Goal: Task Accomplishment & Management: Complete application form

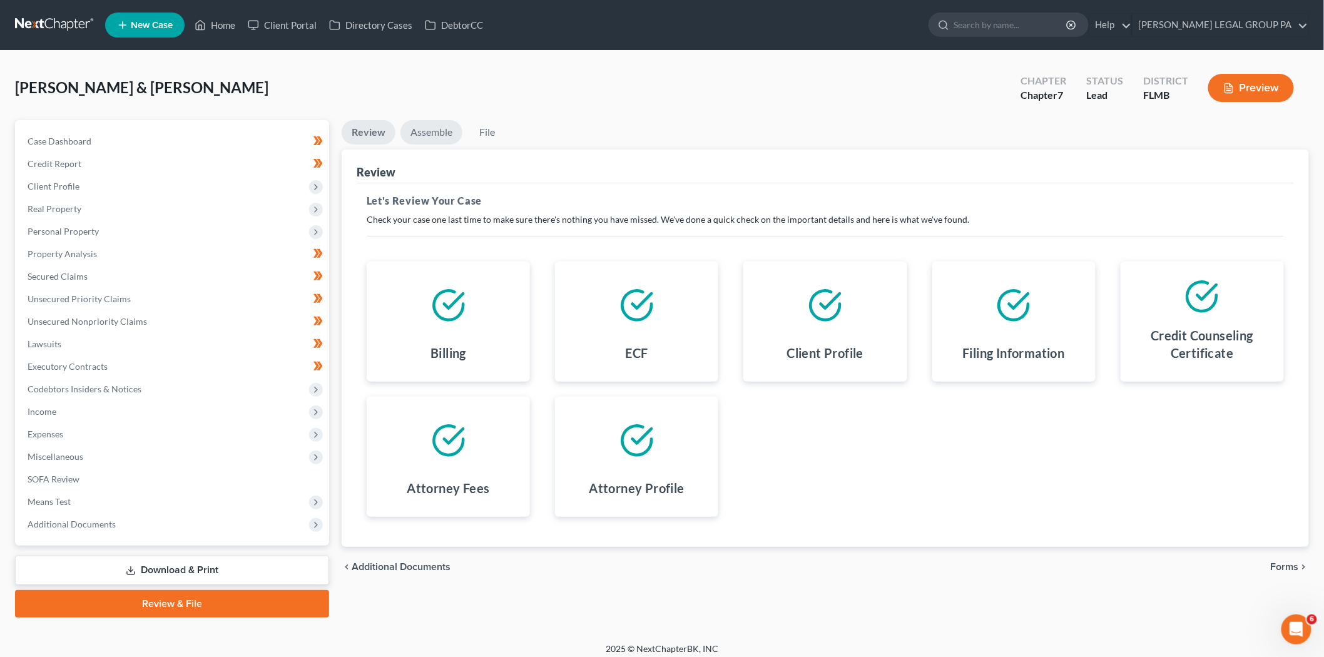
click at [437, 135] on link "Assemble" at bounding box center [432, 132] width 62 height 24
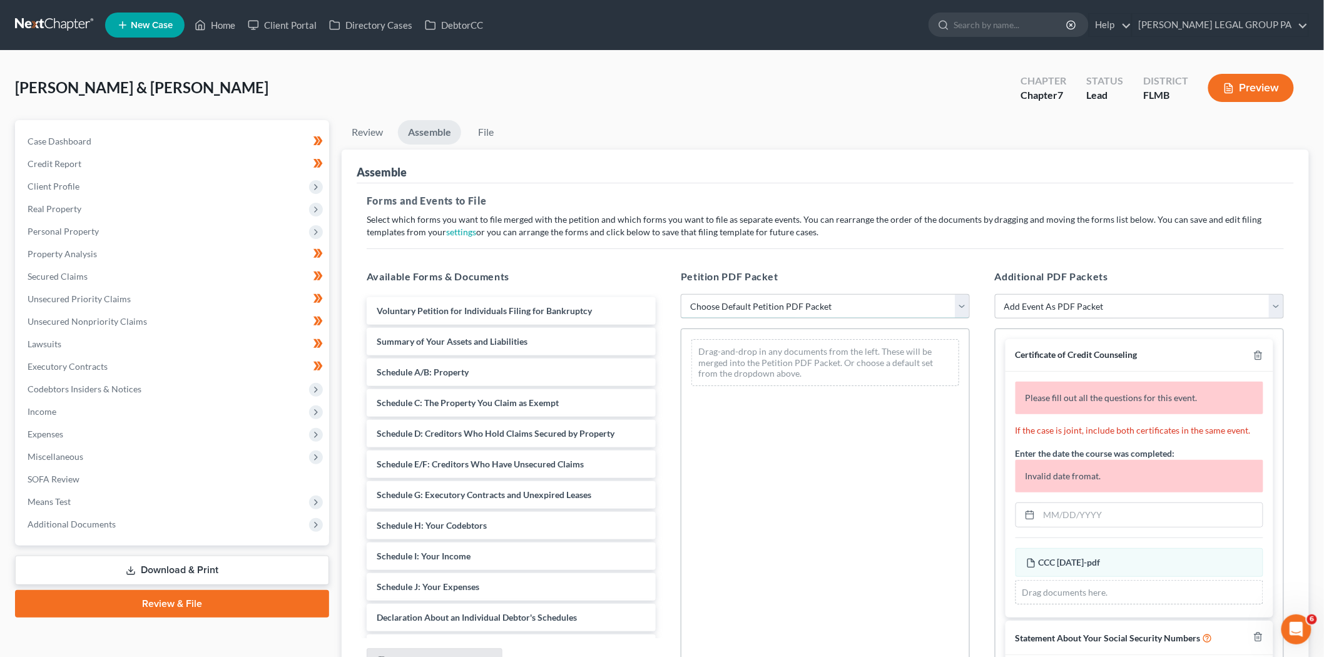
click at [780, 302] on select "Choose Default Petition PDF Packet Complete Bankruptcy Petition (all forms and …" at bounding box center [825, 306] width 289 height 25
select select "0"
click at [681, 294] on select "Choose Default Petition PDF Packet Complete Bankruptcy Petition (all forms and …" at bounding box center [825, 306] width 289 height 25
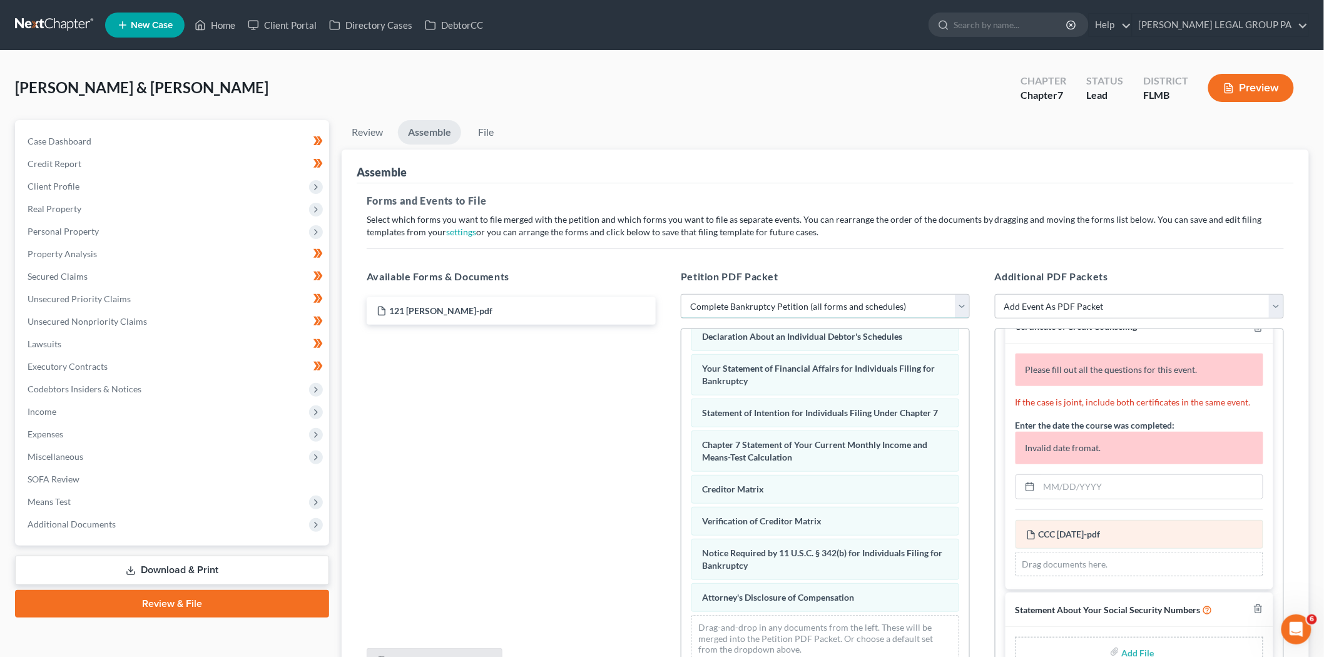
scroll to position [43, 0]
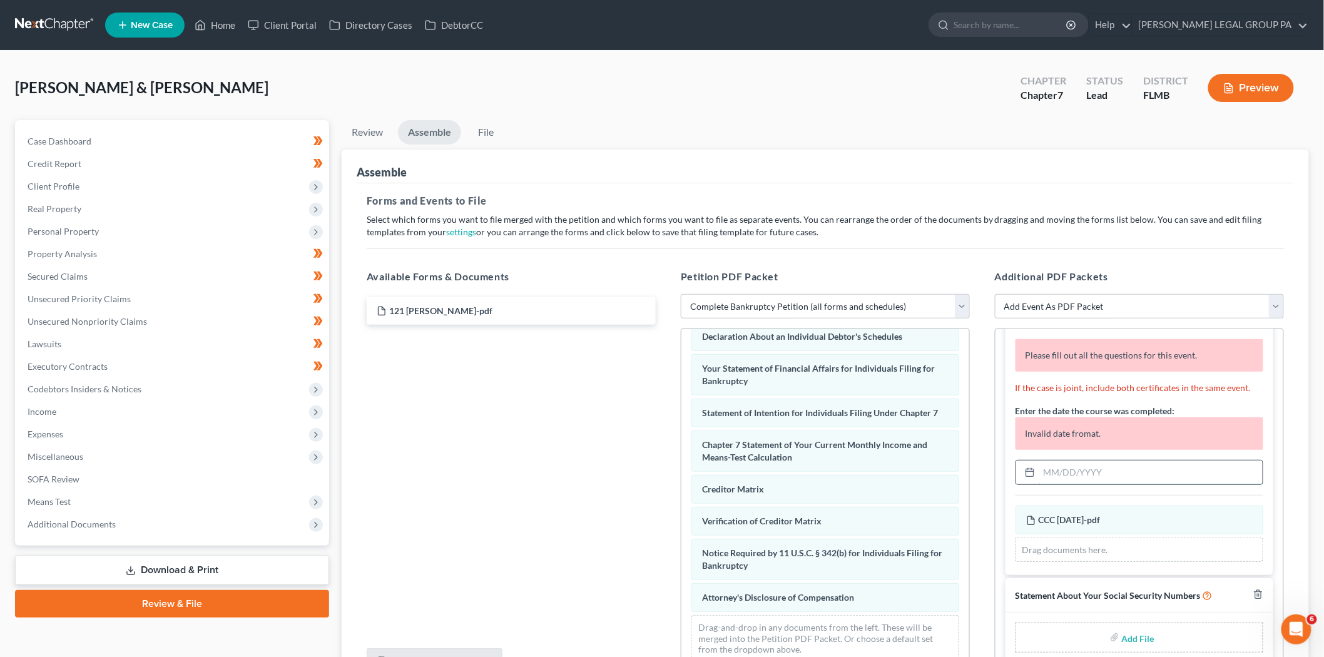
click at [1069, 466] on input "text" at bounding box center [1151, 473] width 223 height 24
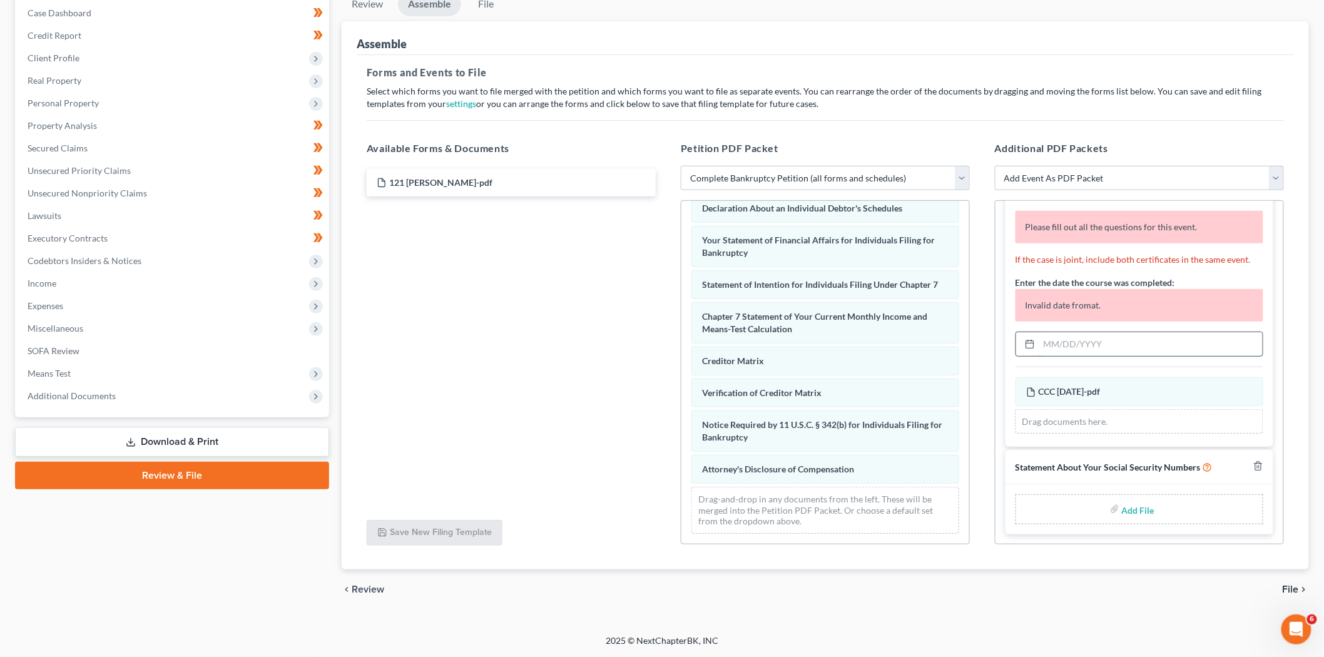
click at [1090, 341] on input "text" at bounding box center [1151, 344] width 223 height 24
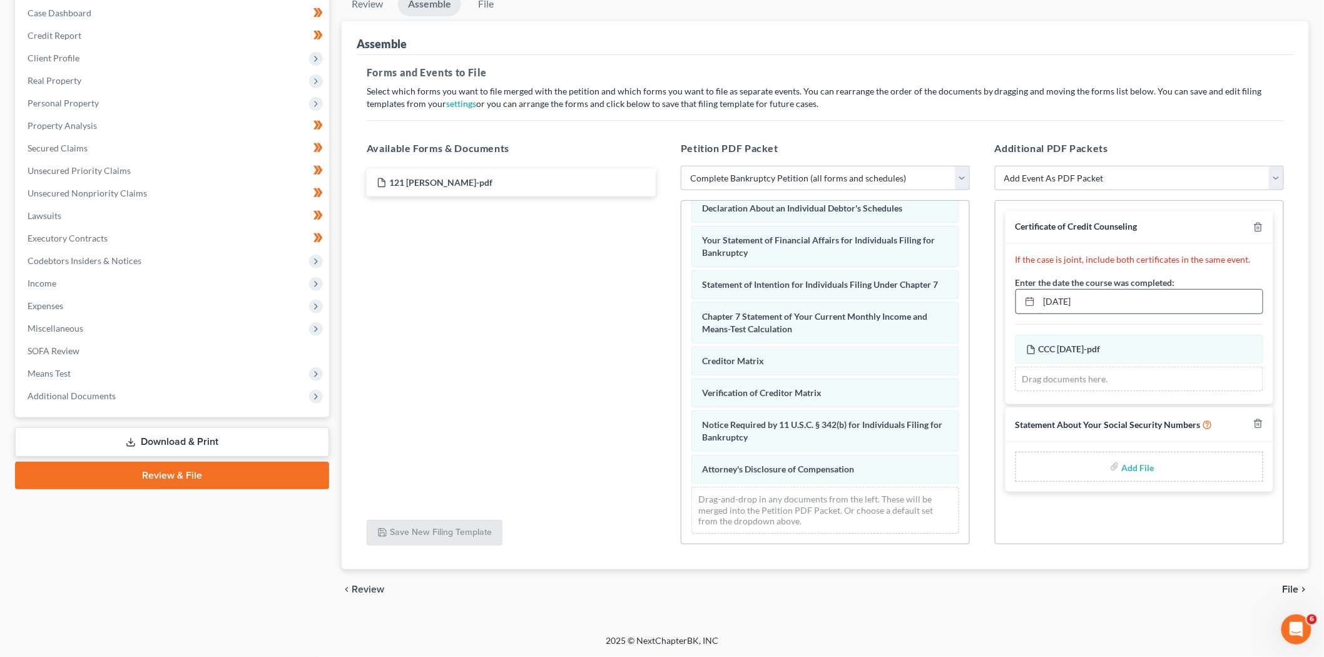
scroll to position [0, 0]
type input "04/28/2025"
click at [1112, 354] on div "CCC 04/28/2028-pdf Amended CCC 04/28/2028-pdf" at bounding box center [1140, 349] width 248 height 29
click at [1263, 235] on div "Certificate of Credit Counseling" at bounding box center [1140, 227] width 268 height 33
click at [1259, 230] on icon "button" at bounding box center [1259, 227] width 6 height 8
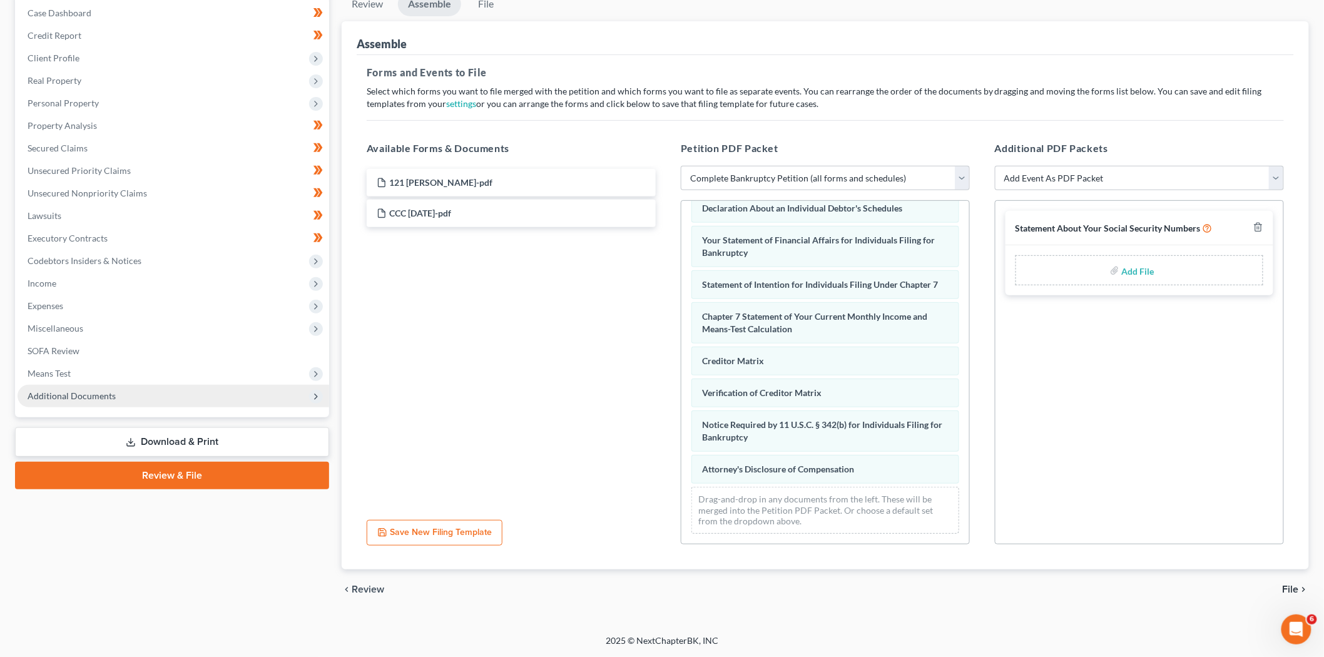
click at [128, 396] on span "Additional Documents" at bounding box center [174, 396] width 312 height 23
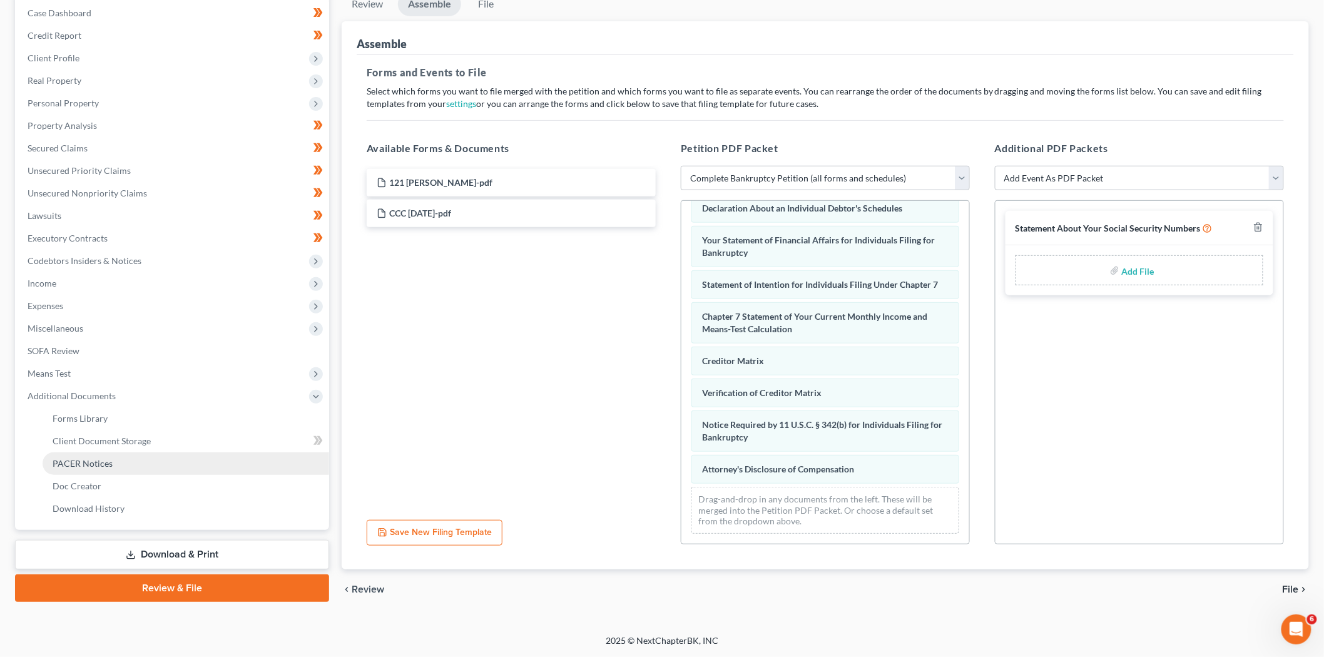
click at [146, 454] on link "PACER Notices" at bounding box center [186, 464] width 287 height 23
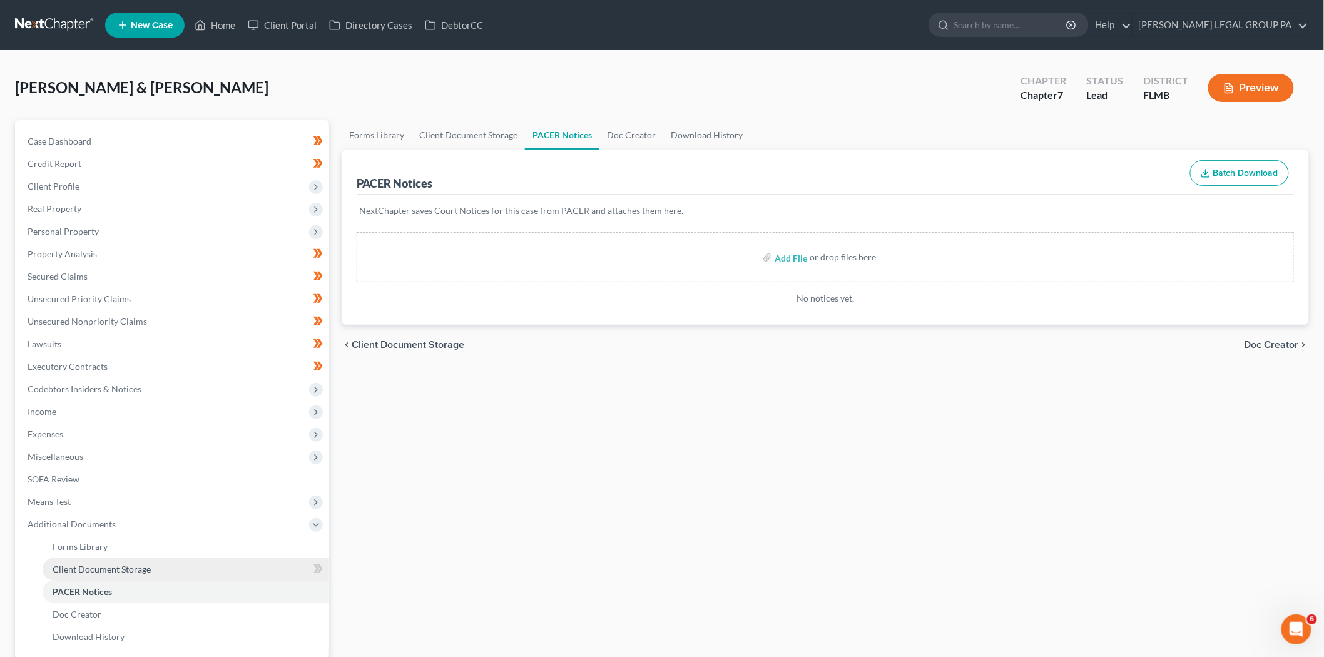
click at [140, 573] on link "Client Document Storage" at bounding box center [186, 569] width 287 height 23
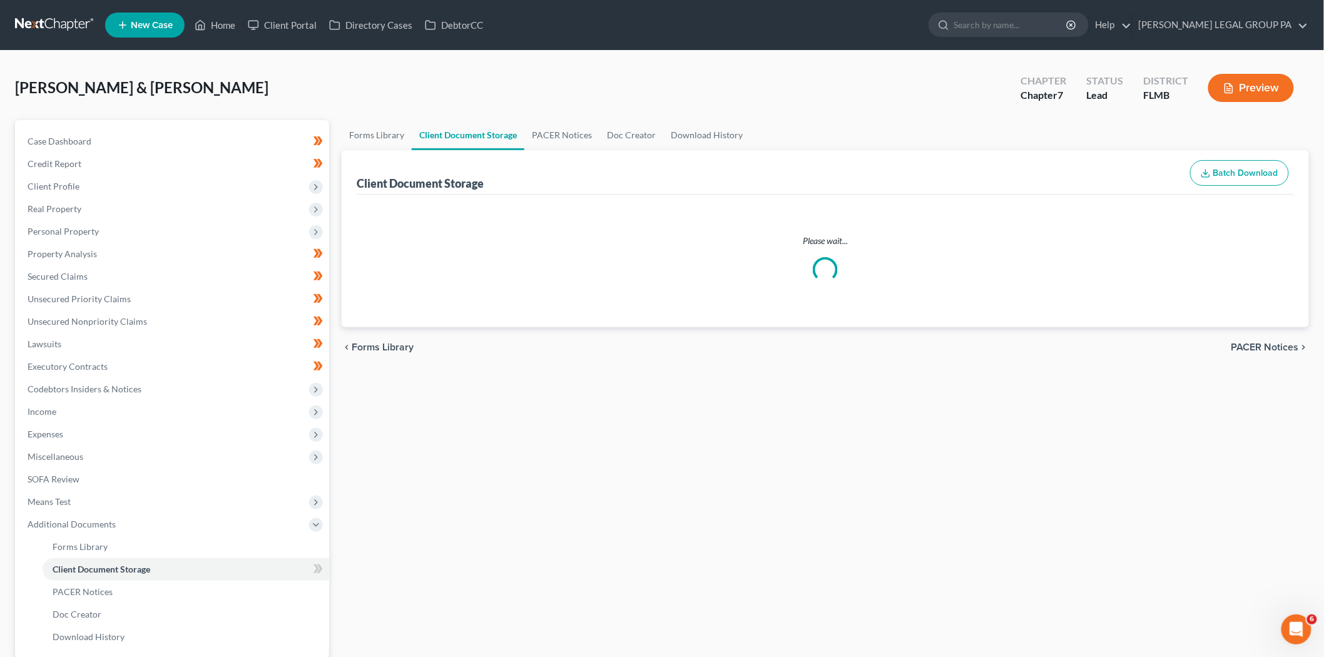
select select "9"
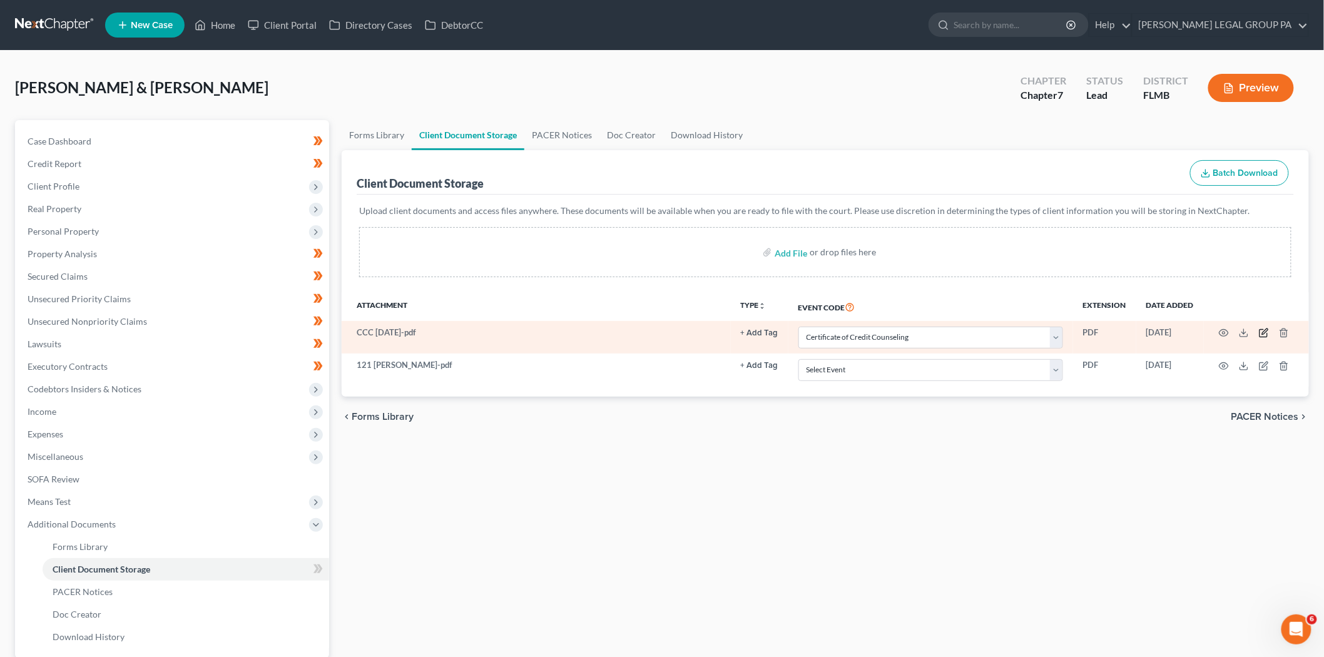
click at [1263, 332] on icon "button" at bounding box center [1264, 333] width 10 height 10
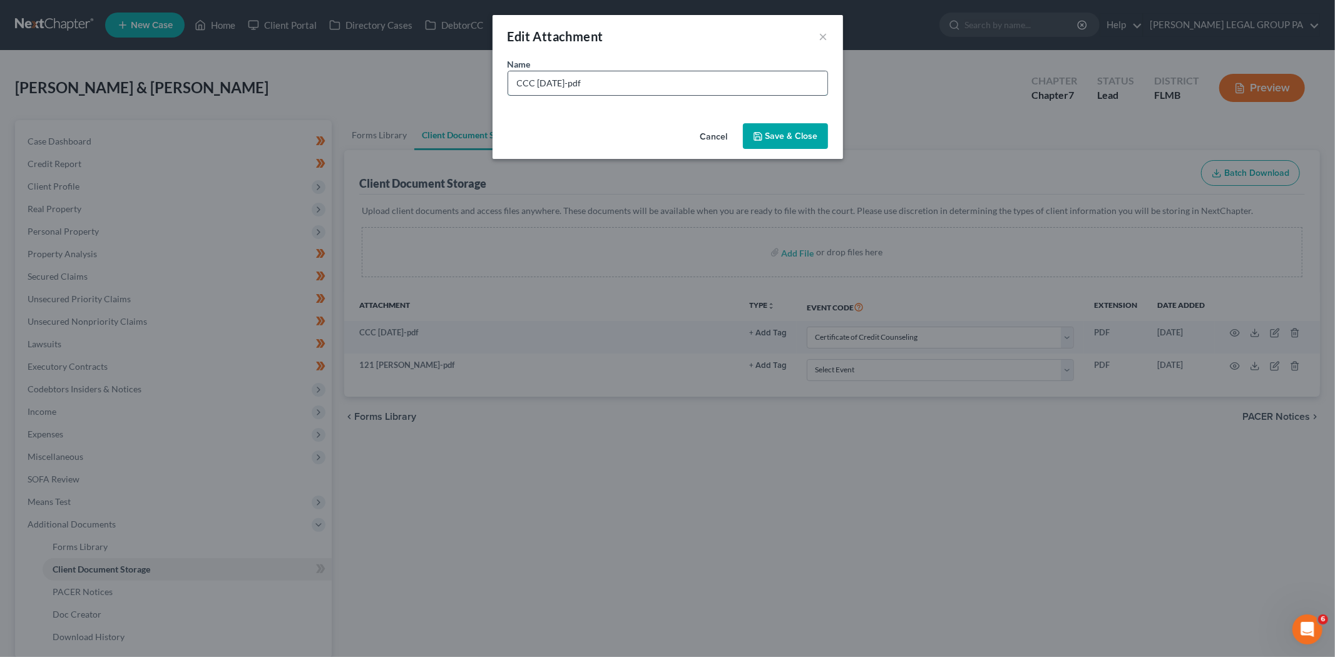
click at [582, 83] on input "CCC 04/28/2028-pdf" at bounding box center [667, 83] width 319 height 24
type input "CCC 04/28/2025-pdf"
click at [794, 135] on span "Save & Close" at bounding box center [791, 136] width 53 height 11
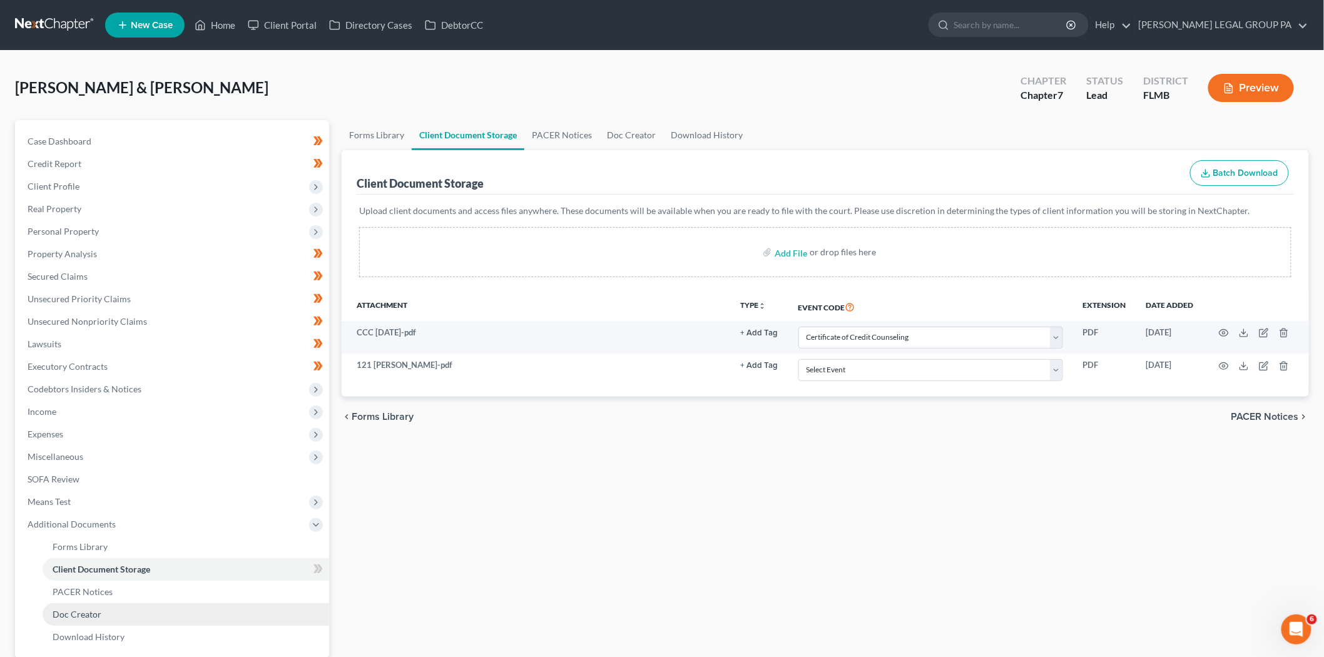
select select "9"
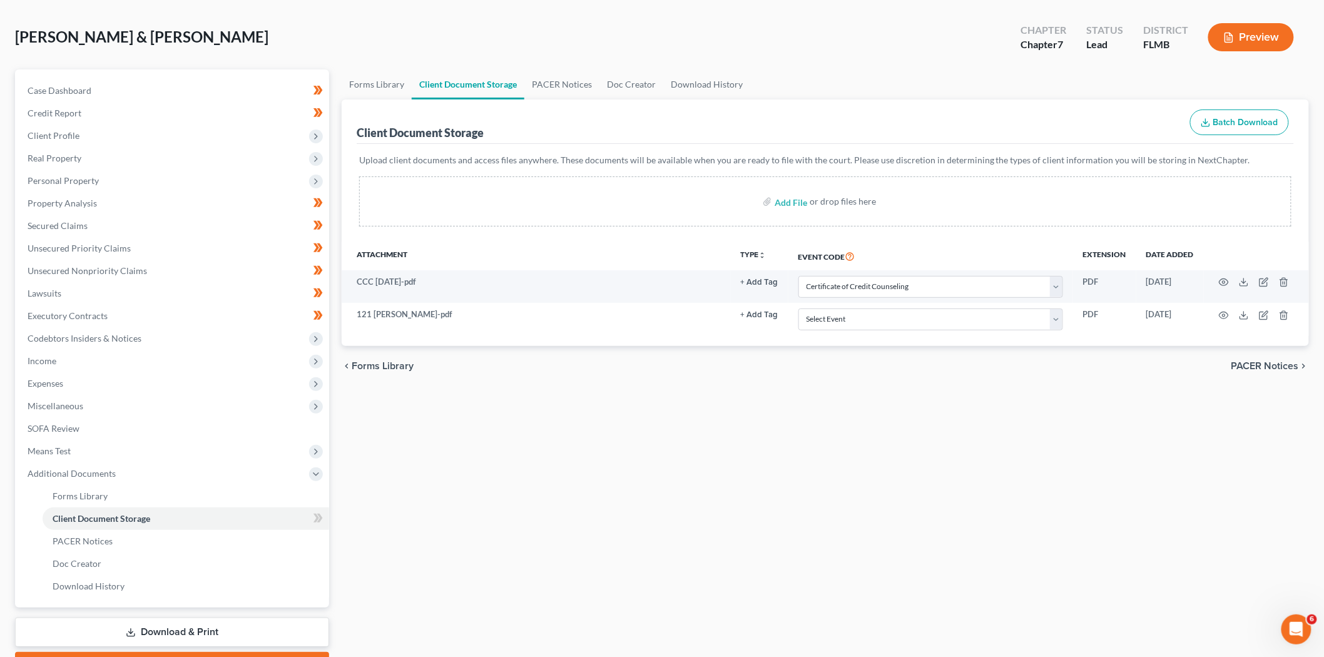
scroll to position [120, 0]
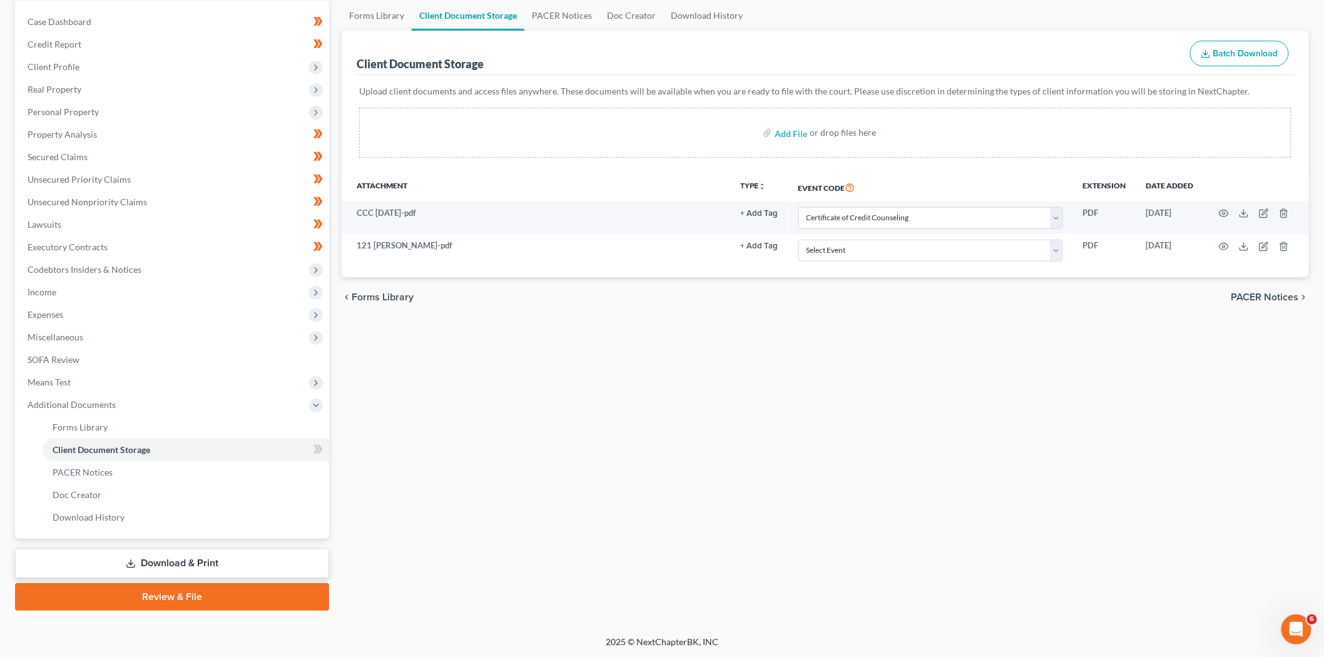
click at [163, 560] on link "Download & Print" at bounding box center [172, 563] width 314 height 29
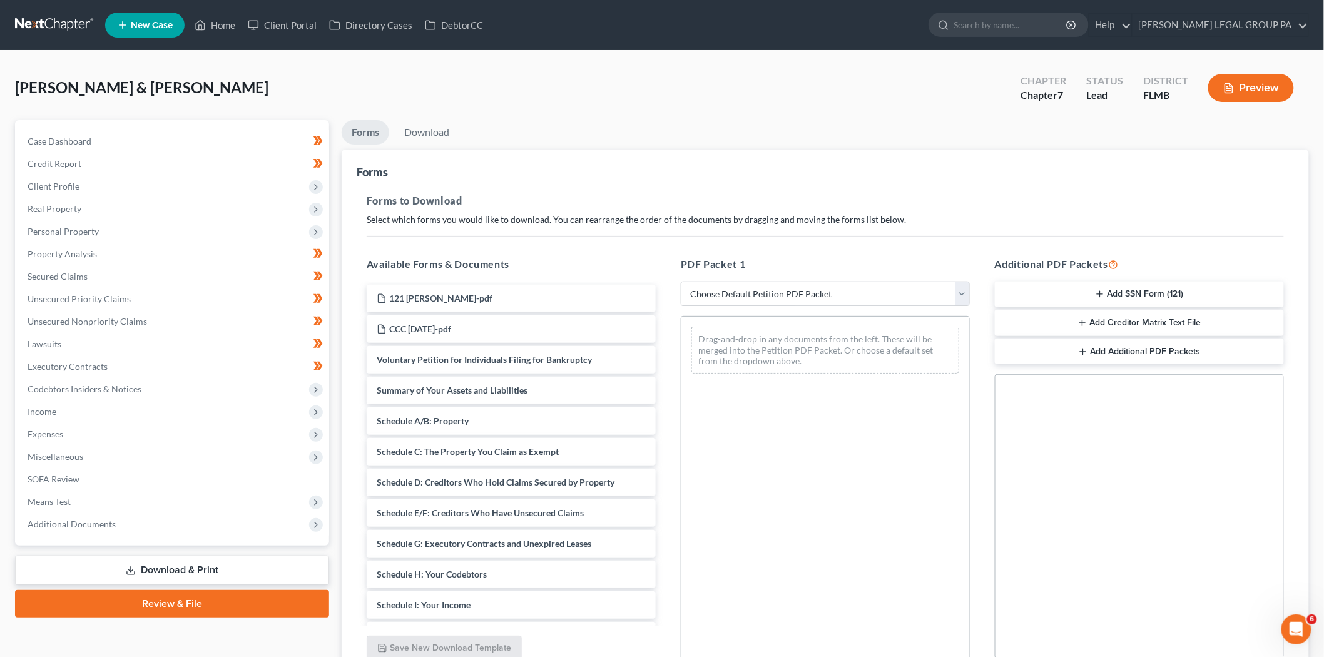
click at [821, 289] on select "Choose Default Petition PDF Packet Complete Bankruptcy Petition (all forms and …" at bounding box center [825, 294] width 289 height 25
select select "0"
click at [681, 282] on select "Choose Default Petition PDF Packet Complete Bankruptcy Petition (all forms and …" at bounding box center [825, 294] width 289 height 25
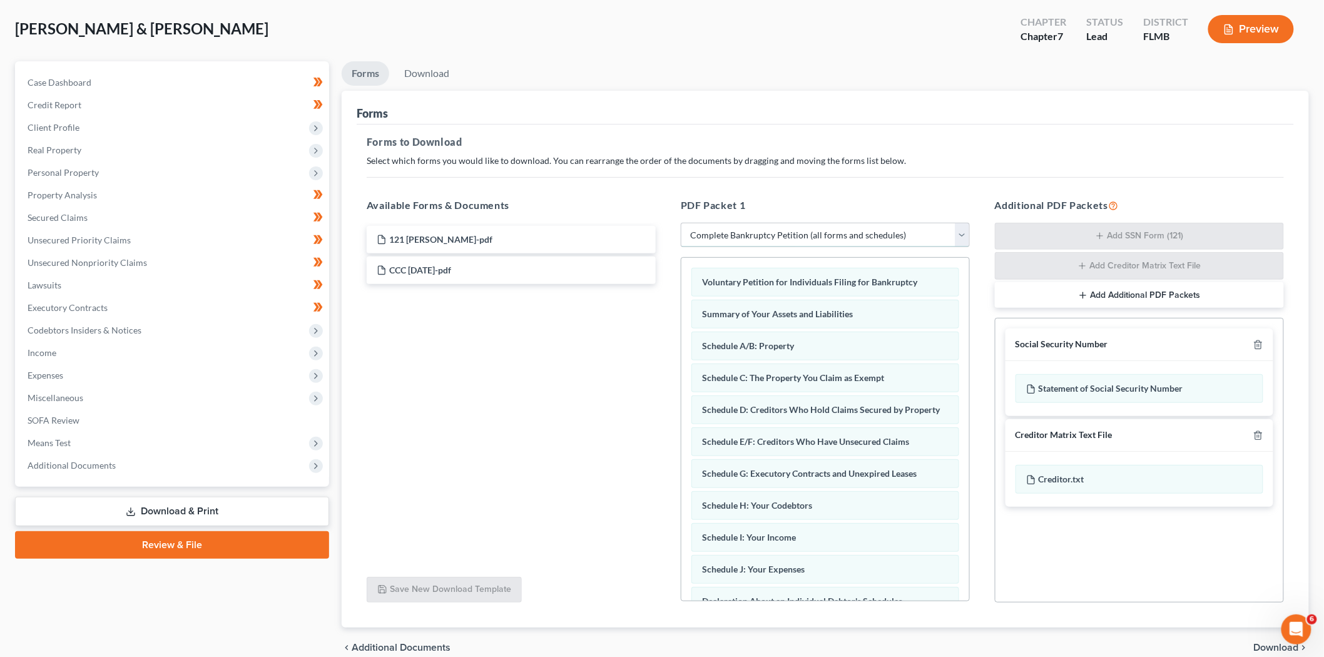
scroll to position [117, 0]
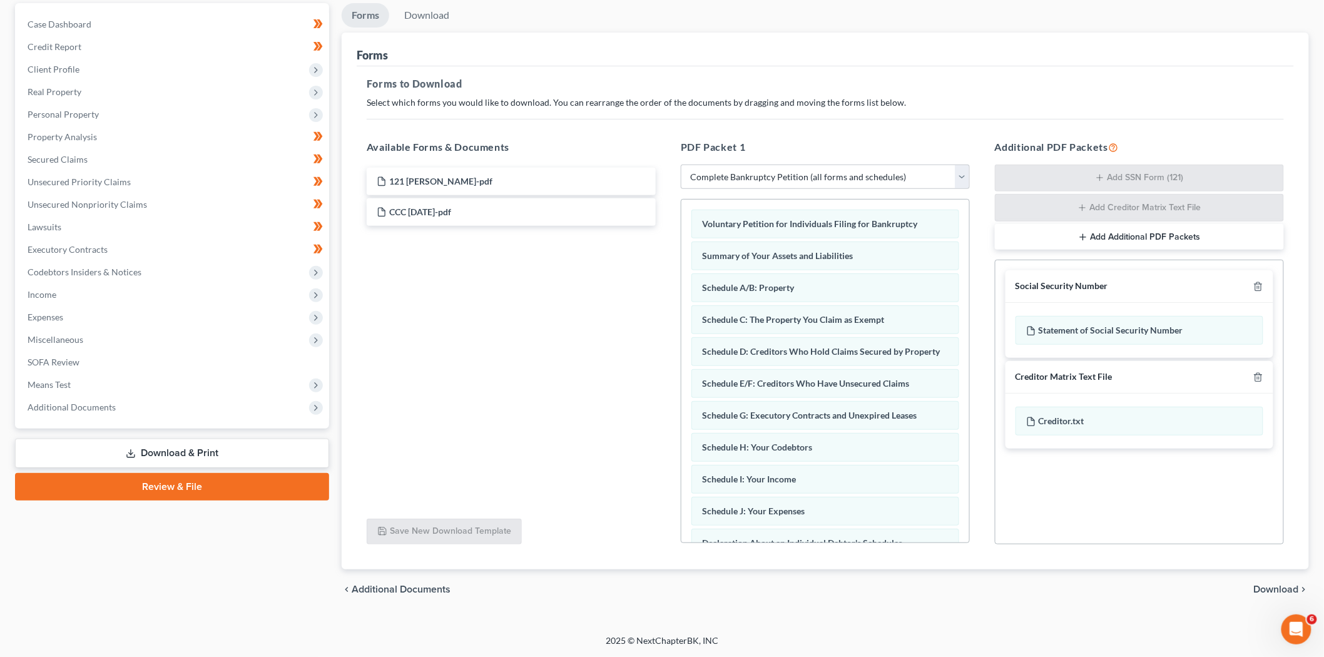
click at [217, 486] on link "Review & File" at bounding box center [172, 487] width 314 height 28
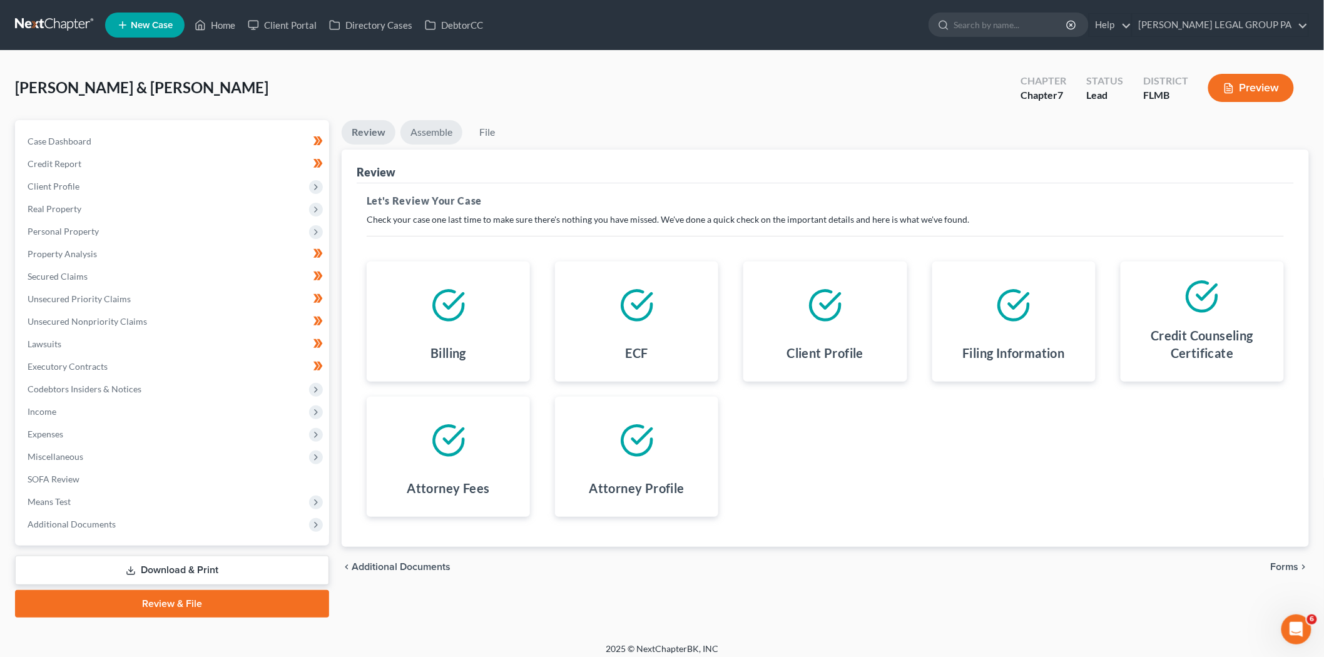
click at [409, 140] on link "Assemble" at bounding box center [432, 132] width 62 height 24
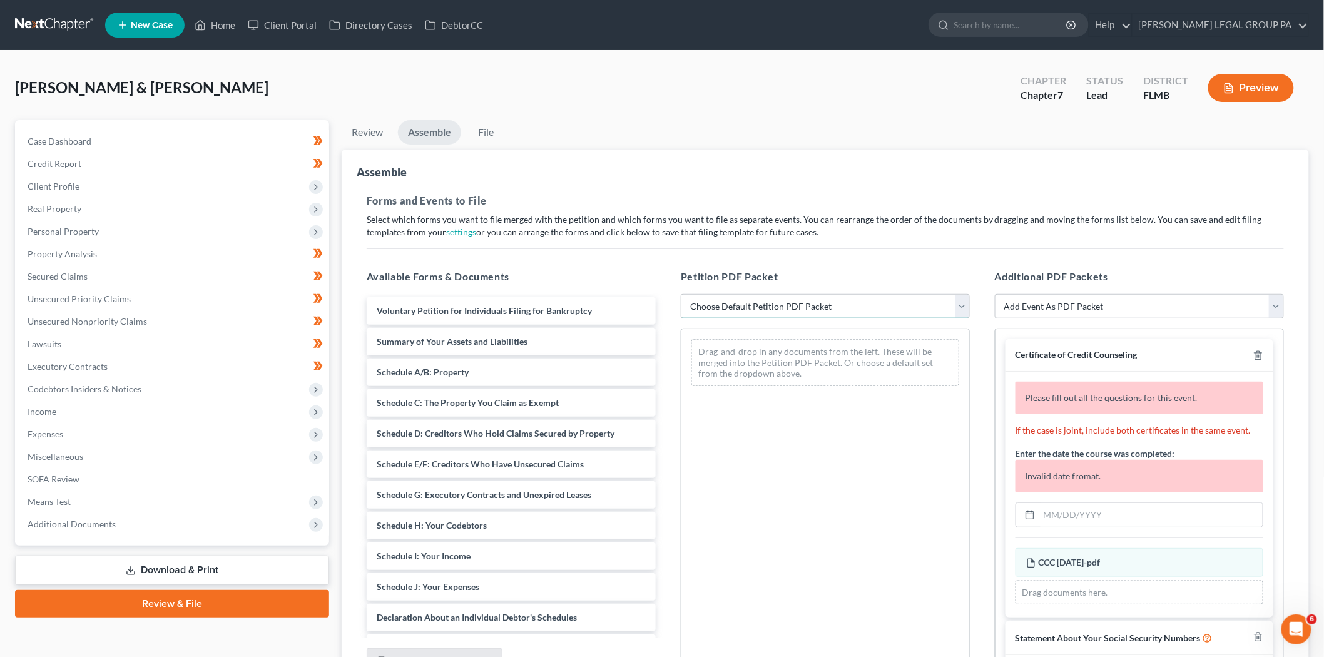
click at [745, 314] on select "Choose Default Petition PDF Packet Complete Bankruptcy Petition (all forms and …" at bounding box center [825, 306] width 289 height 25
select select "0"
click at [681, 294] on select "Choose Default Petition PDF Packet Complete Bankruptcy Petition (all forms and …" at bounding box center [825, 306] width 289 height 25
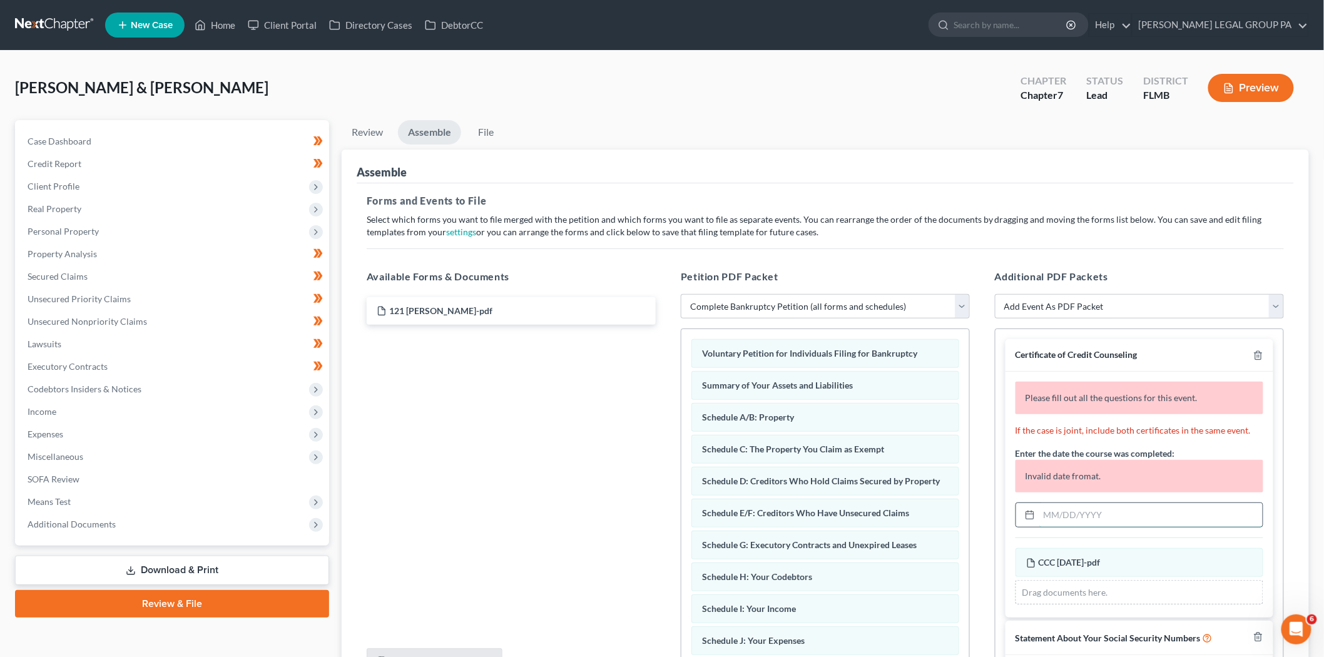
click at [1081, 511] on input "text" at bounding box center [1151, 515] width 223 height 24
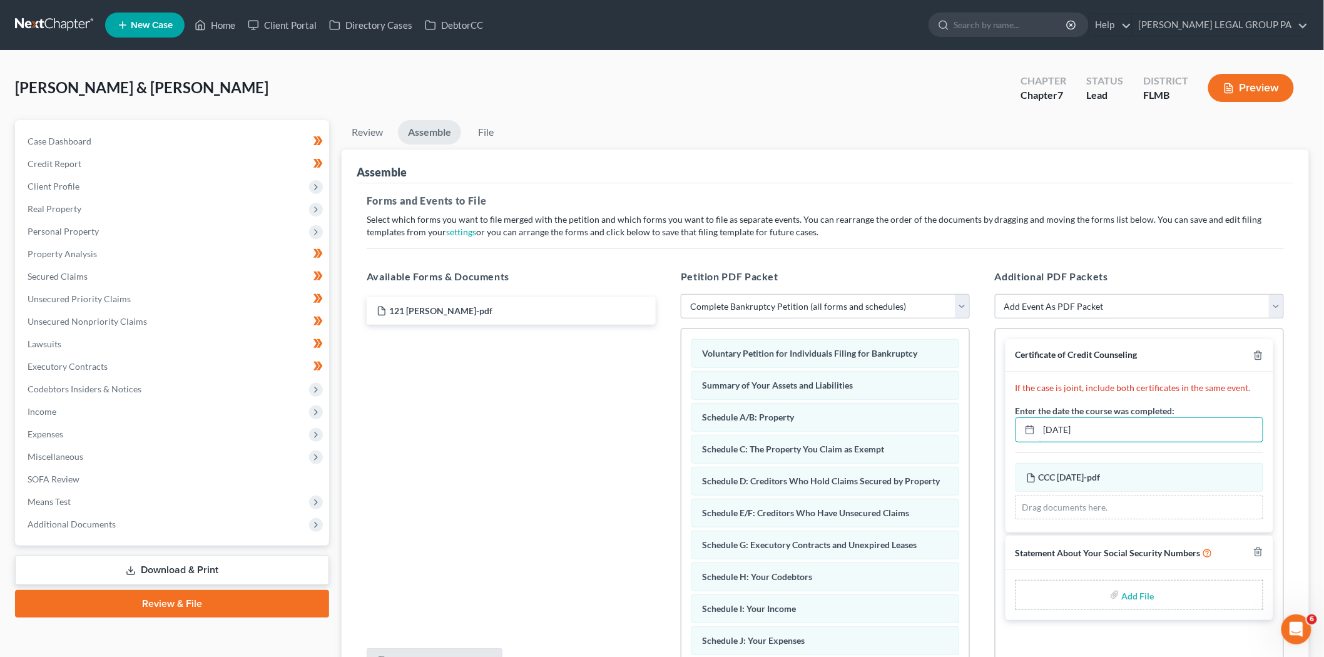
type input "04/28/2025"
click at [1152, 596] on input "file" at bounding box center [1137, 595] width 30 height 23
type input "C:\fakepath\121 Godwin.pdf"
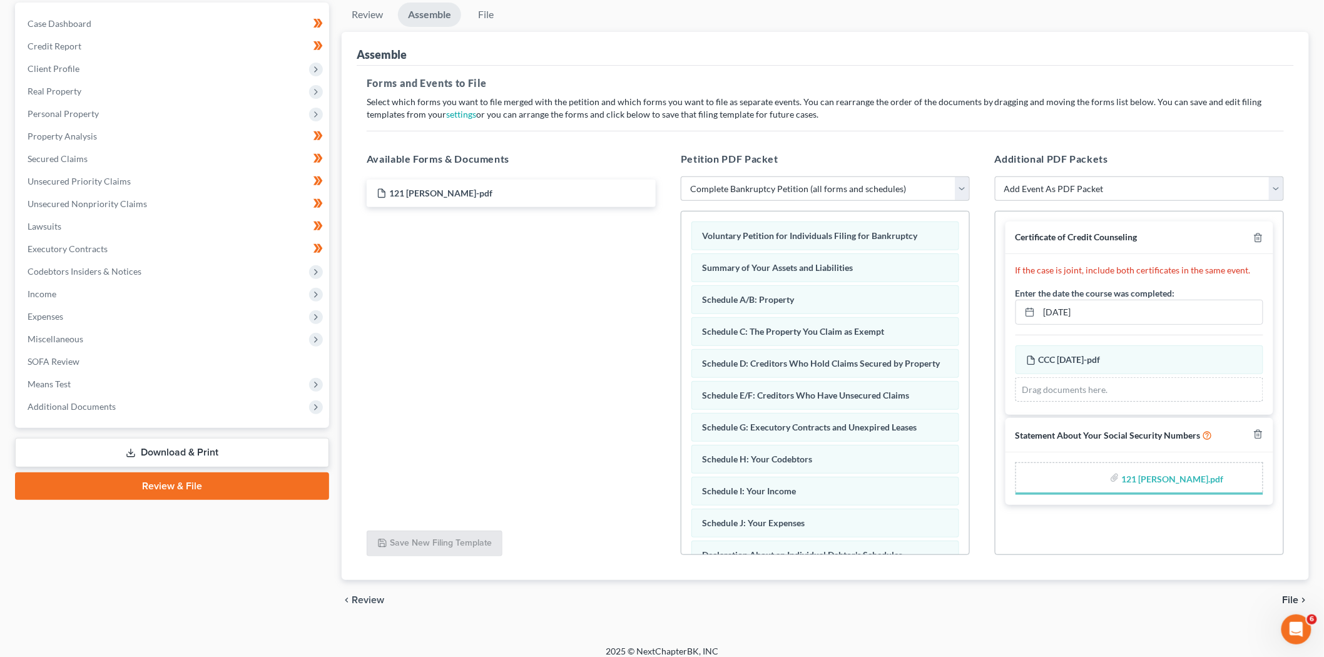
scroll to position [128, 0]
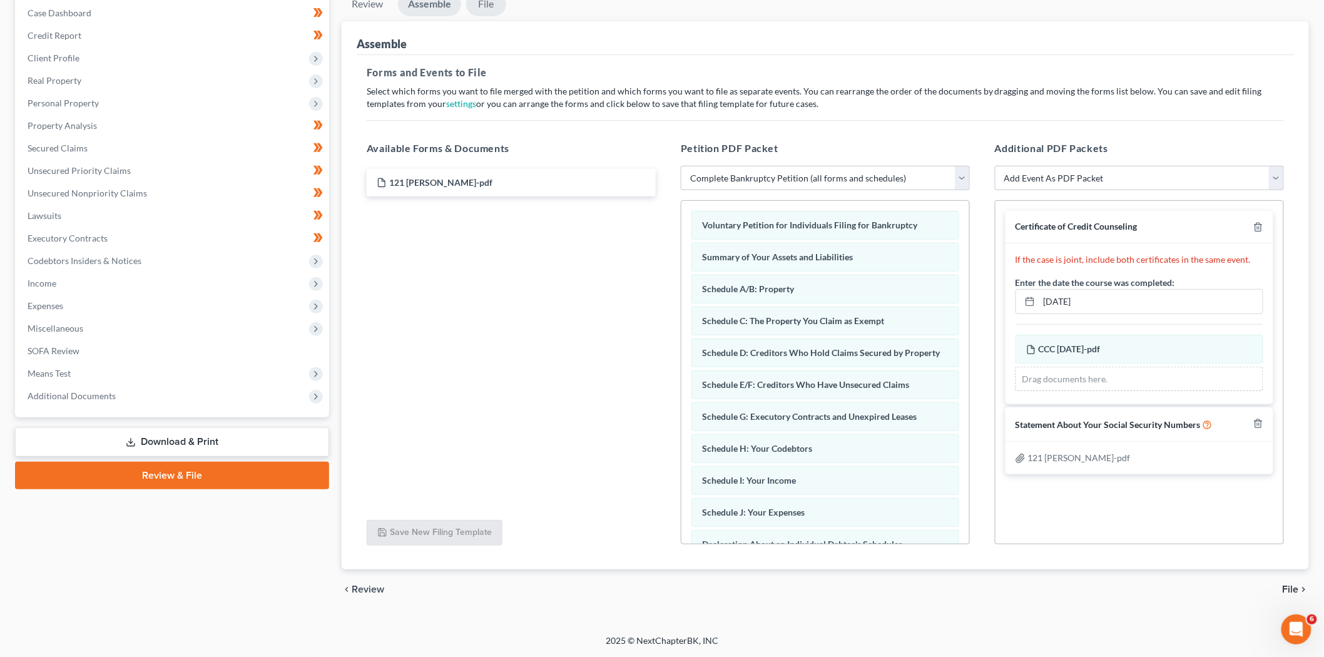
click at [478, 9] on link "File" at bounding box center [486, 4] width 40 height 24
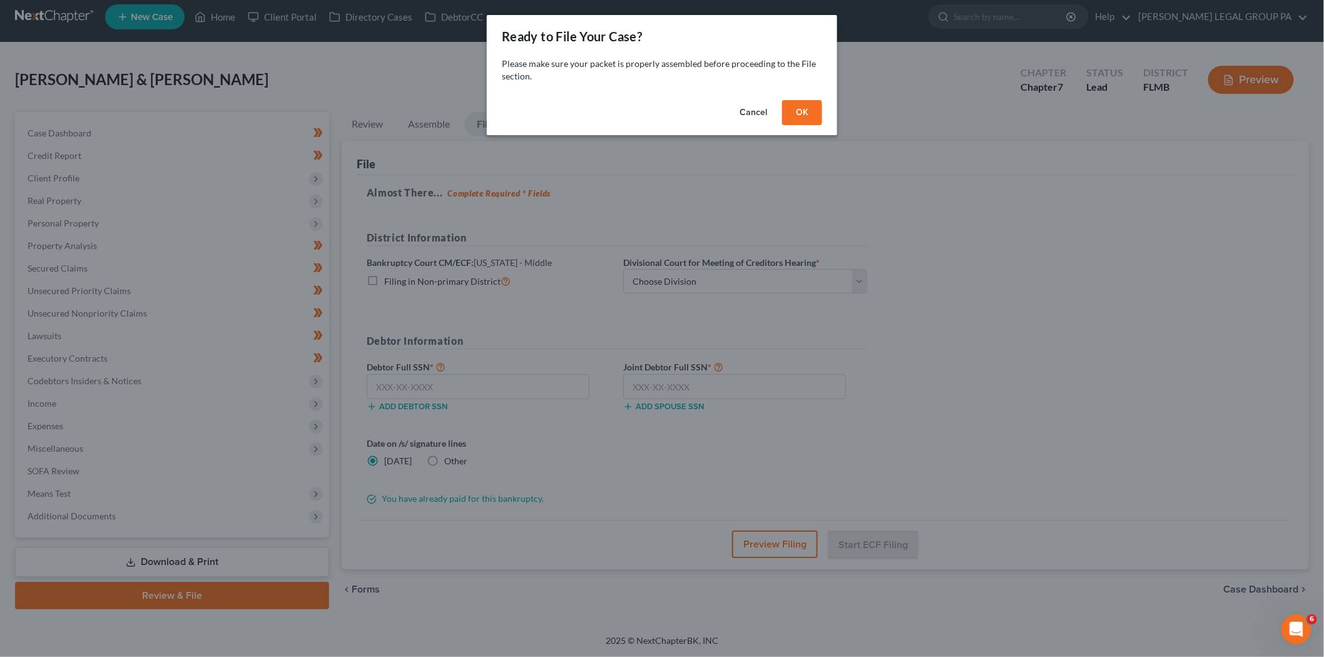
scroll to position [8, 0]
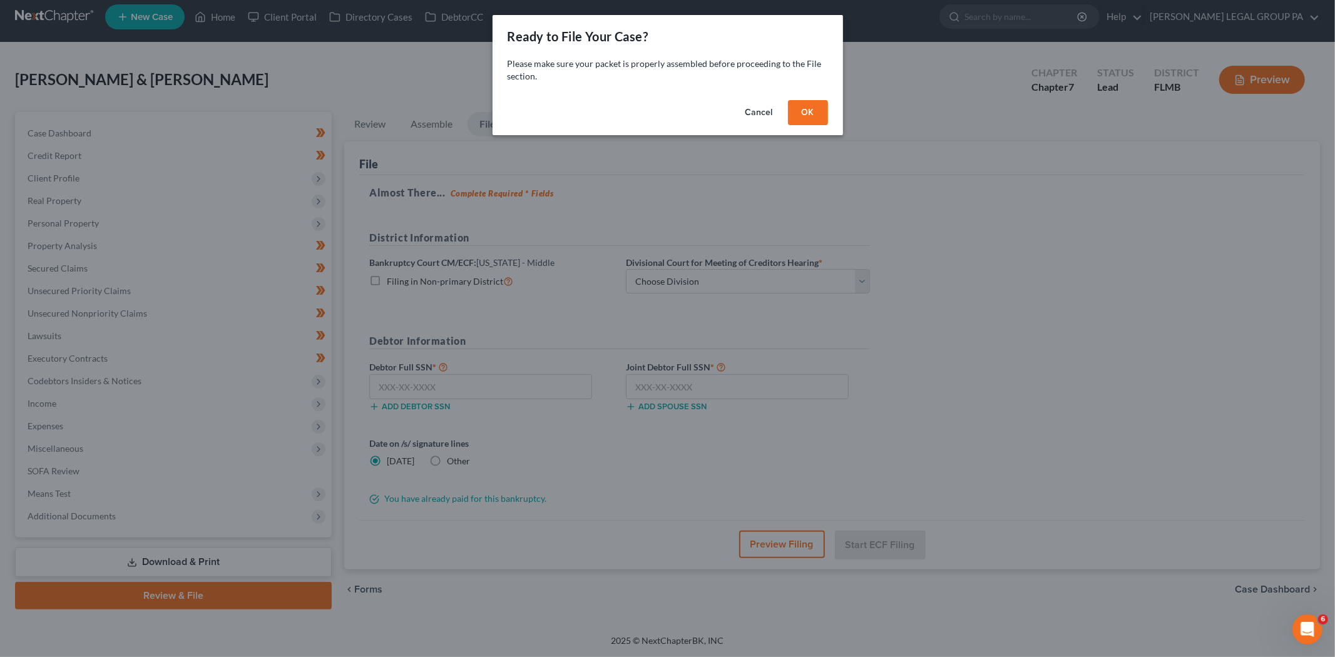
click at [808, 115] on button "OK" at bounding box center [808, 112] width 40 height 25
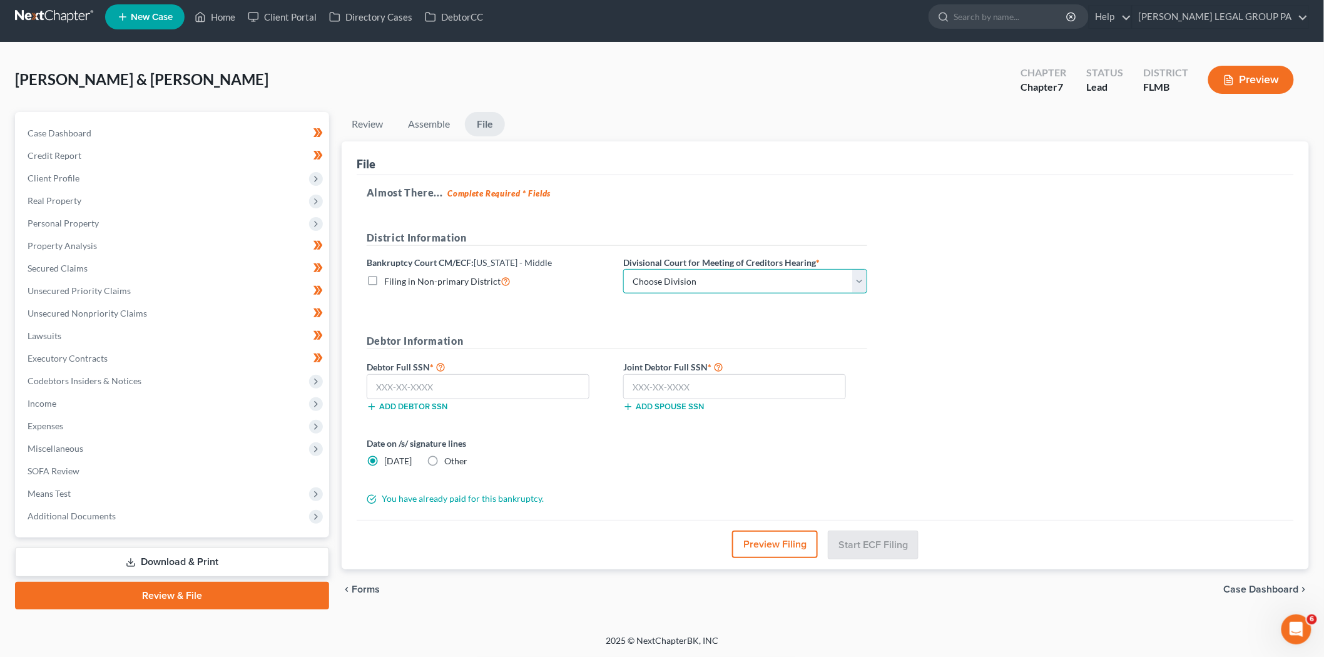
click at [762, 292] on select "Choose Division Fort Myers Jacksonville Orlando Tampa" at bounding box center [745, 281] width 244 height 25
select select "3"
click at [623, 269] on select "Choose Division Fort Myers Jacksonville Orlando Tampa" at bounding box center [745, 281] width 244 height 25
click at [461, 394] on input "text" at bounding box center [478, 386] width 223 height 25
type input "296-66-5307"
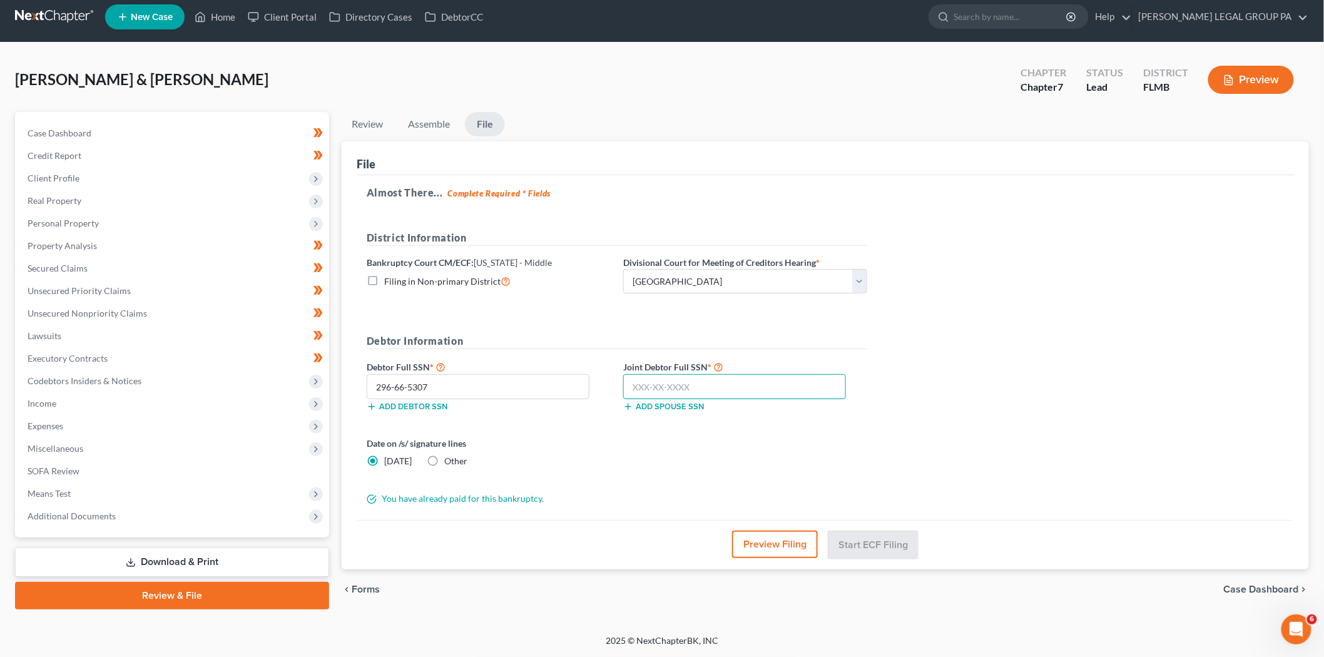
click at [717, 381] on input "text" at bounding box center [734, 386] width 223 height 25
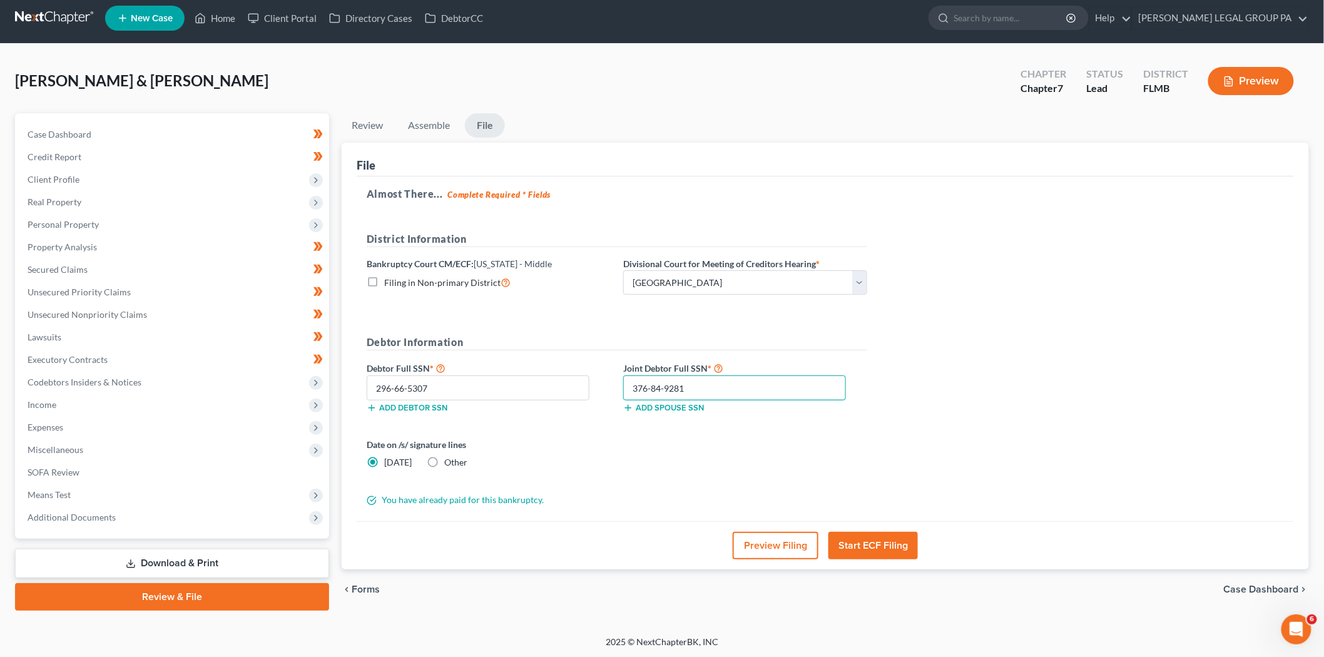
type input "376-84-9281"
click at [892, 541] on button "Start ECF Filing" at bounding box center [874, 546] width 90 height 28
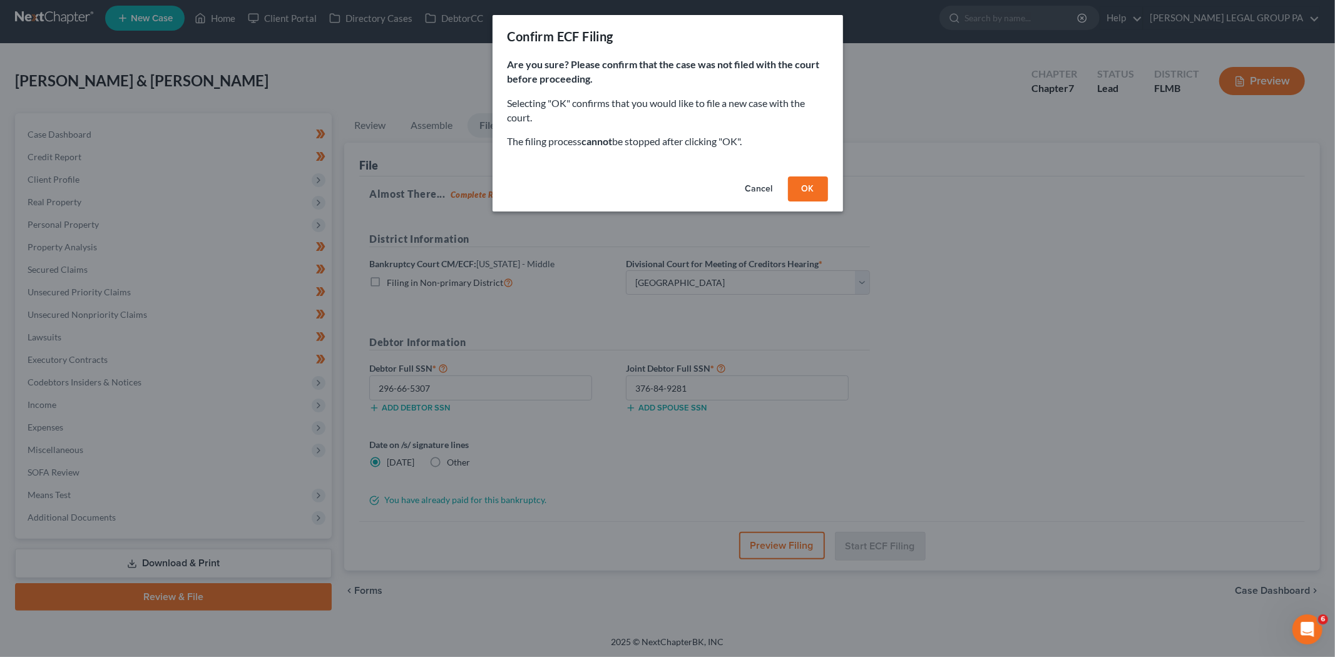
click at [798, 198] on button "OK" at bounding box center [808, 189] width 40 height 25
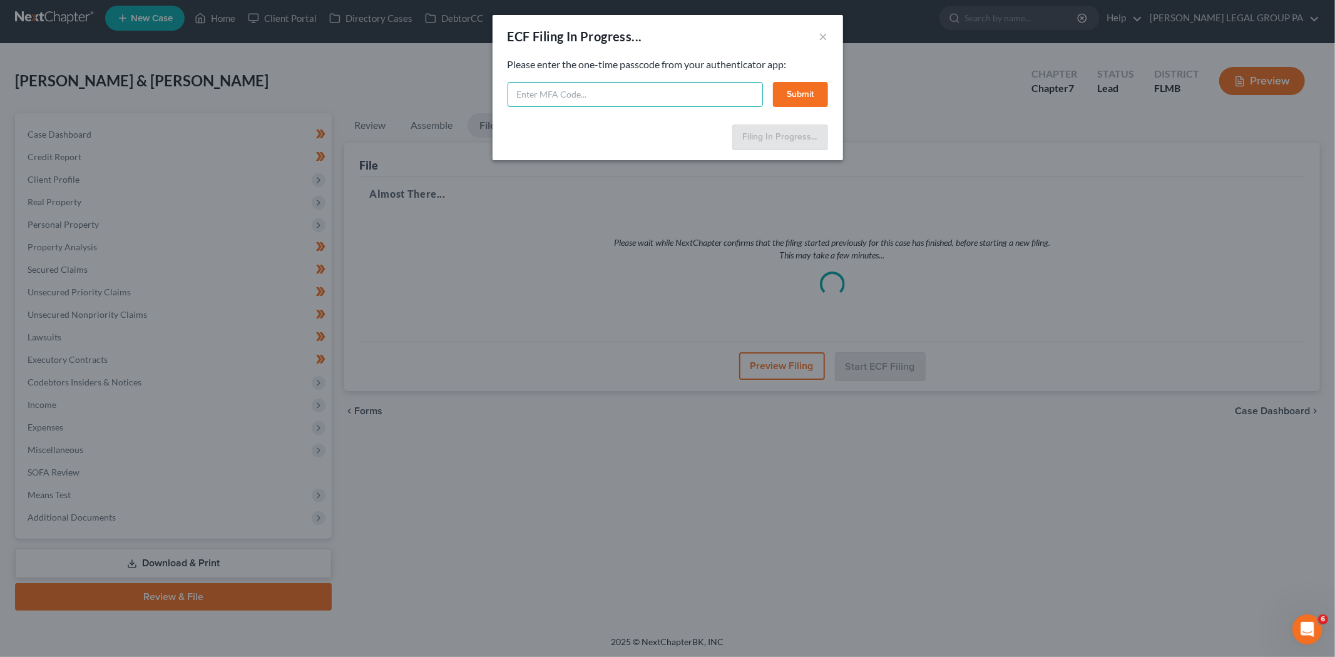
click at [548, 96] on input "text" at bounding box center [635, 94] width 255 height 25
type input "602691"
click at [780, 95] on button "Submit" at bounding box center [800, 94] width 55 height 25
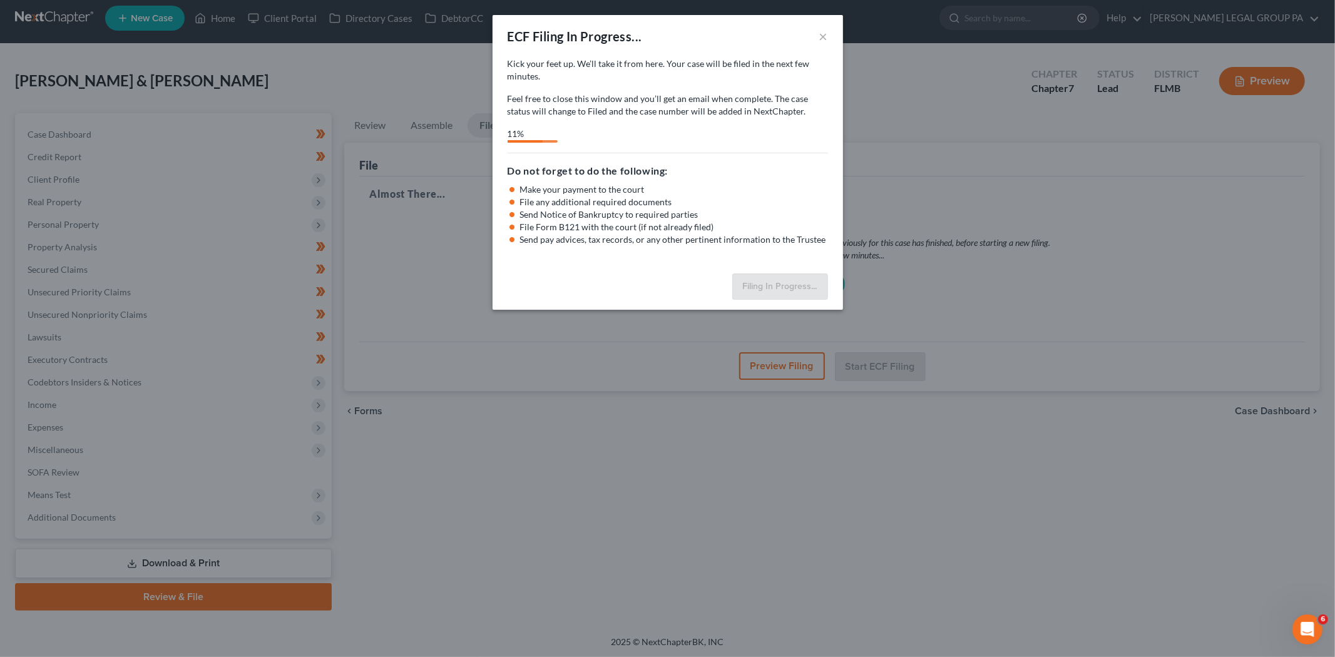
select select "3"
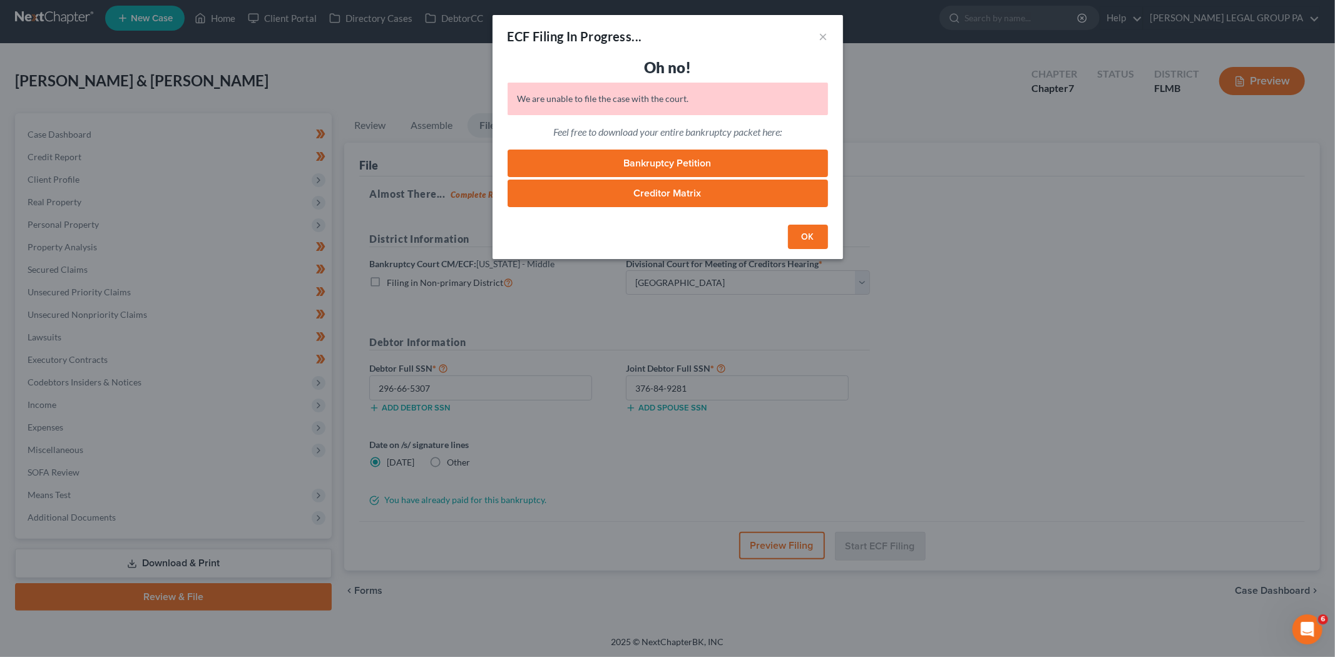
click at [817, 230] on button "OK" at bounding box center [808, 237] width 40 height 25
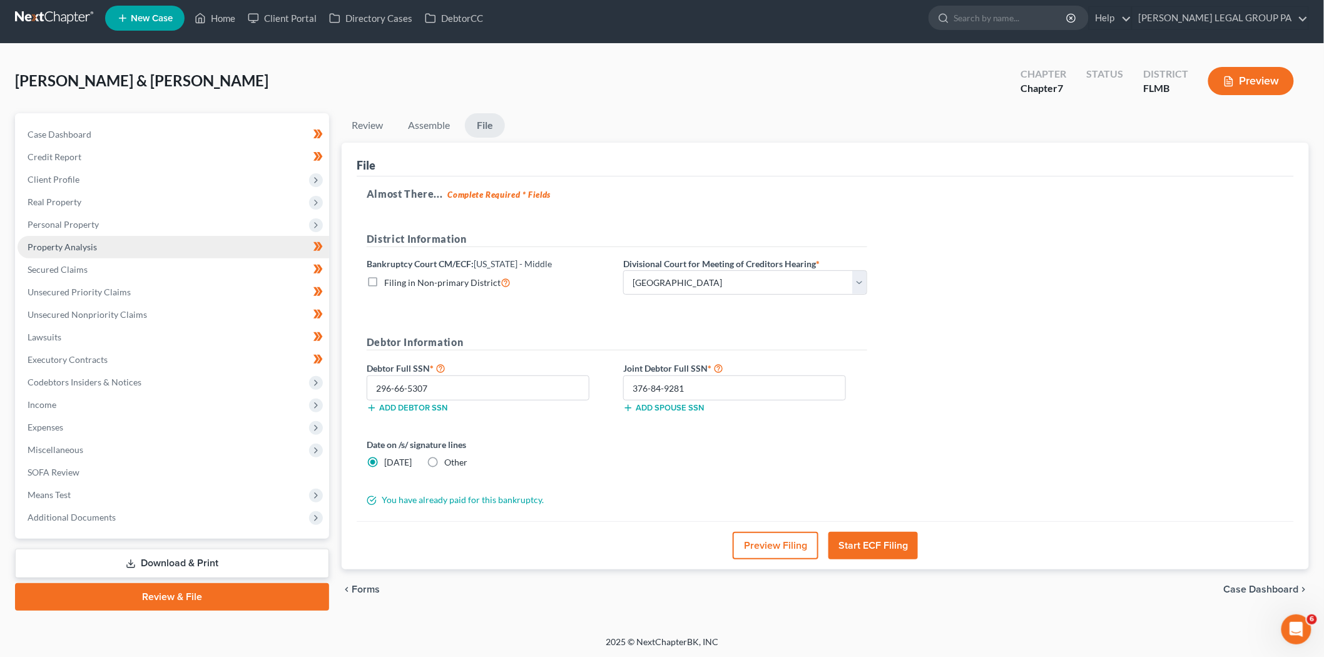
click at [107, 248] on link "Property Analysis" at bounding box center [174, 247] width 312 height 23
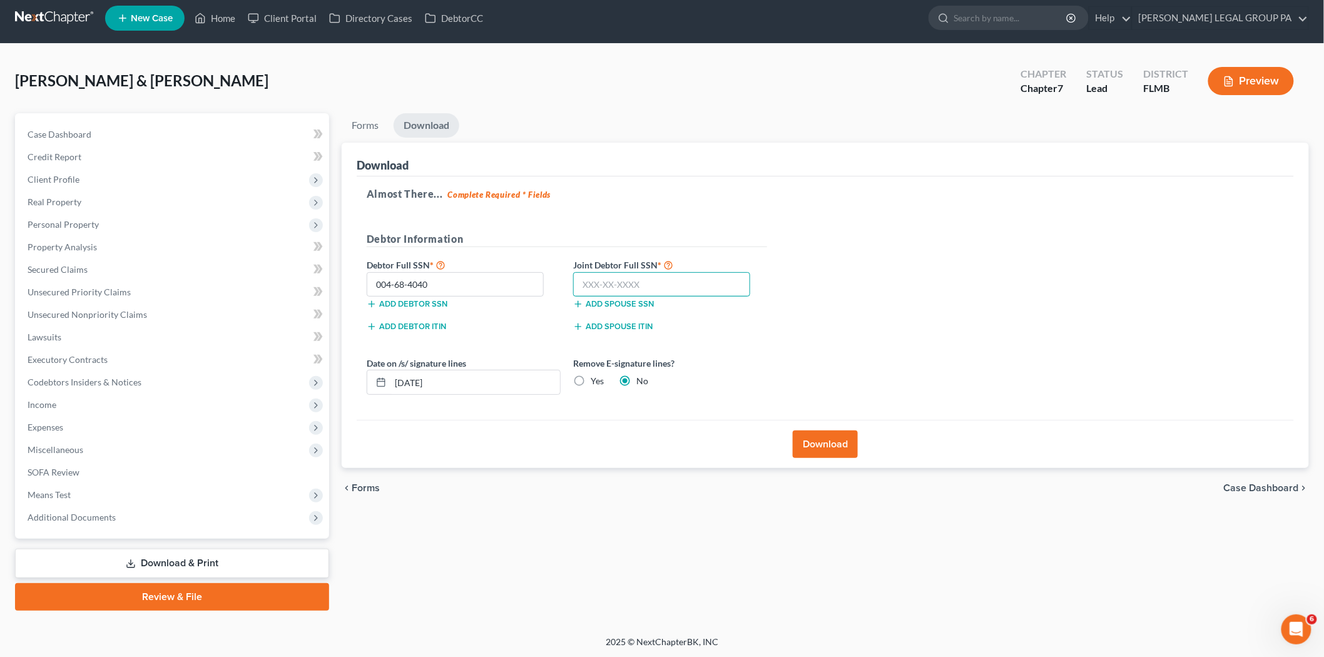
click at [612, 283] on input "text" at bounding box center [661, 284] width 177 height 25
click at [608, 287] on input "text" at bounding box center [661, 284] width 177 height 25
type input "594-14-5303"
click at [848, 443] on button "Download" at bounding box center [825, 445] width 65 height 28
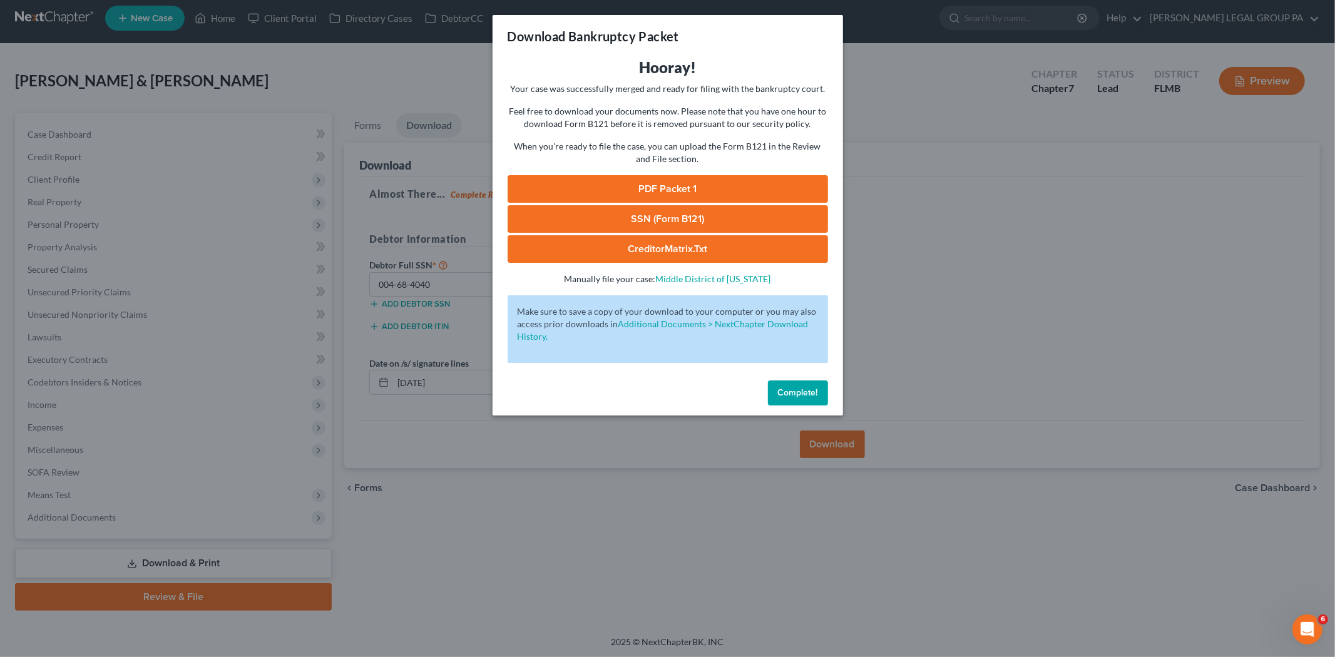
click at [674, 187] on link "PDF Packet 1" at bounding box center [668, 189] width 320 height 28
click at [712, 218] on link "SSN (Form B121)" at bounding box center [668, 219] width 320 height 28
click at [817, 396] on span "Complete!" at bounding box center [798, 392] width 40 height 11
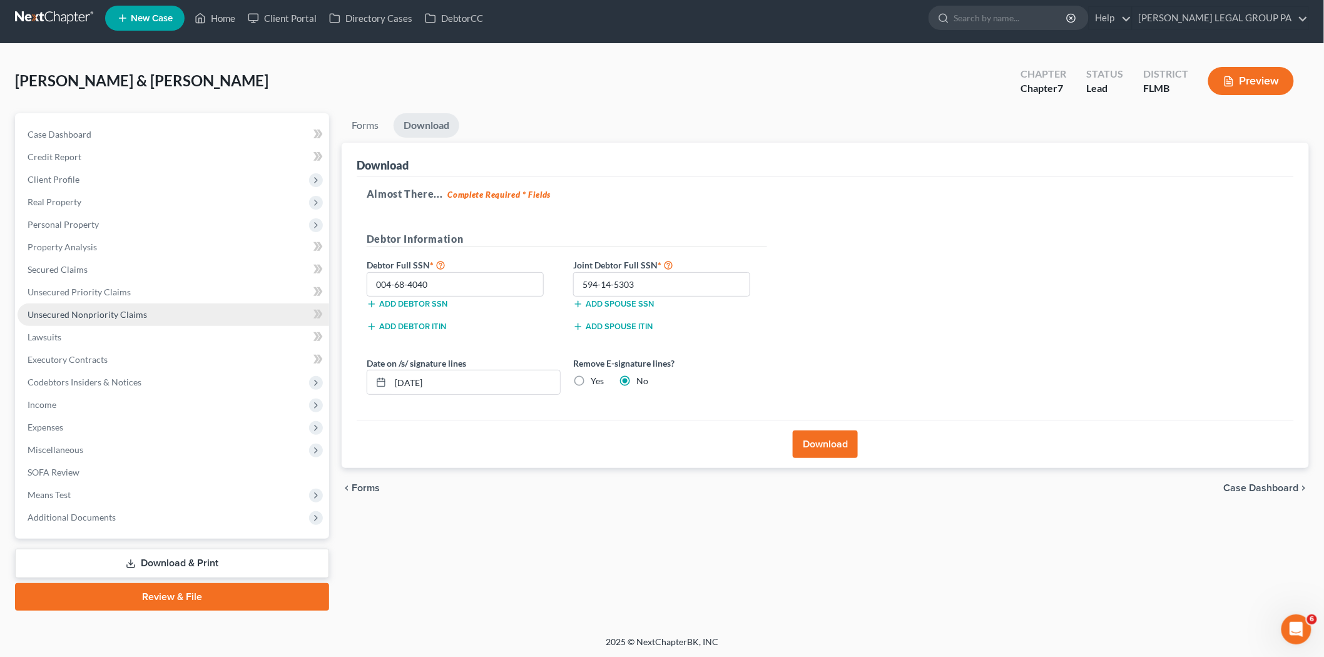
click at [89, 323] on link "Unsecured Nonpriority Claims" at bounding box center [174, 315] width 312 height 23
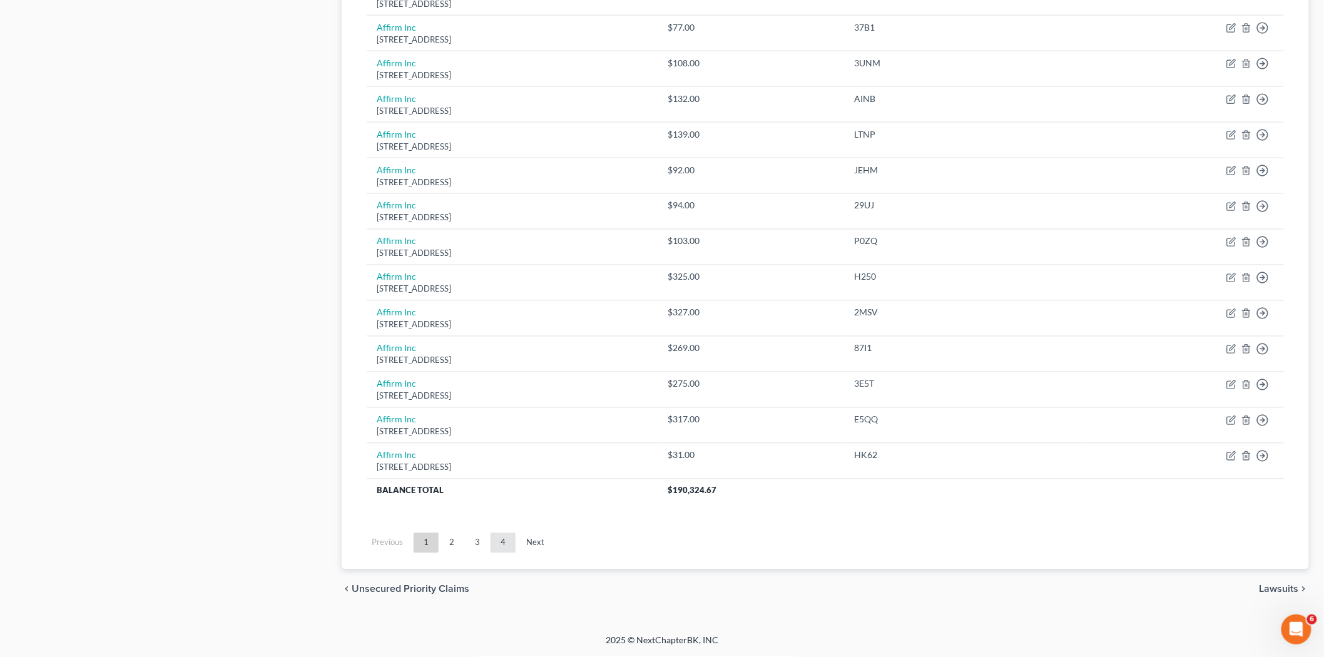
click at [509, 548] on link "4" at bounding box center [503, 543] width 25 height 20
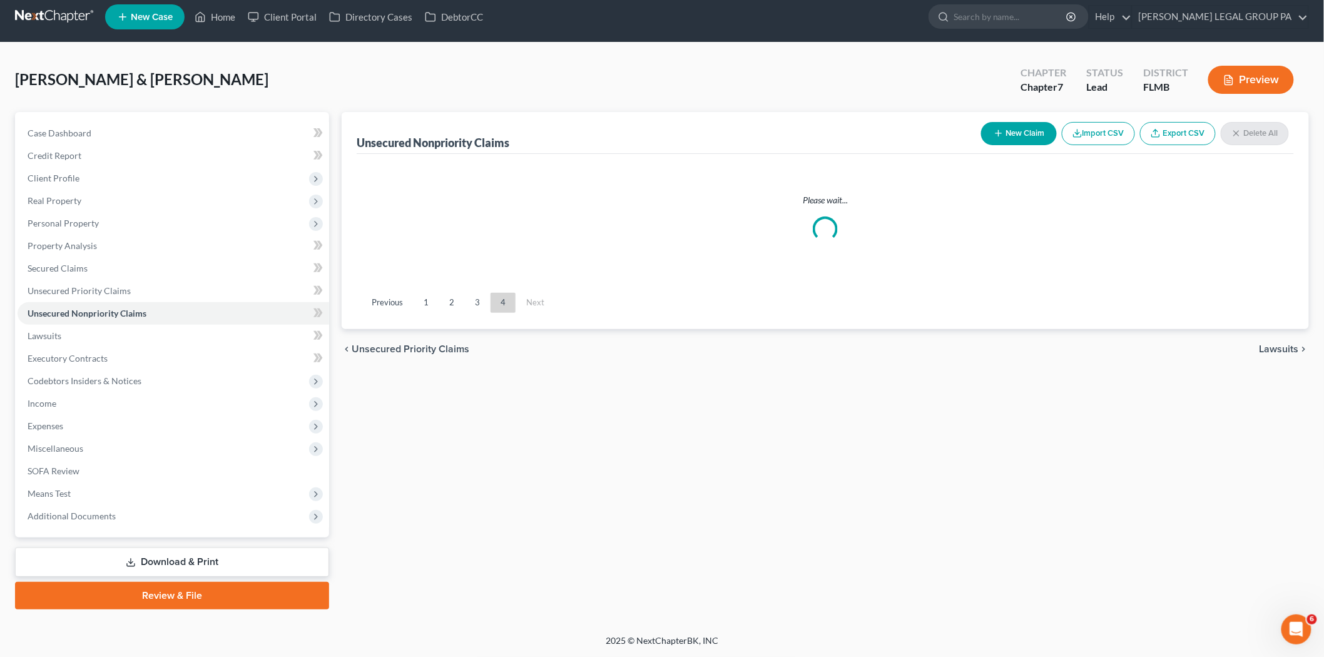
scroll to position [7, 0]
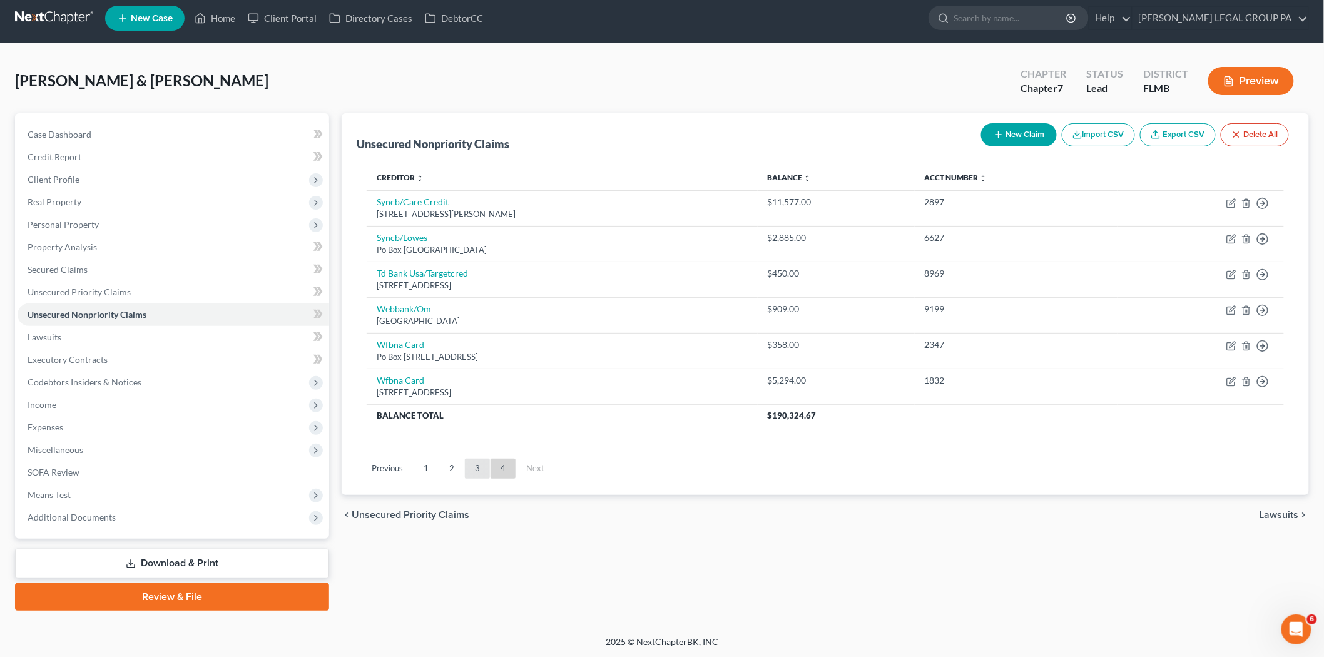
click at [476, 474] on link "3" at bounding box center [477, 469] width 25 height 20
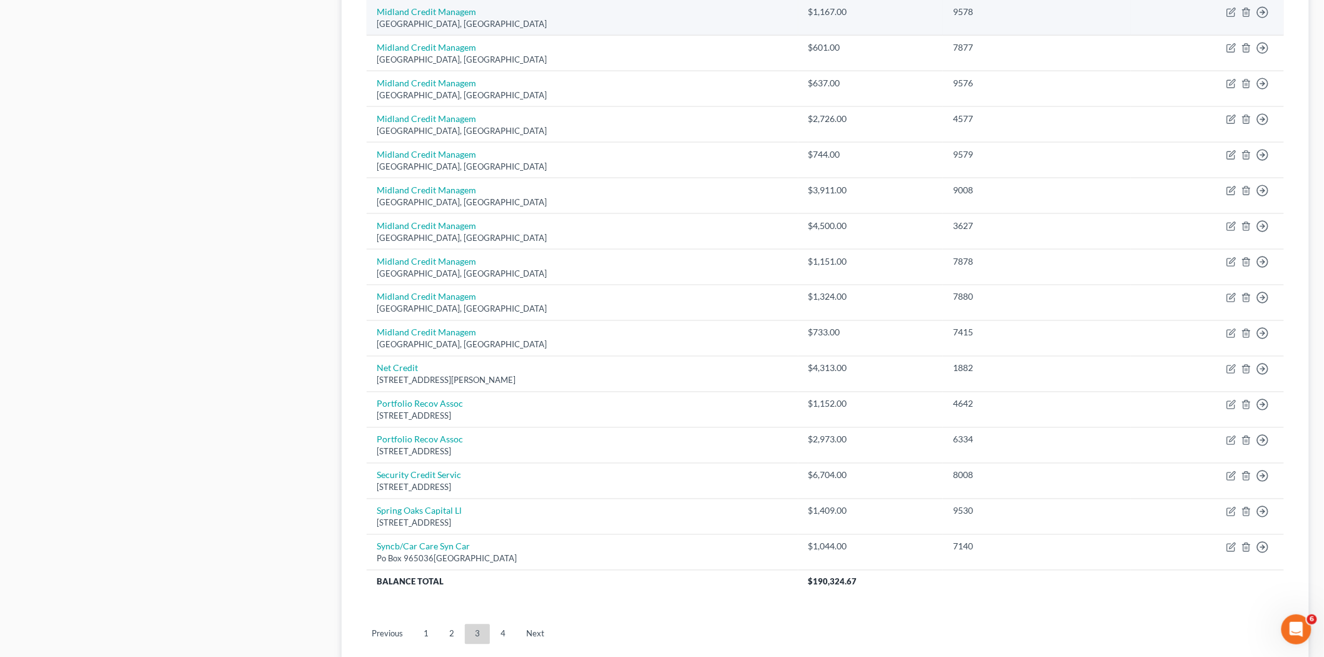
scroll to position [789, 0]
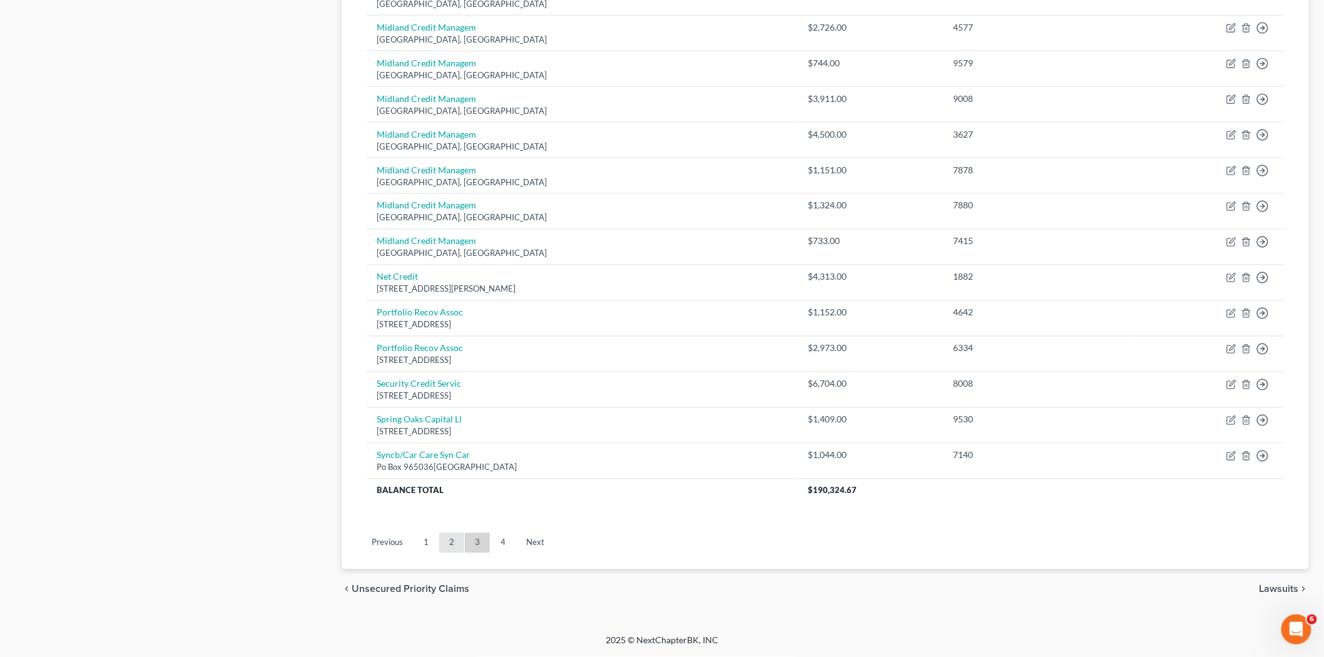
click at [448, 540] on link "2" at bounding box center [451, 543] width 25 height 20
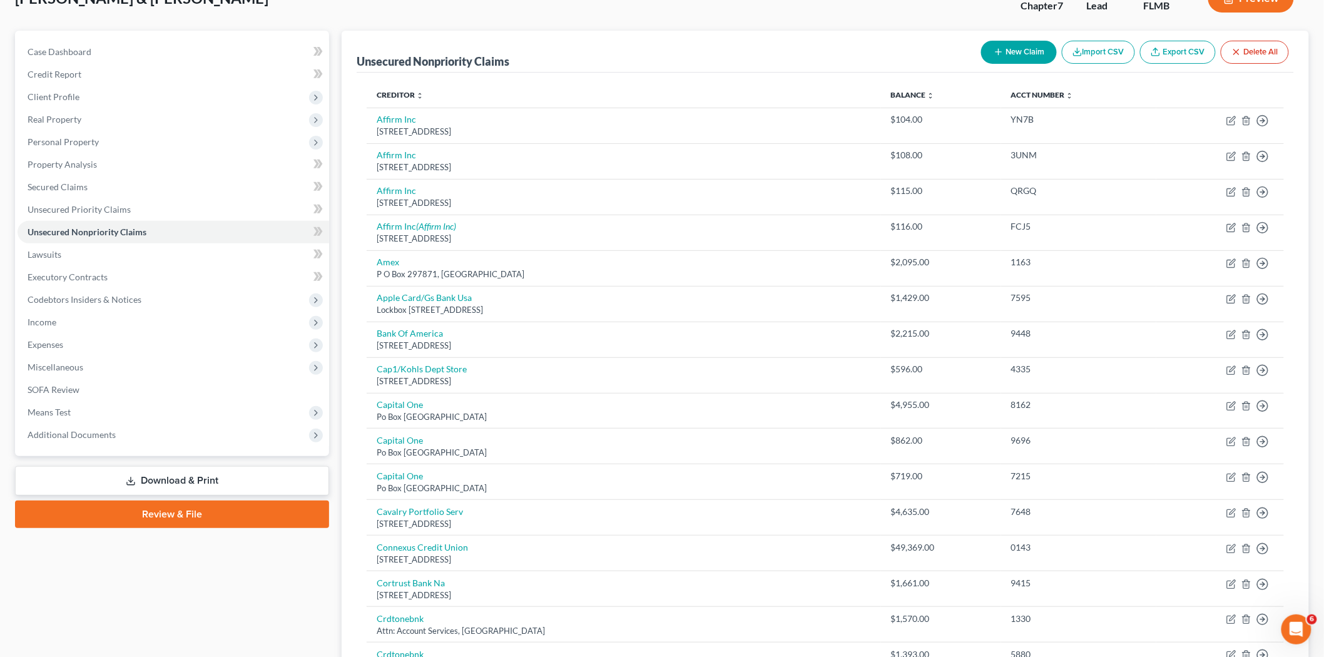
scroll to position [0, 0]
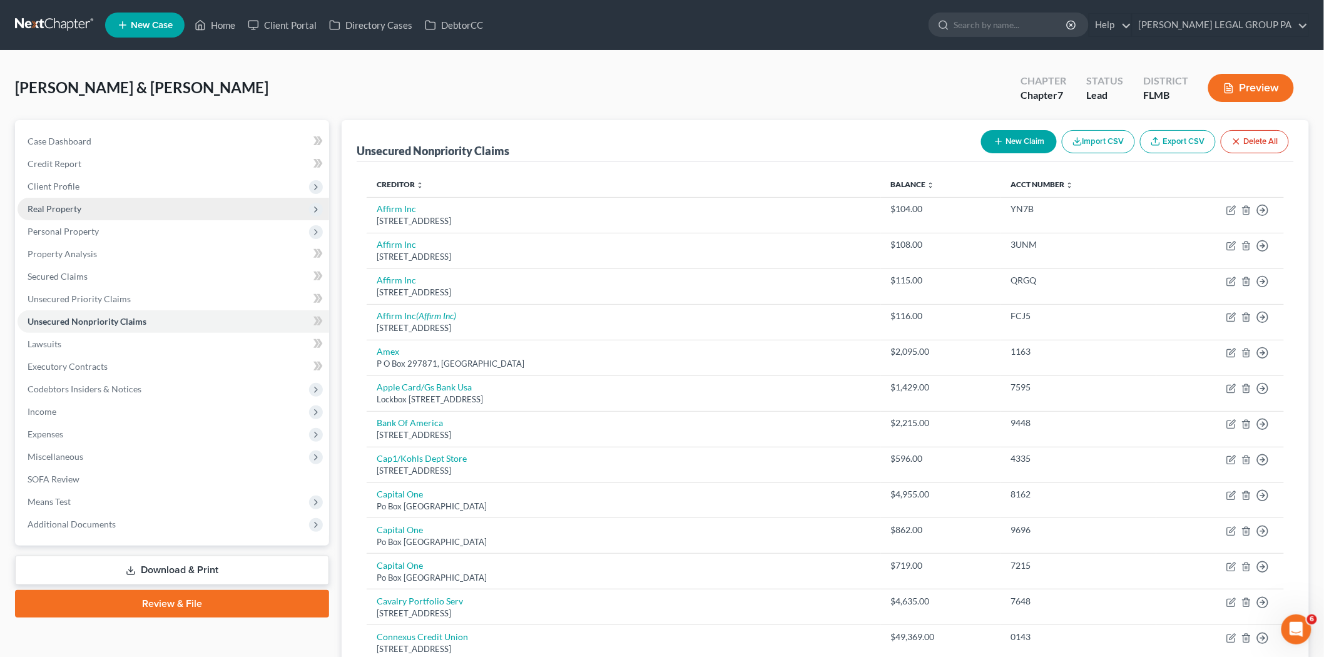
click at [85, 201] on span "Real Property" at bounding box center [174, 209] width 312 height 23
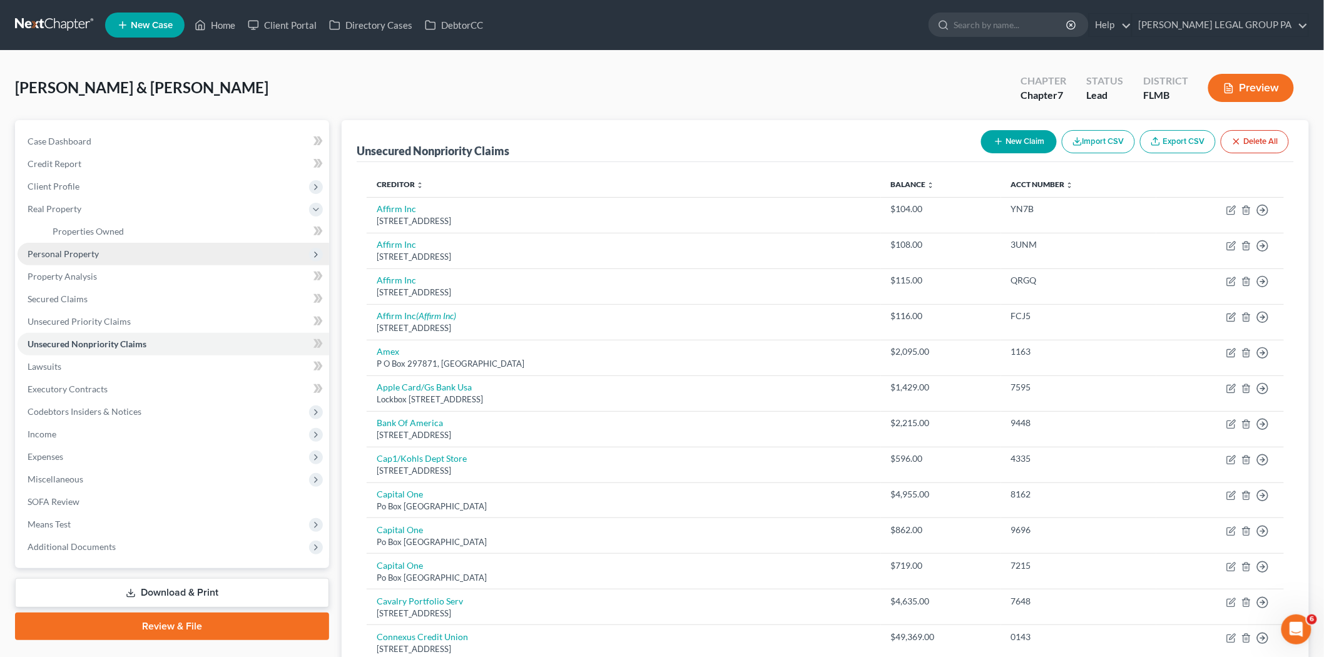
click at [98, 248] on span "Personal Property" at bounding box center [174, 254] width 312 height 23
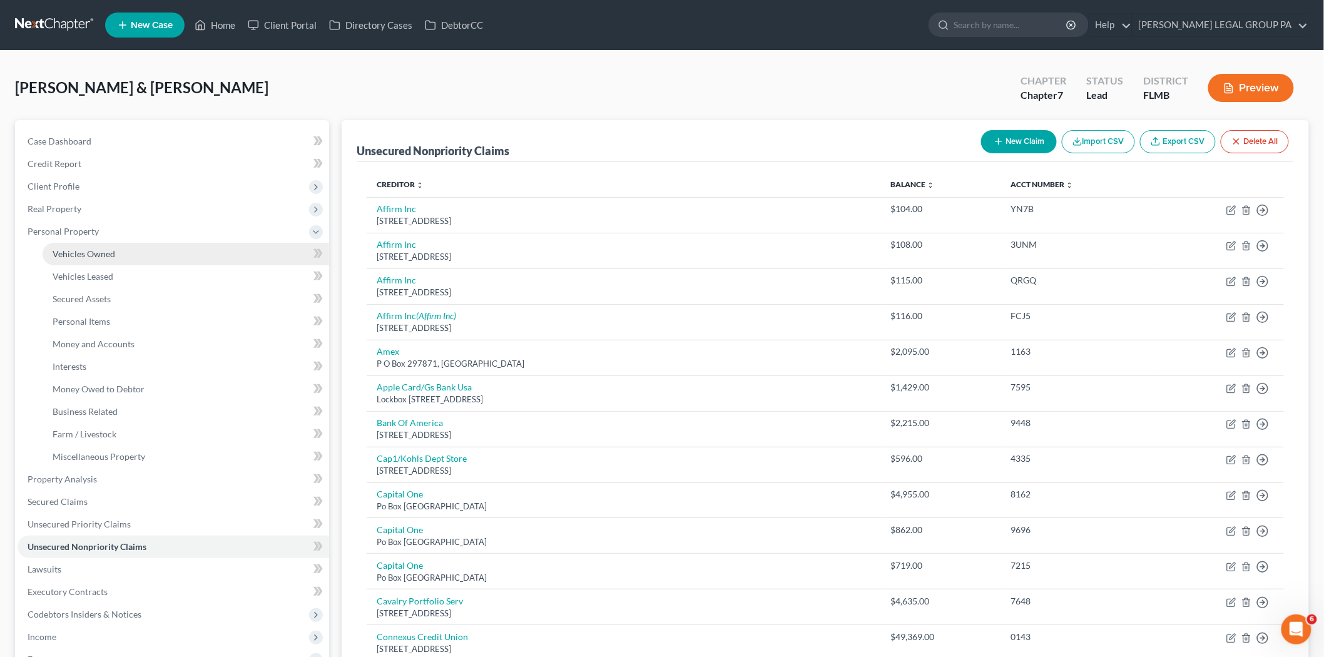
click at [116, 257] on link "Vehicles Owned" at bounding box center [186, 254] width 287 height 23
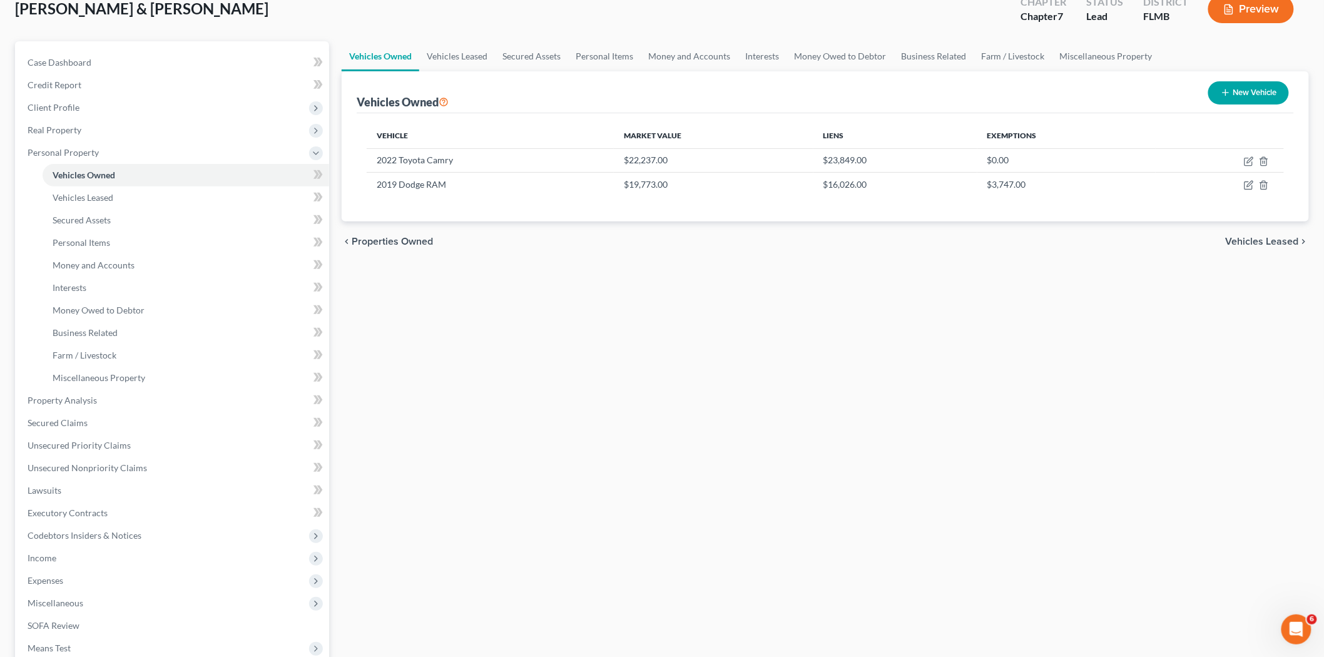
scroll to position [232, 0]
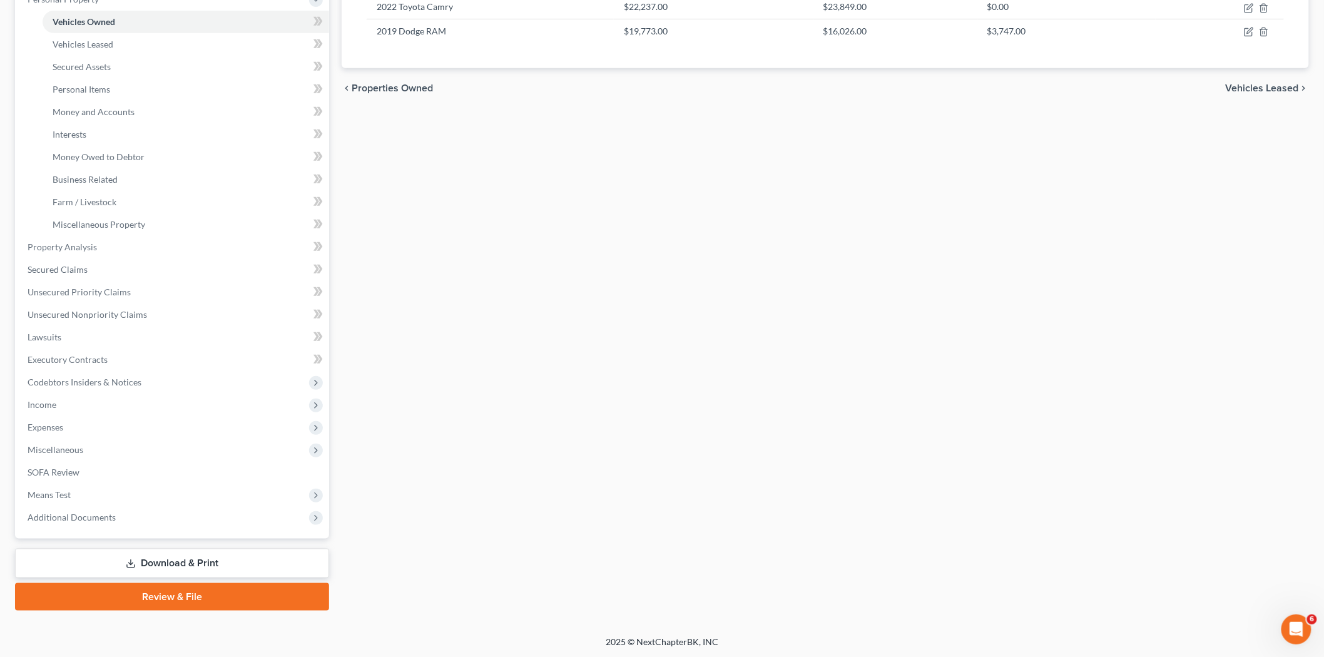
click at [93, 531] on div "Case Dashboard Payments Invoices Payments Payments Credit Report Client Profile…" at bounding box center [172, 213] width 314 height 651
click at [93, 520] on span "Additional Documents" at bounding box center [72, 517] width 88 height 11
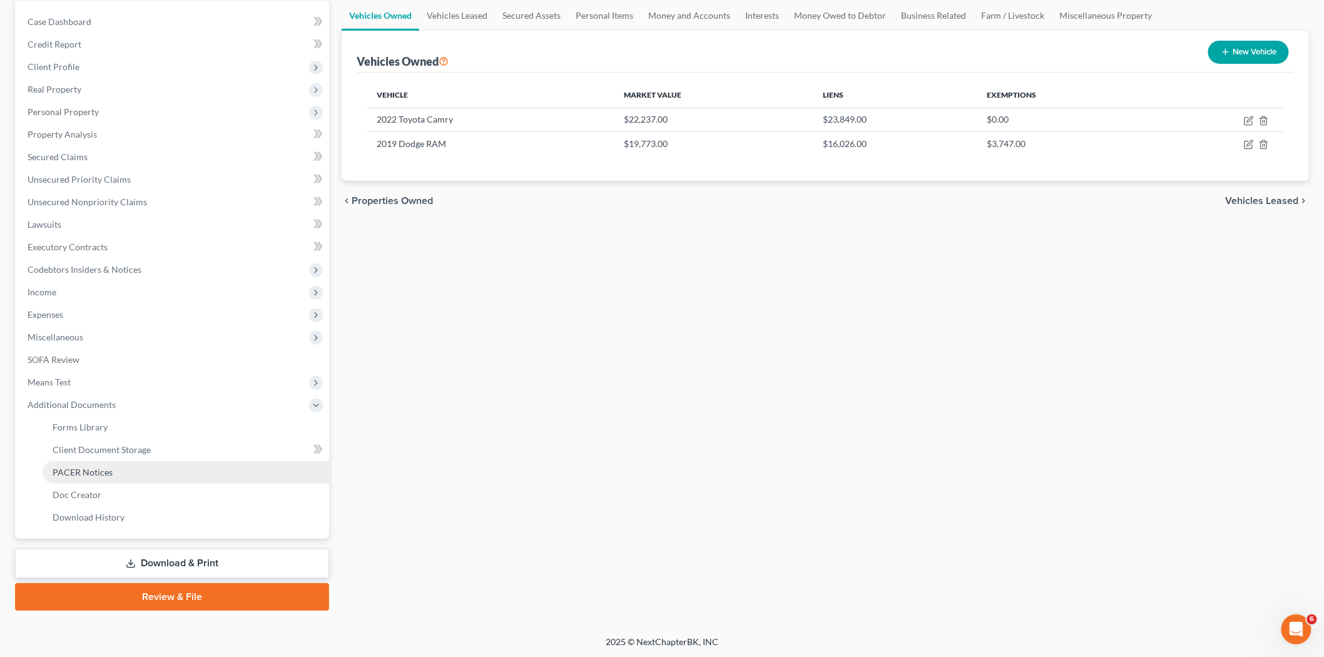
click at [88, 479] on link "PACER Notices" at bounding box center [186, 472] width 287 height 23
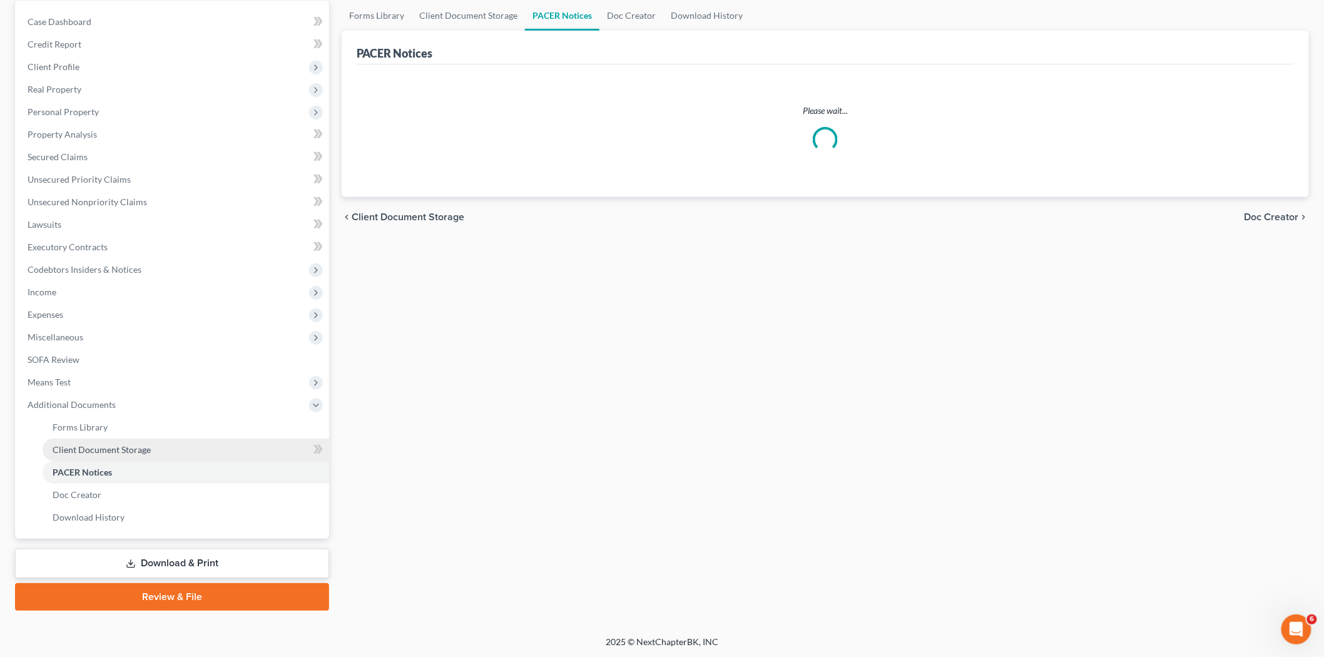
click at [106, 449] on span "Client Document Storage" at bounding box center [102, 449] width 98 height 11
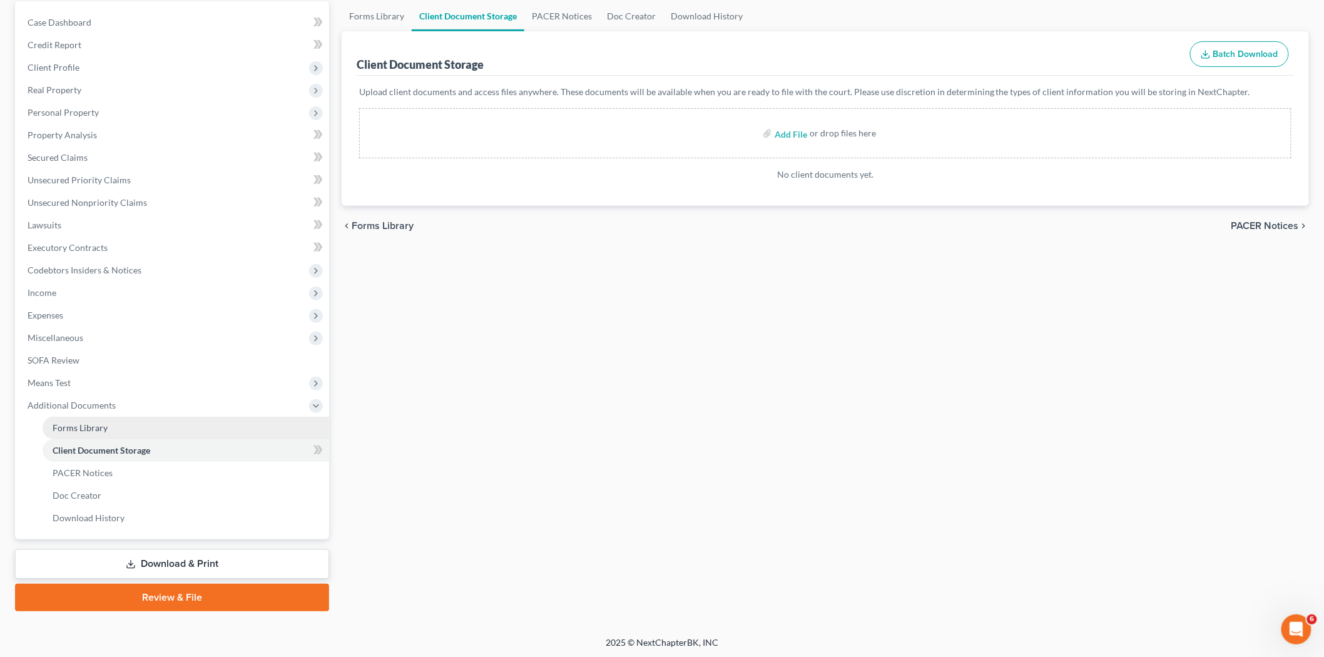
scroll to position [120, 0]
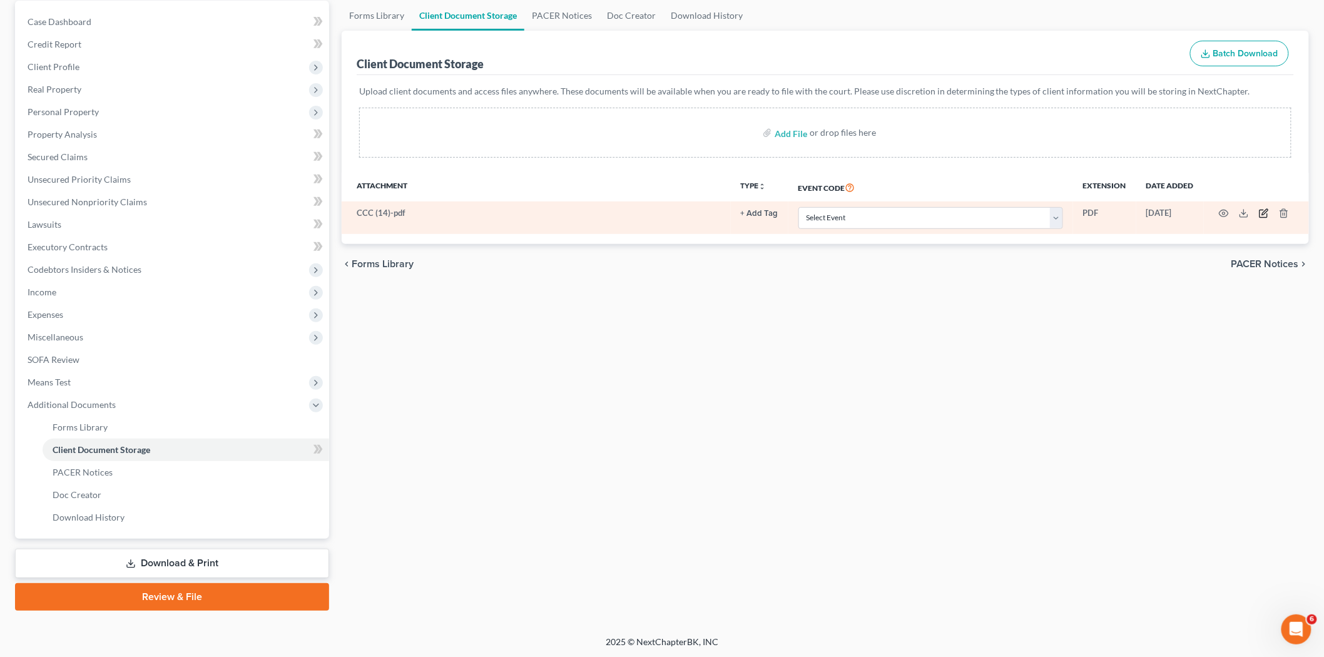
click at [1261, 213] on icon "button" at bounding box center [1264, 214] width 8 height 8
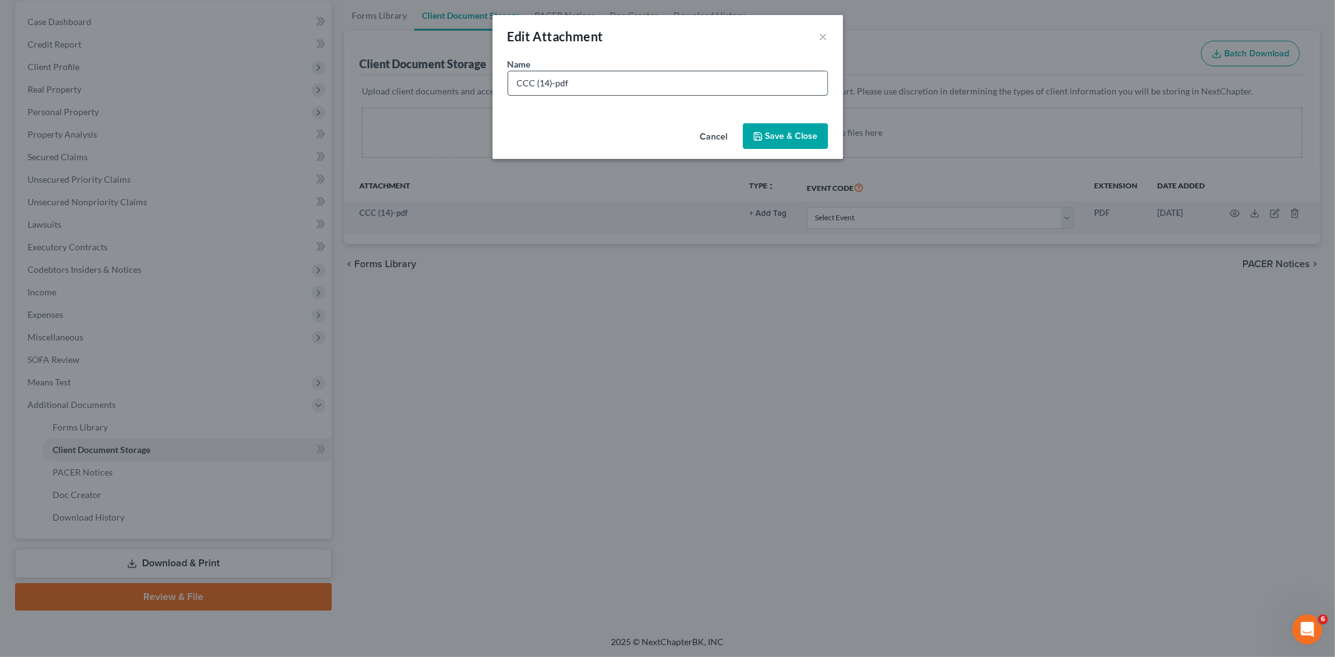
click at [550, 83] on input "CCC (14)-pdf" at bounding box center [667, 83] width 319 height 24
type input "CCC 06/19/2025-pdf"
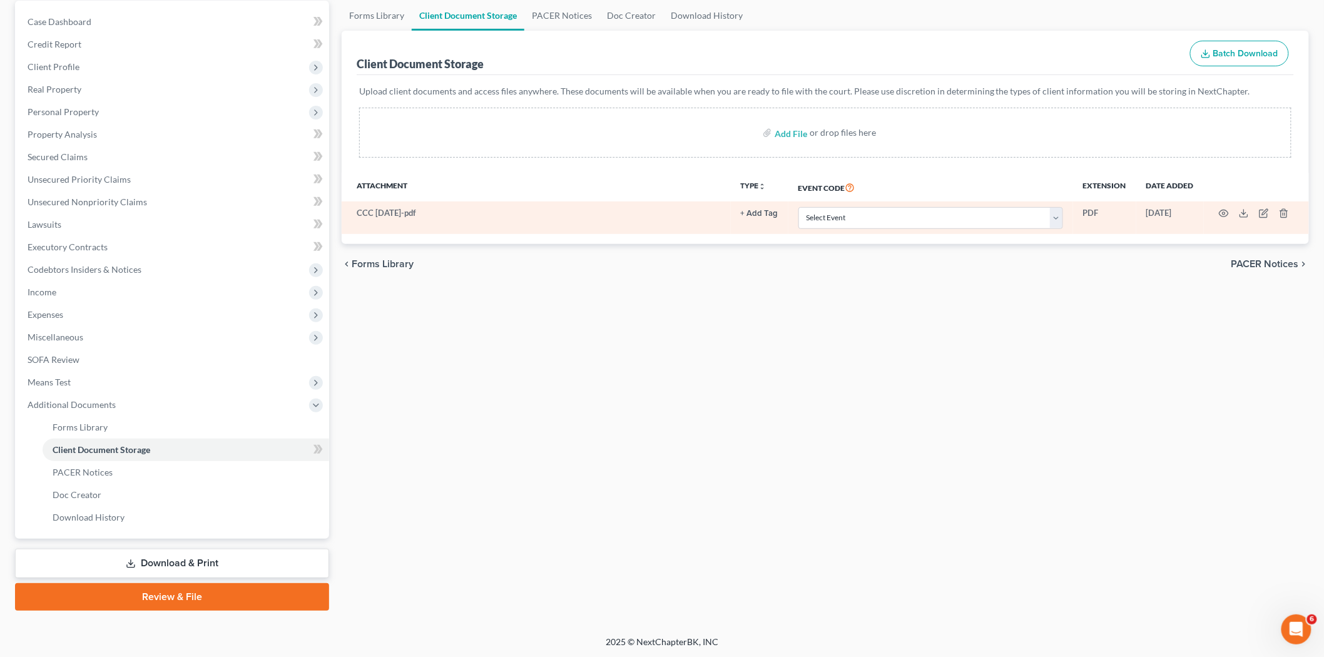
click at [874, 205] on td "Select Event 20 Largest Unsecured Creditors Amended Chapter 13 Plan Amended Cre…" at bounding box center [931, 218] width 285 height 33
click at [873, 222] on select "Select Event 20 Largest Unsecured Creditors Amended Chapter 13 Plan Amended Cre…" at bounding box center [931, 218] width 265 height 22
select select "9"
click at [799, 207] on select "Select Event 20 Largest Unsecured Creditors Amended Chapter 13 Plan Amended Cre…" at bounding box center [931, 218] width 265 height 22
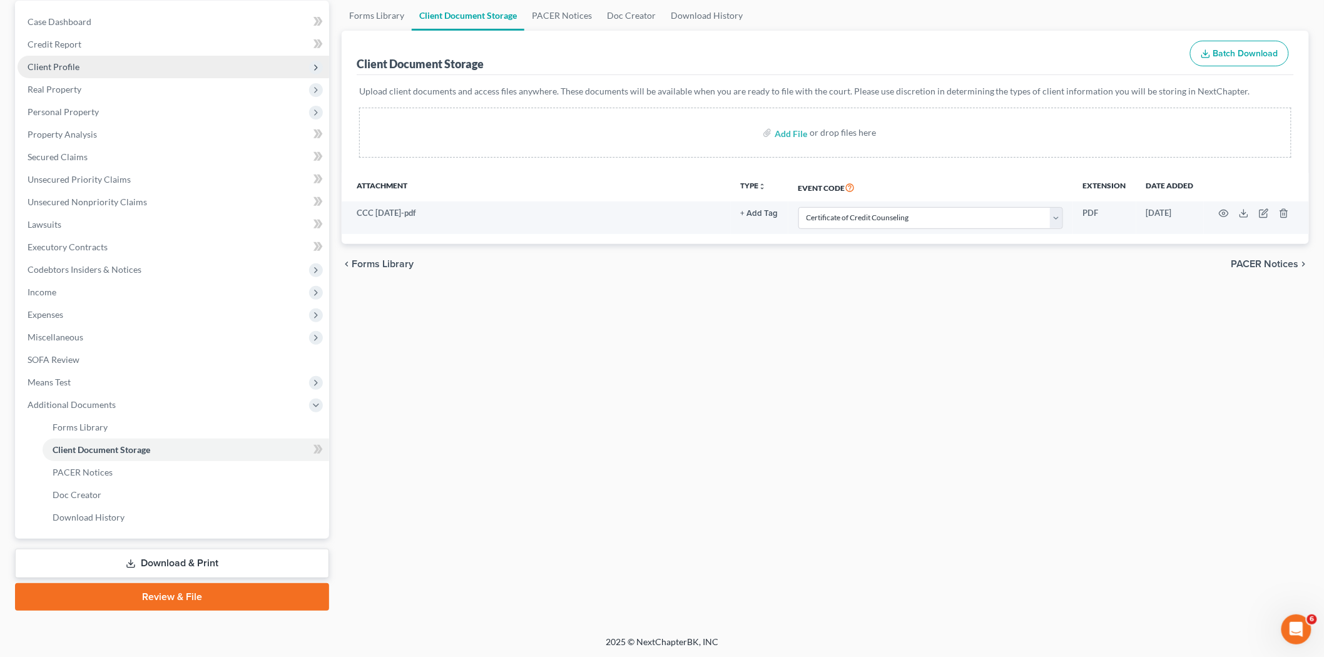
click at [105, 58] on span "Client Profile" at bounding box center [174, 67] width 312 height 23
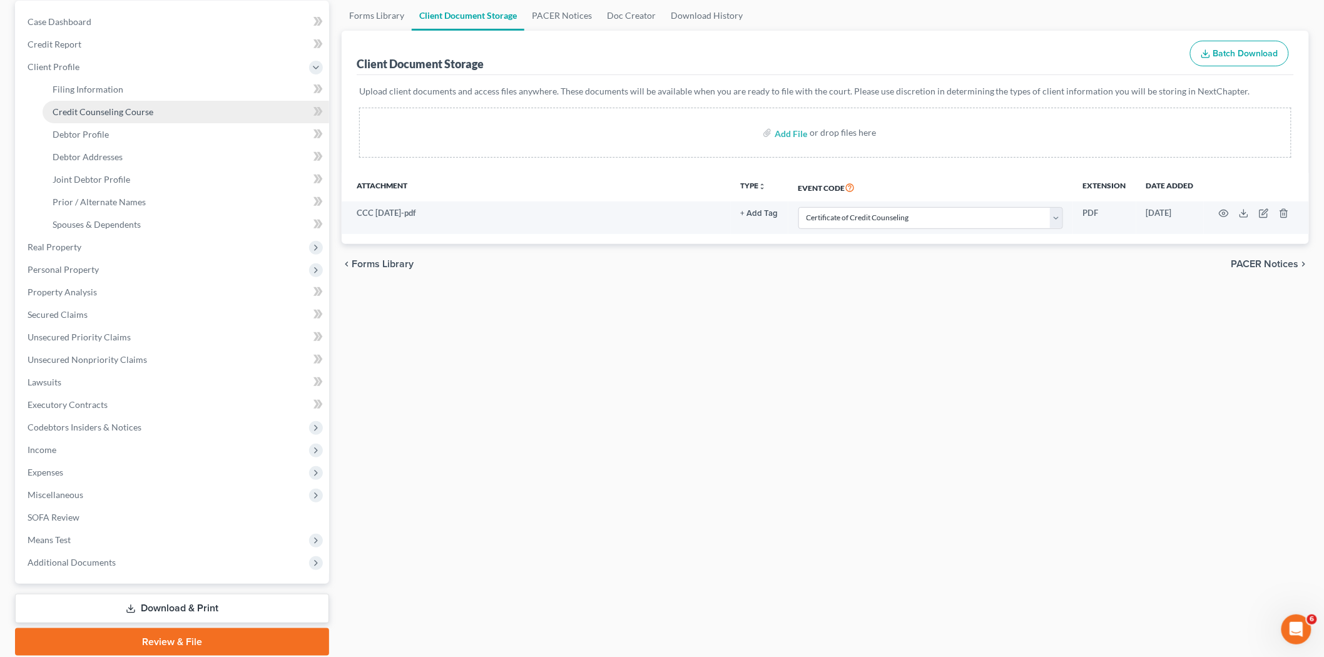
click at [131, 110] on span "Credit Counseling Course" at bounding box center [103, 111] width 101 height 11
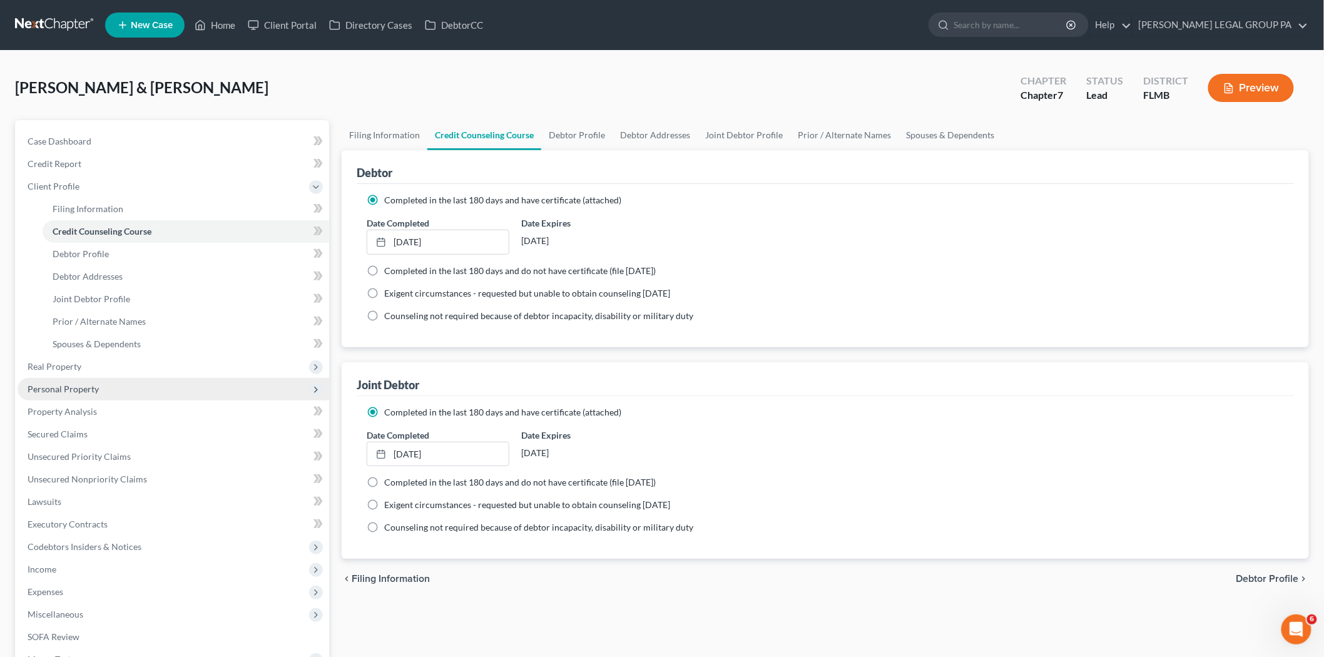
click at [123, 396] on span "Personal Property" at bounding box center [174, 389] width 312 height 23
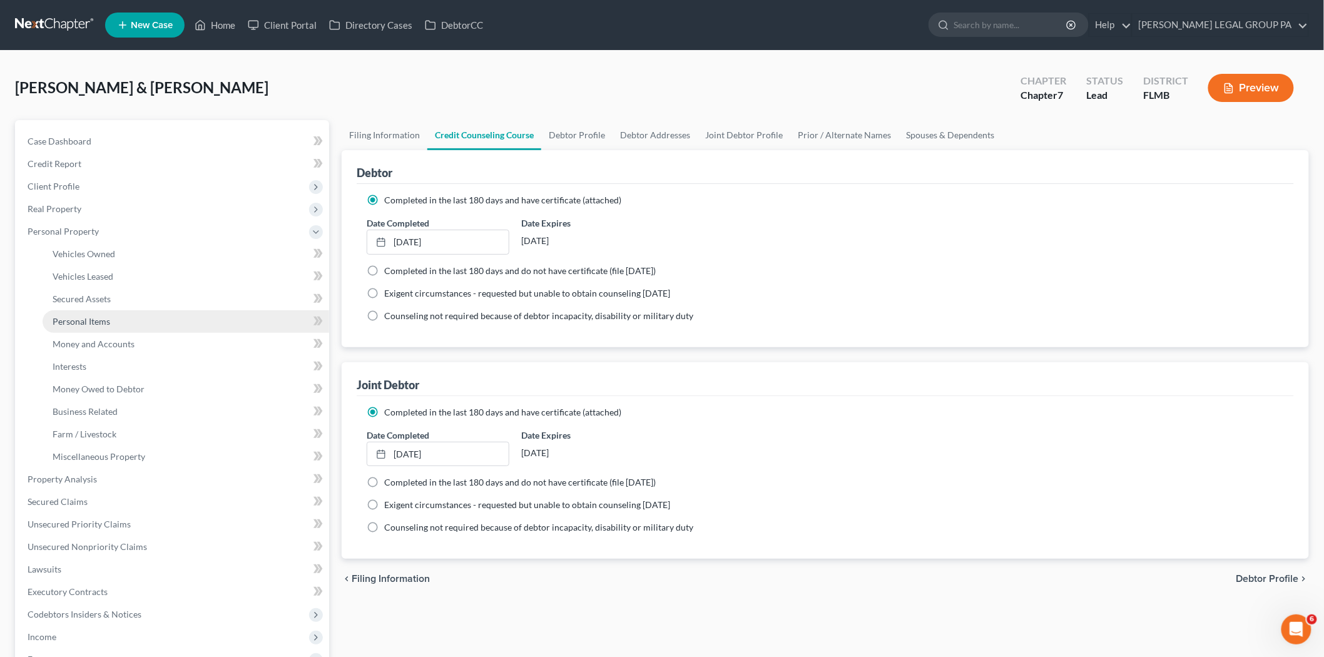
click at [108, 314] on link "Personal Items" at bounding box center [186, 321] width 287 height 23
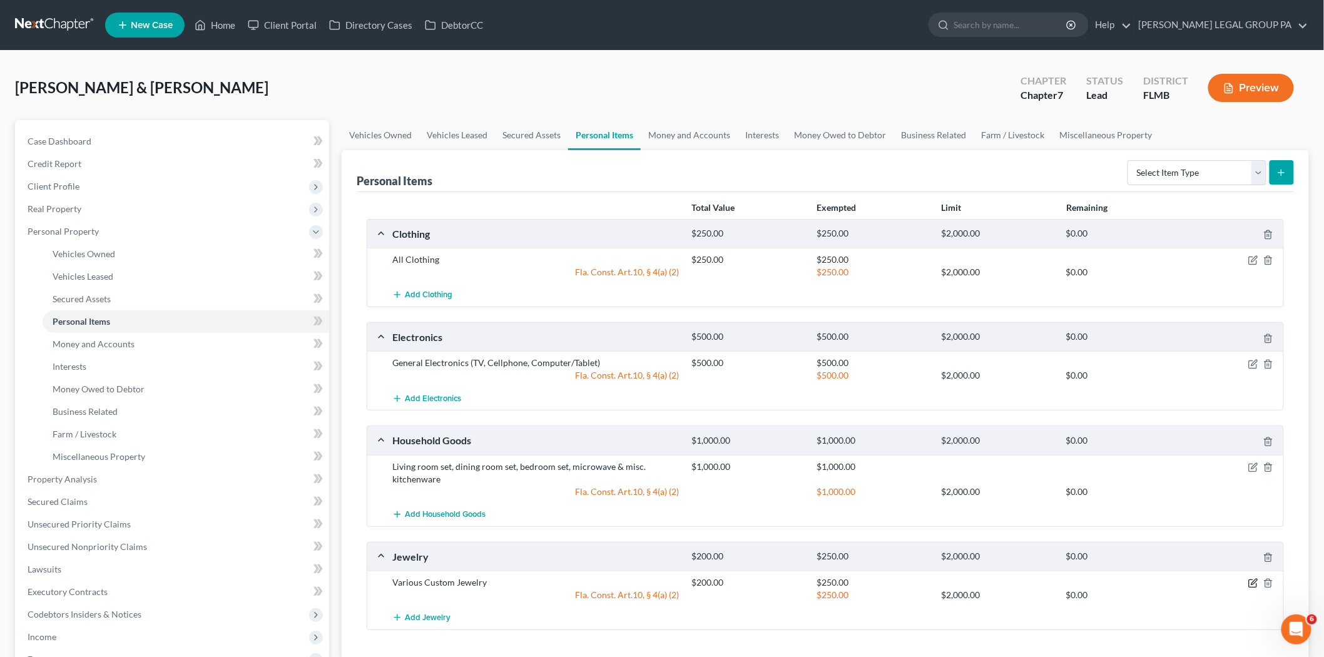
click at [1249, 582] on icon "button" at bounding box center [1253, 584] width 8 height 8
select select "2"
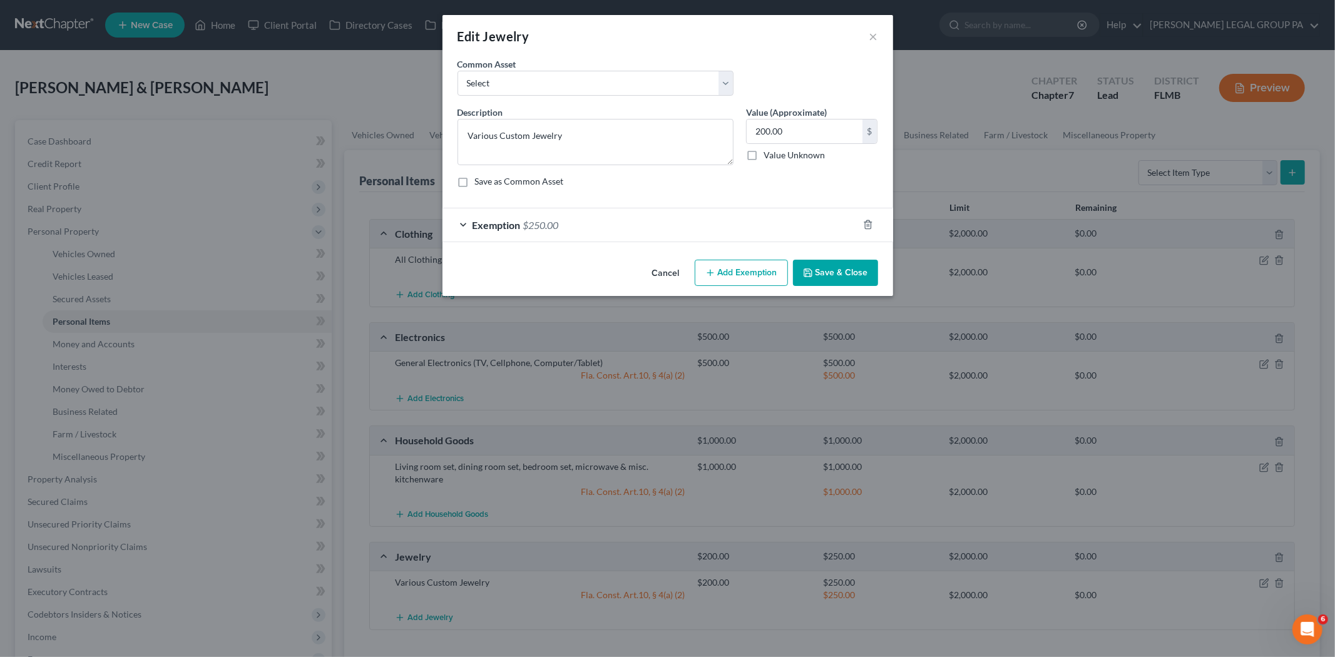
checkbox input "true"
click at [610, 222] on div "Exemption $250.00" at bounding box center [651, 224] width 416 height 33
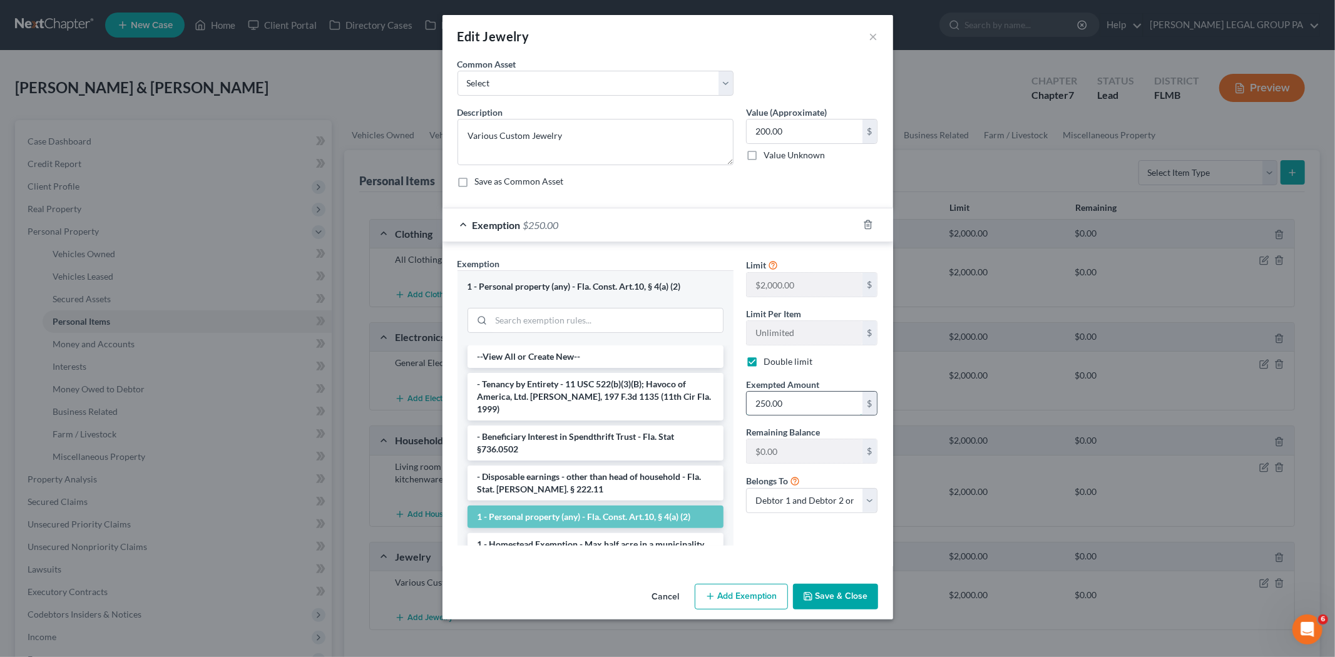
click at [781, 399] on input "250.00" at bounding box center [805, 404] width 116 height 24
type input "200"
click at [828, 593] on button "Save & Close" at bounding box center [835, 597] width 85 height 26
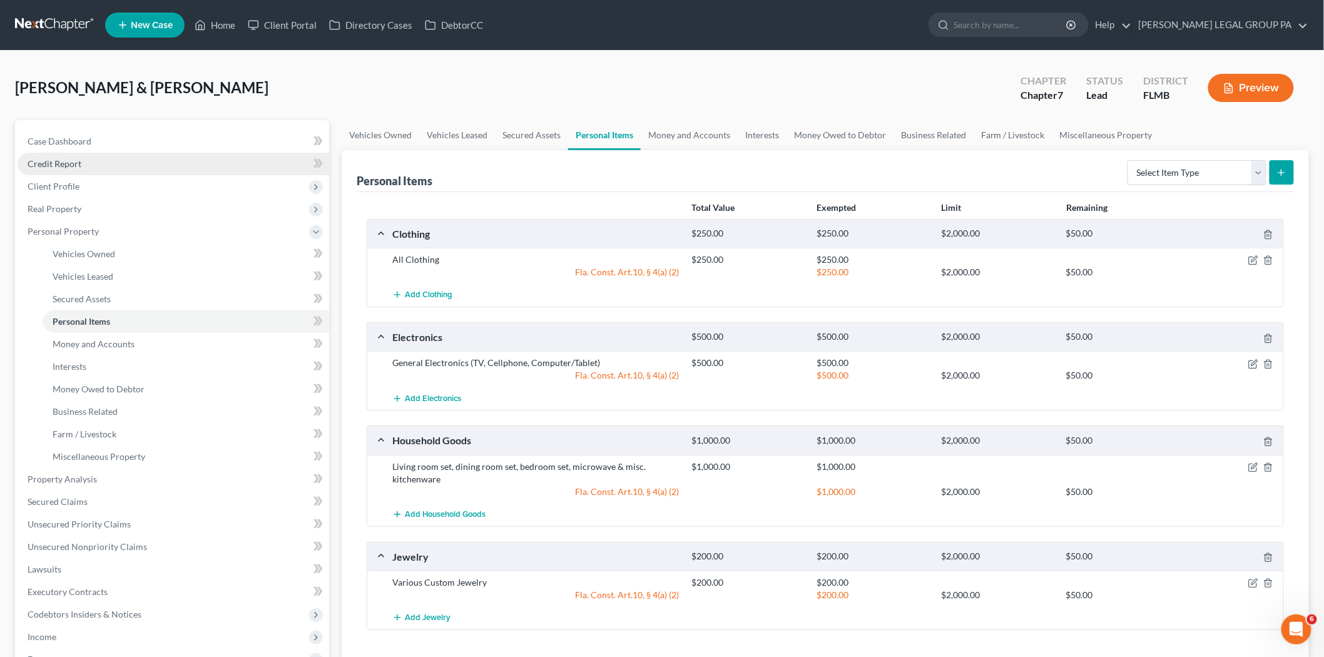
click at [80, 160] on link "Credit Report" at bounding box center [174, 164] width 312 height 23
click at [100, 166] on link "Credit Report" at bounding box center [174, 164] width 312 height 23
click at [69, 158] on span "Credit Report" at bounding box center [55, 163] width 54 height 11
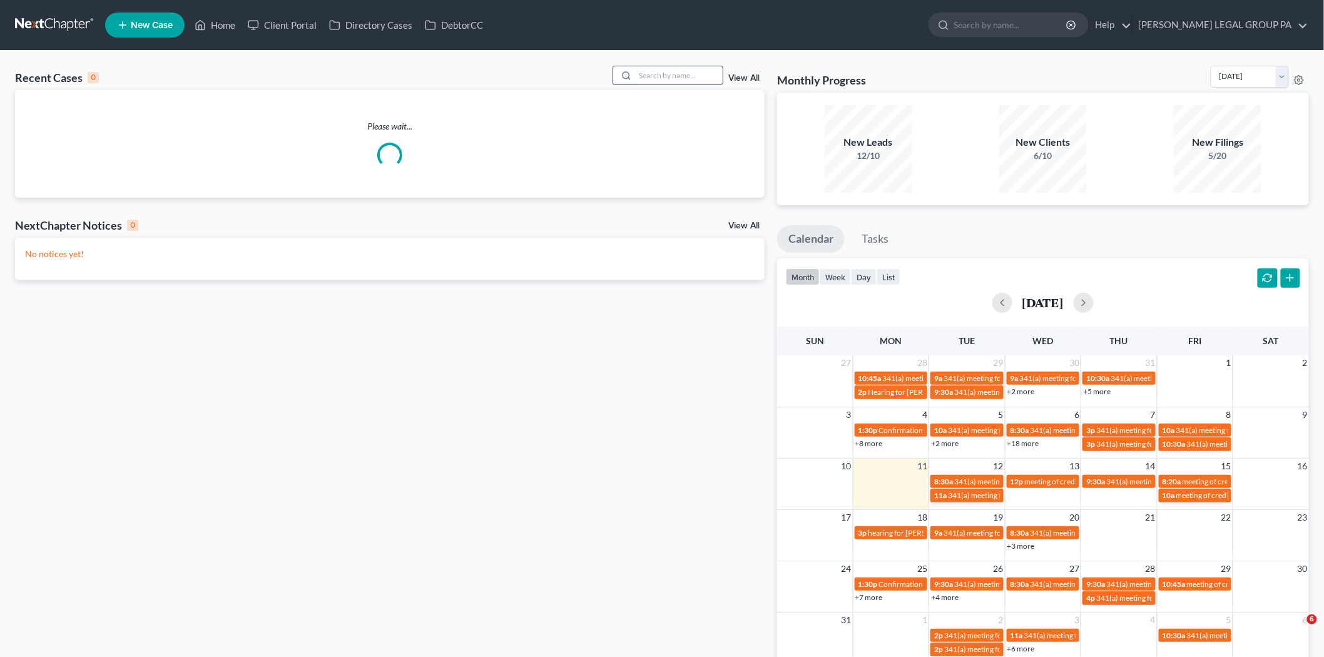
click at [678, 75] on input "search" at bounding box center [679, 75] width 88 height 18
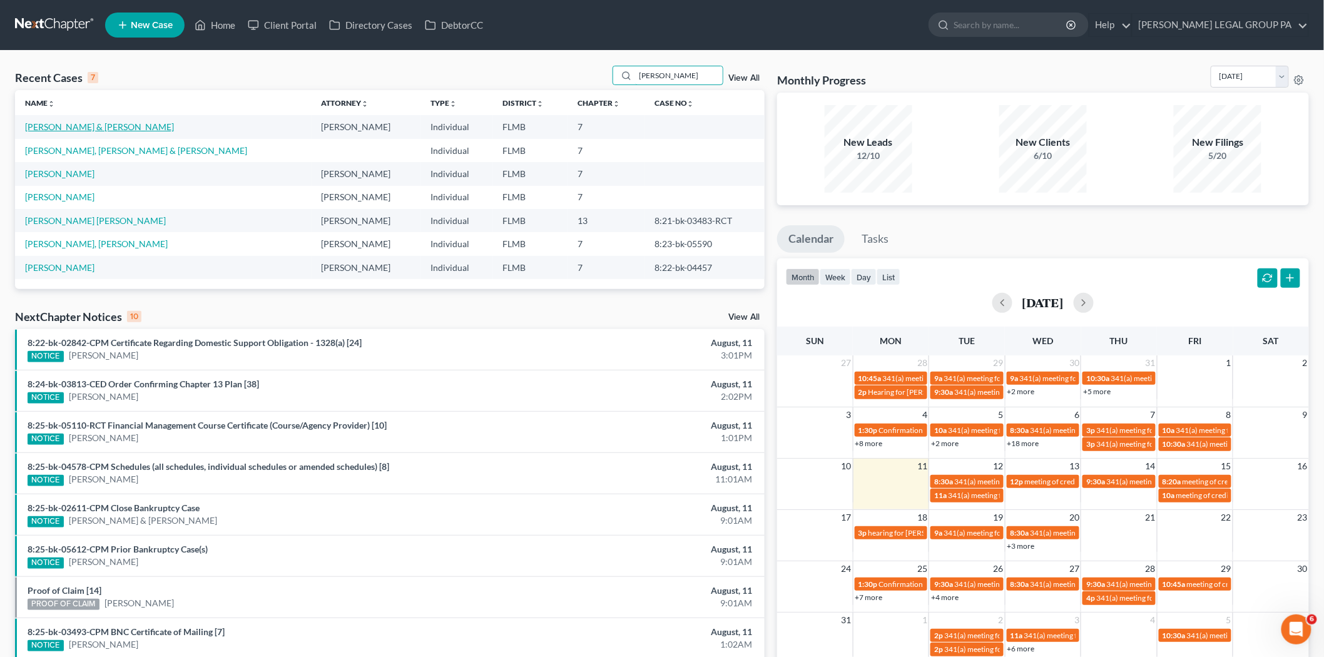
type input "garcia"
click at [75, 128] on link "Garcia, Rafael & Despiona" at bounding box center [99, 126] width 149 height 11
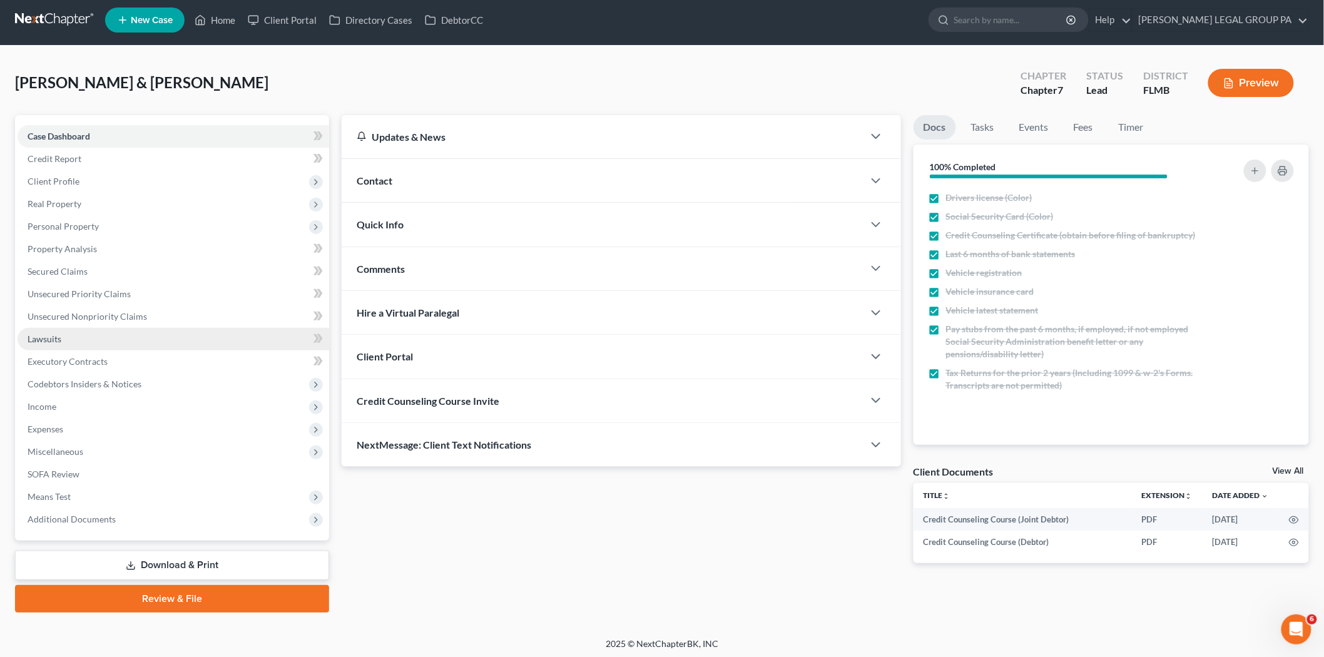
scroll to position [7, 0]
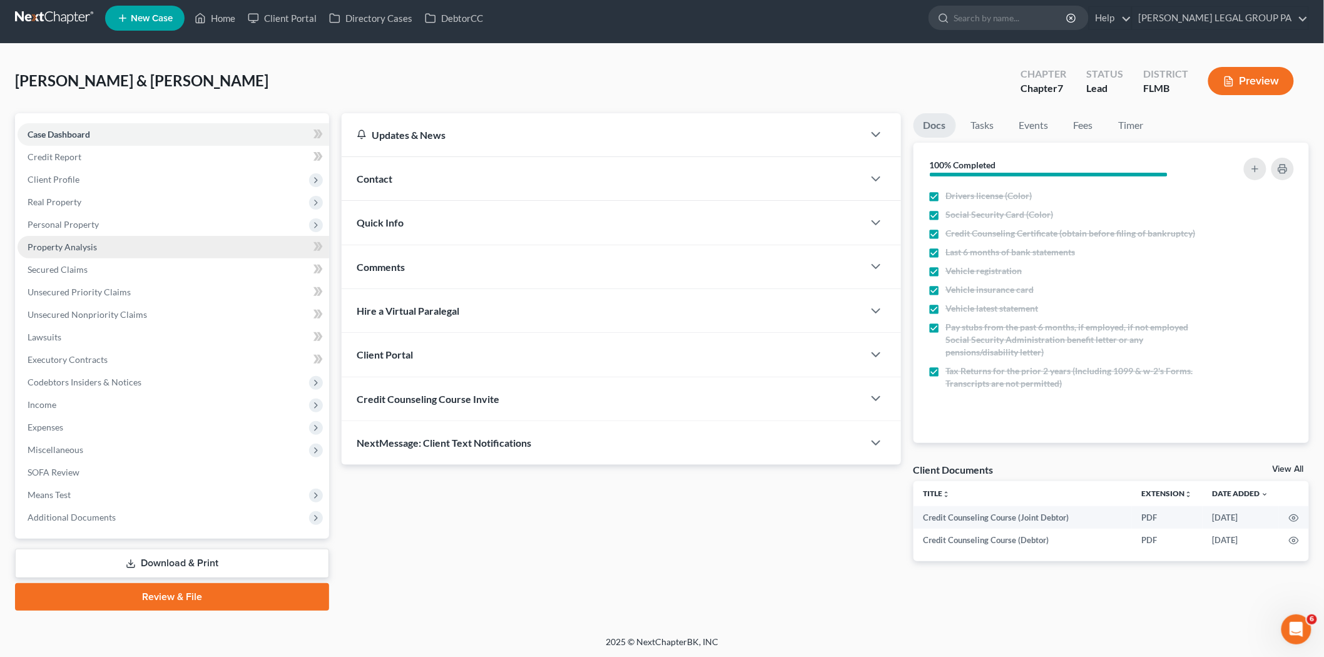
click at [94, 250] on span "Property Analysis" at bounding box center [62, 247] width 69 height 11
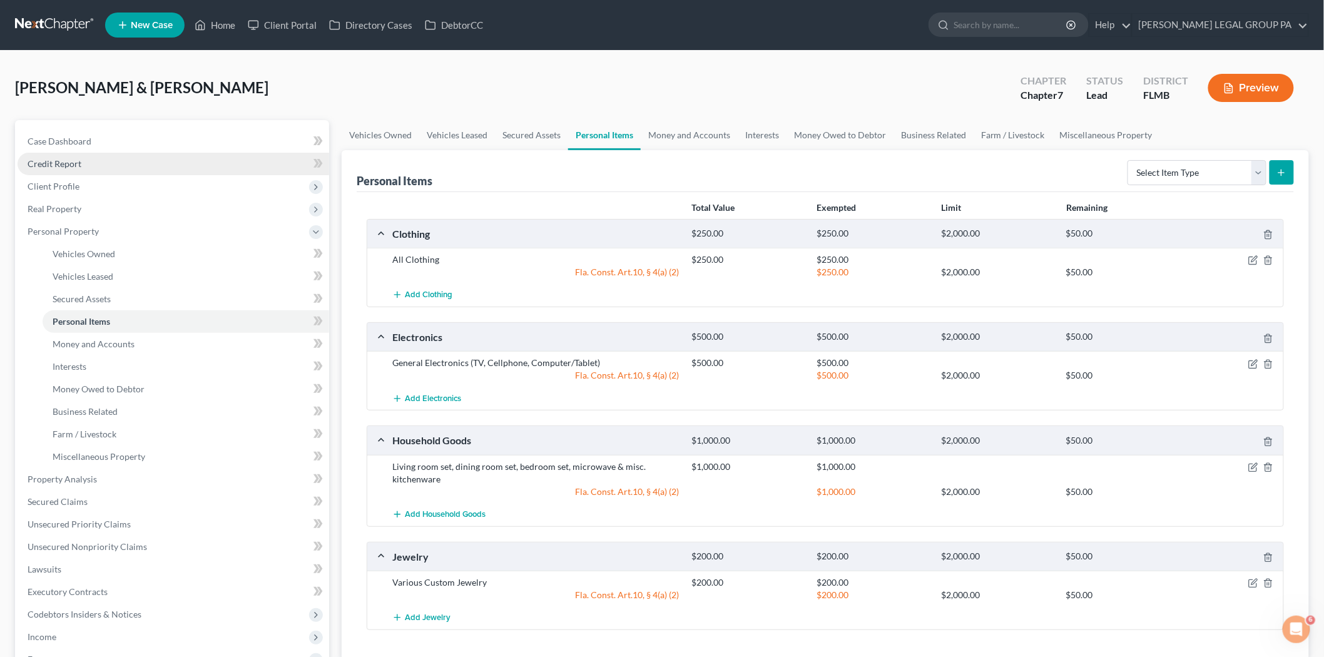
click at [115, 155] on link "Credit Report" at bounding box center [174, 164] width 312 height 23
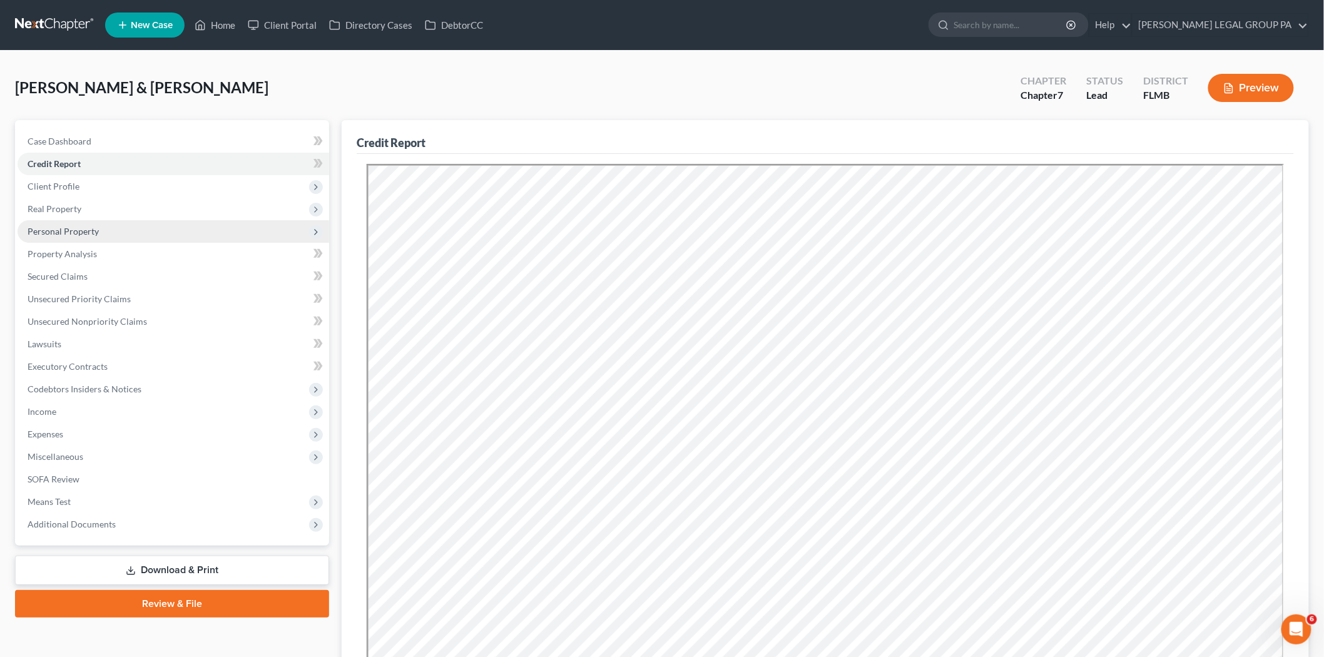
click at [108, 233] on span "Personal Property" at bounding box center [174, 231] width 312 height 23
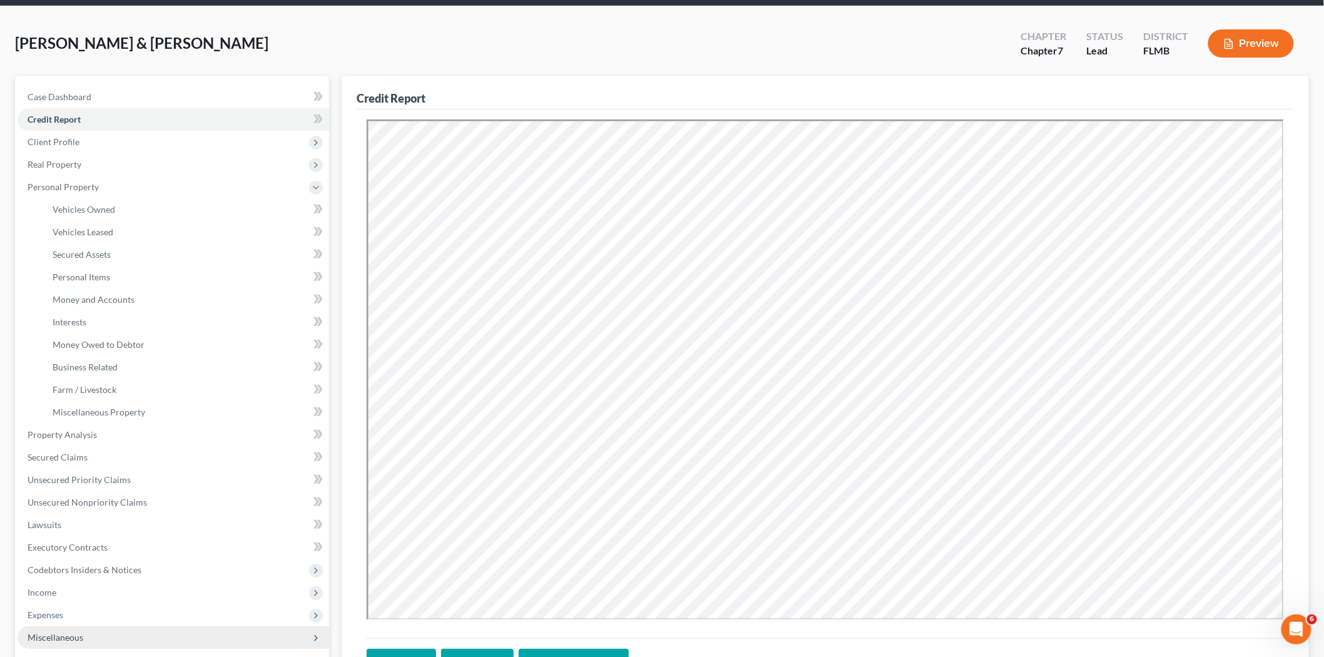
scroll to position [69, 0]
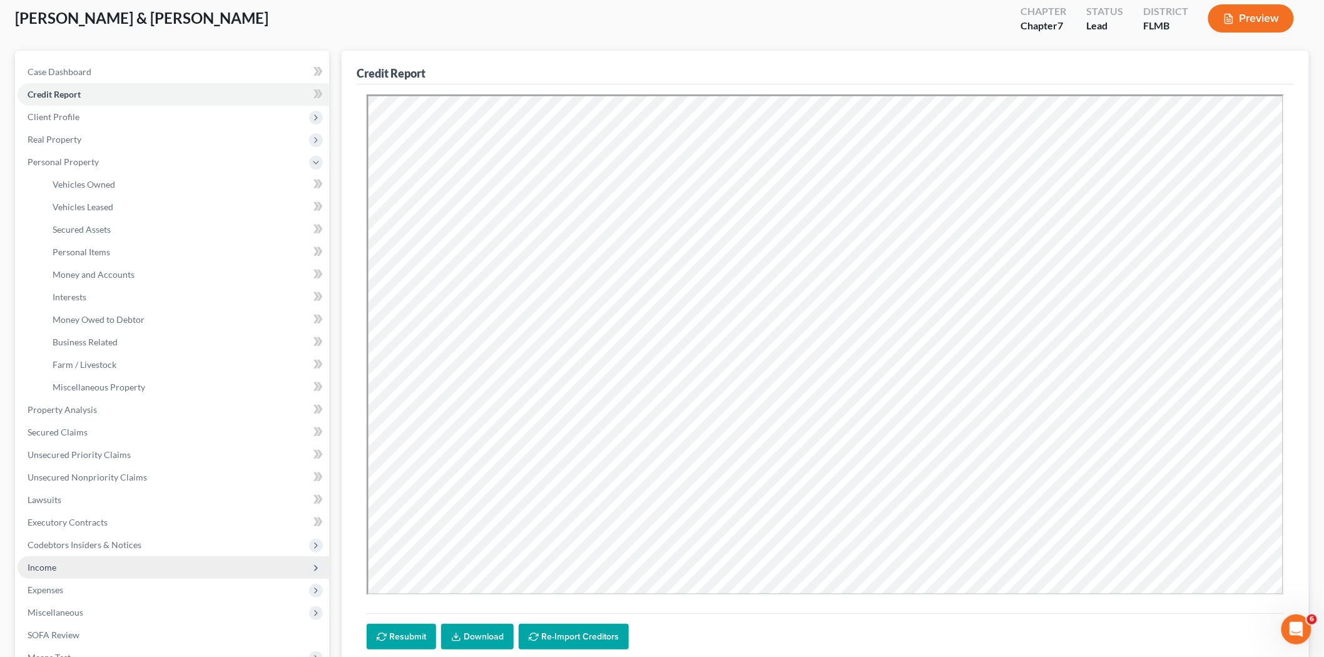
click at [54, 559] on span "Income" at bounding box center [174, 567] width 312 height 23
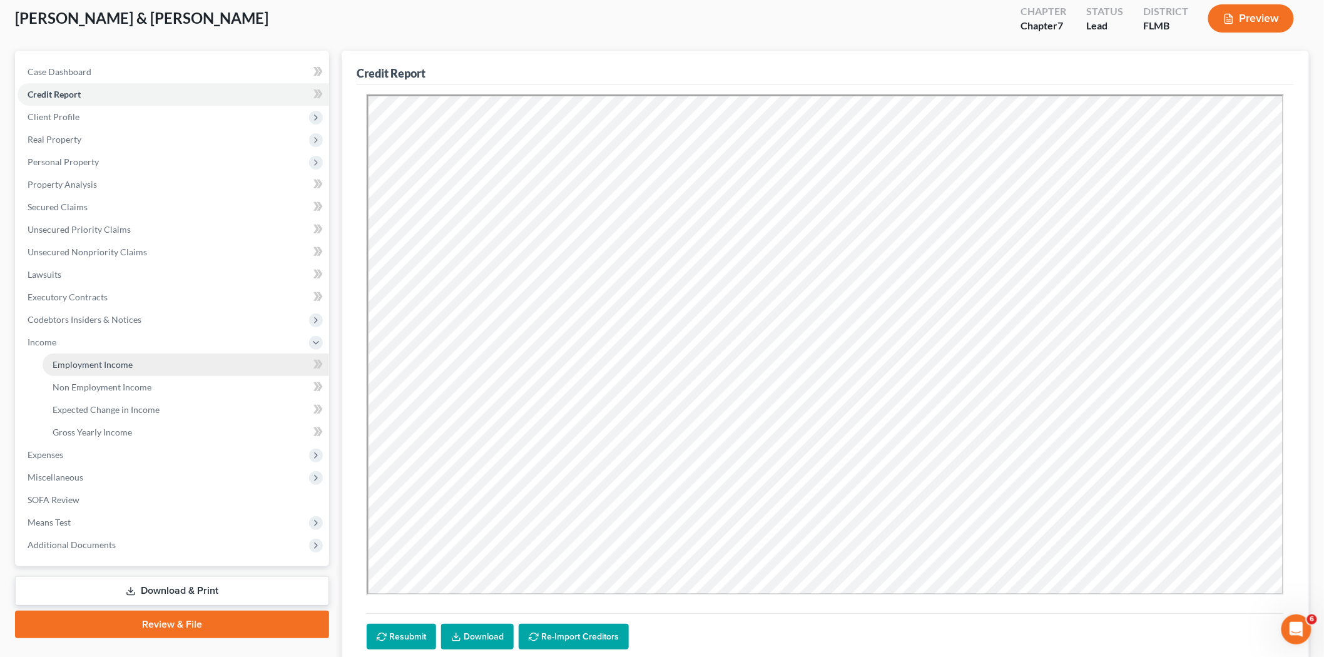
click at [110, 357] on link "Employment Income" at bounding box center [186, 365] width 287 height 23
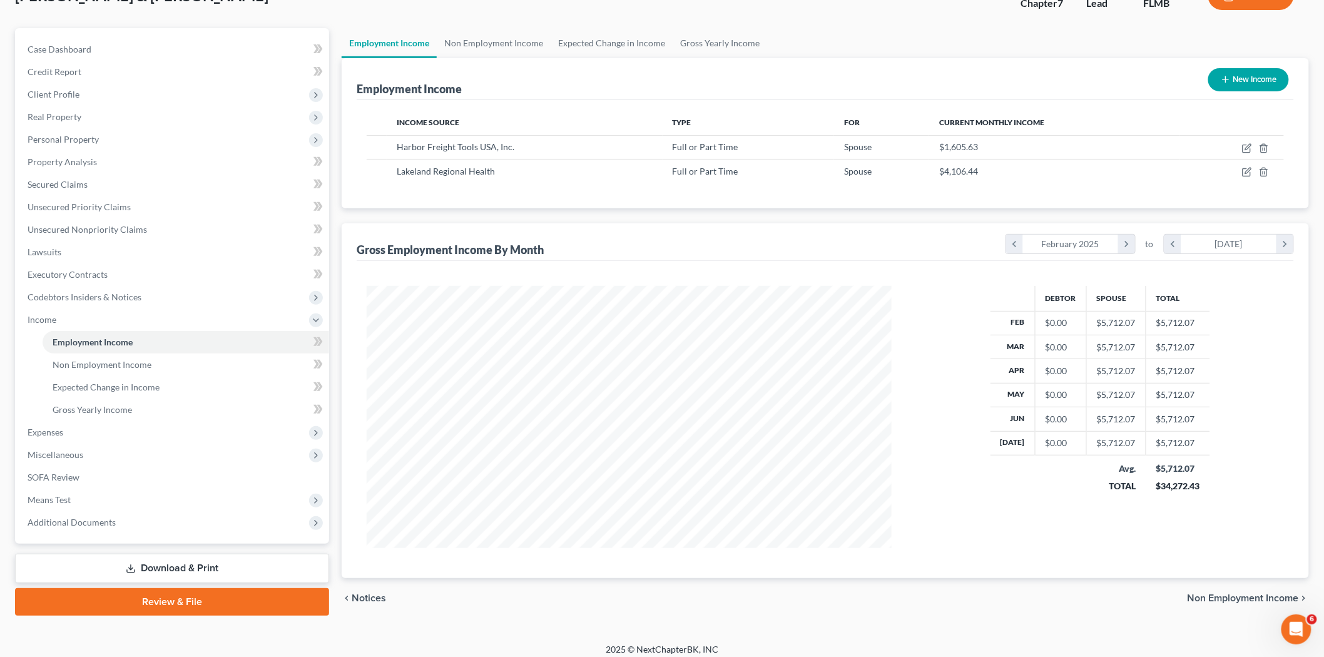
scroll to position [100, 0]
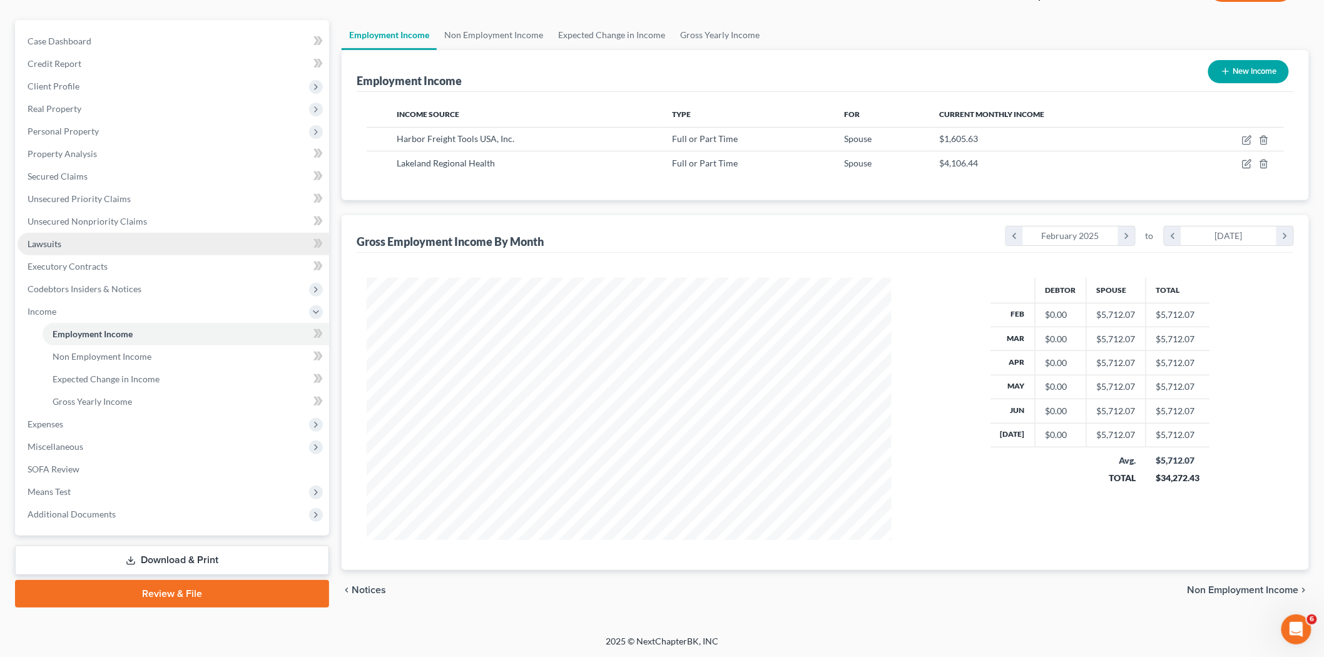
click at [70, 236] on link "Lawsuits" at bounding box center [174, 244] width 312 height 23
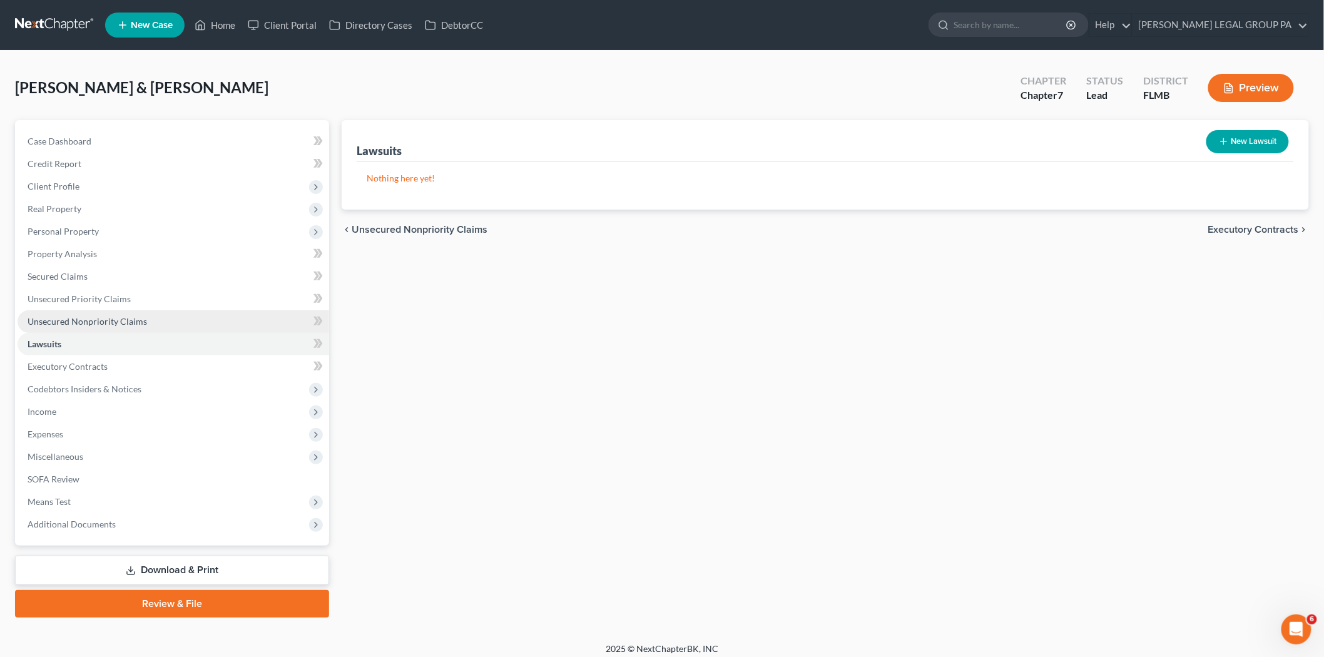
click at [83, 322] on span "Unsecured Nonpriority Claims" at bounding box center [88, 321] width 120 height 11
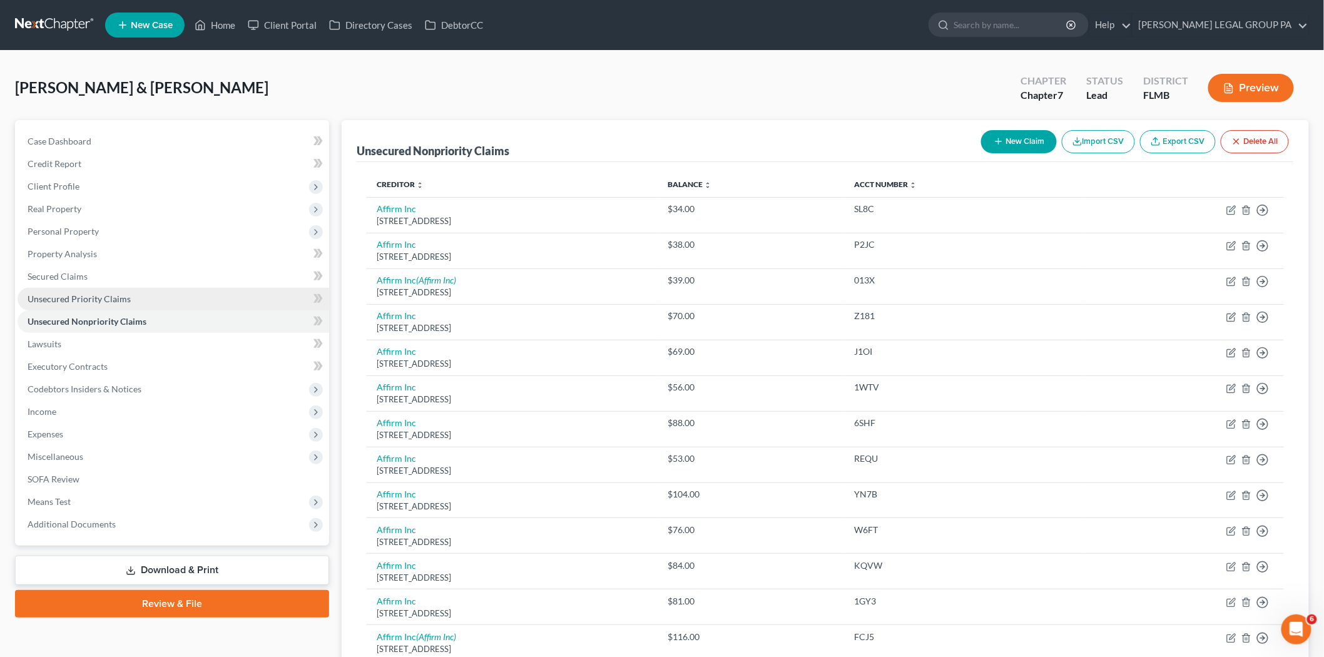
click at [83, 294] on span "Unsecured Priority Claims" at bounding box center [79, 299] width 103 height 11
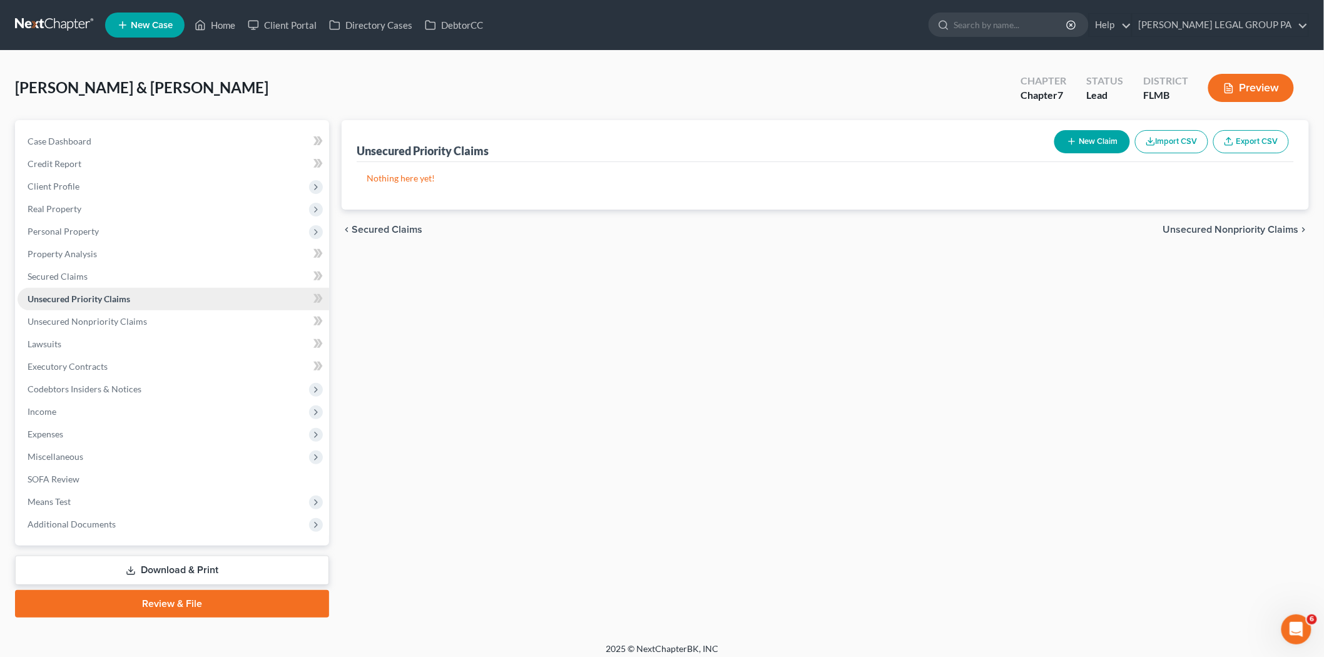
click at [89, 309] on link "Unsecured Priority Claims" at bounding box center [174, 299] width 312 height 23
click at [88, 322] on span "Unsecured Nonpriority Claims" at bounding box center [88, 321] width 120 height 11
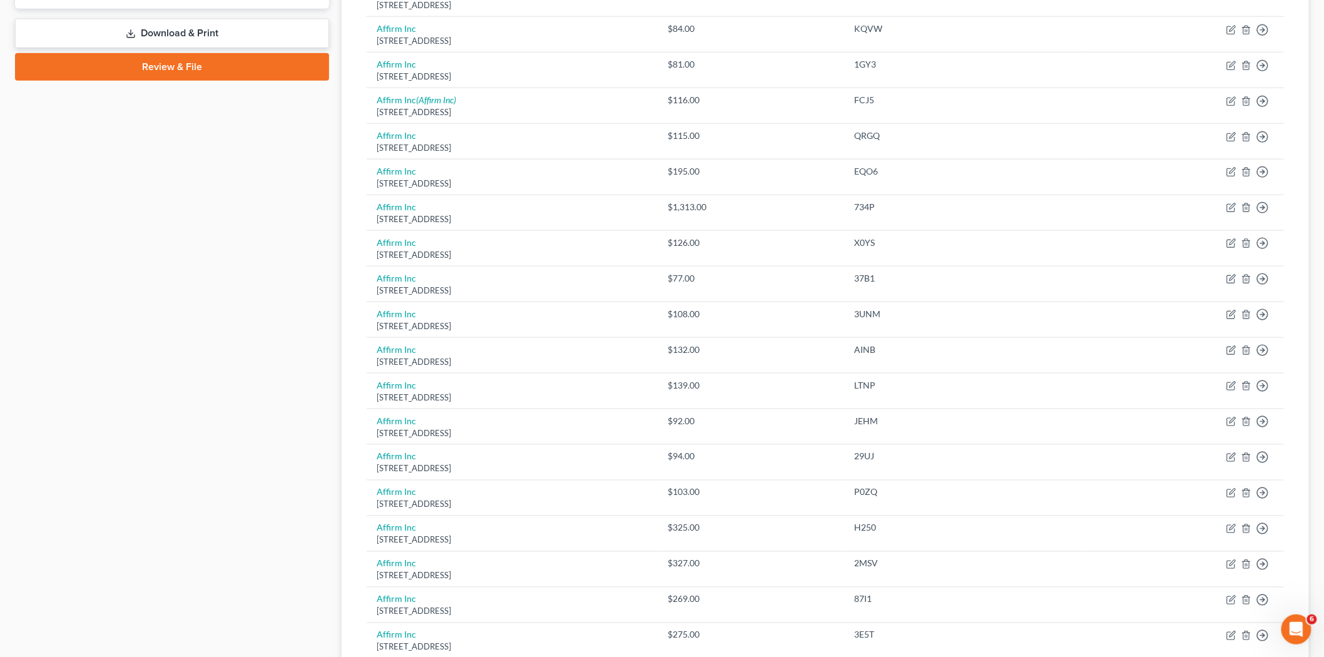
scroll to position [765, 0]
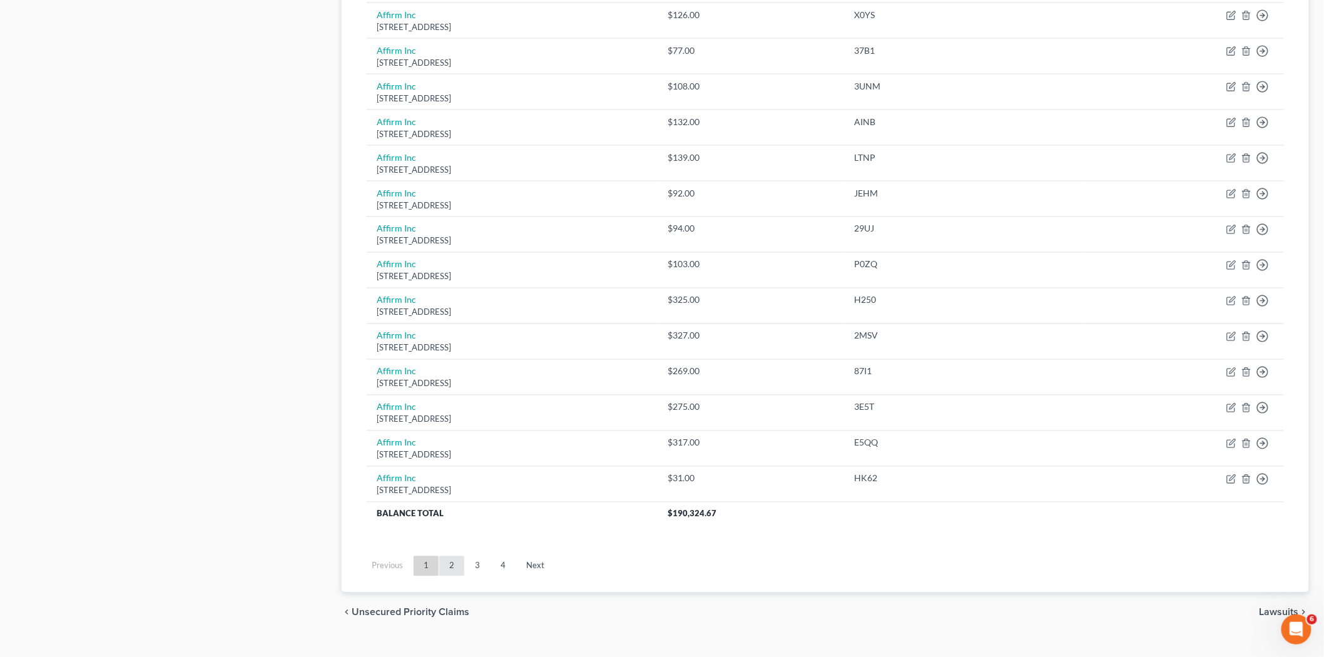
click at [444, 564] on link "2" at bounding box center [451, 566] width 25 height 20
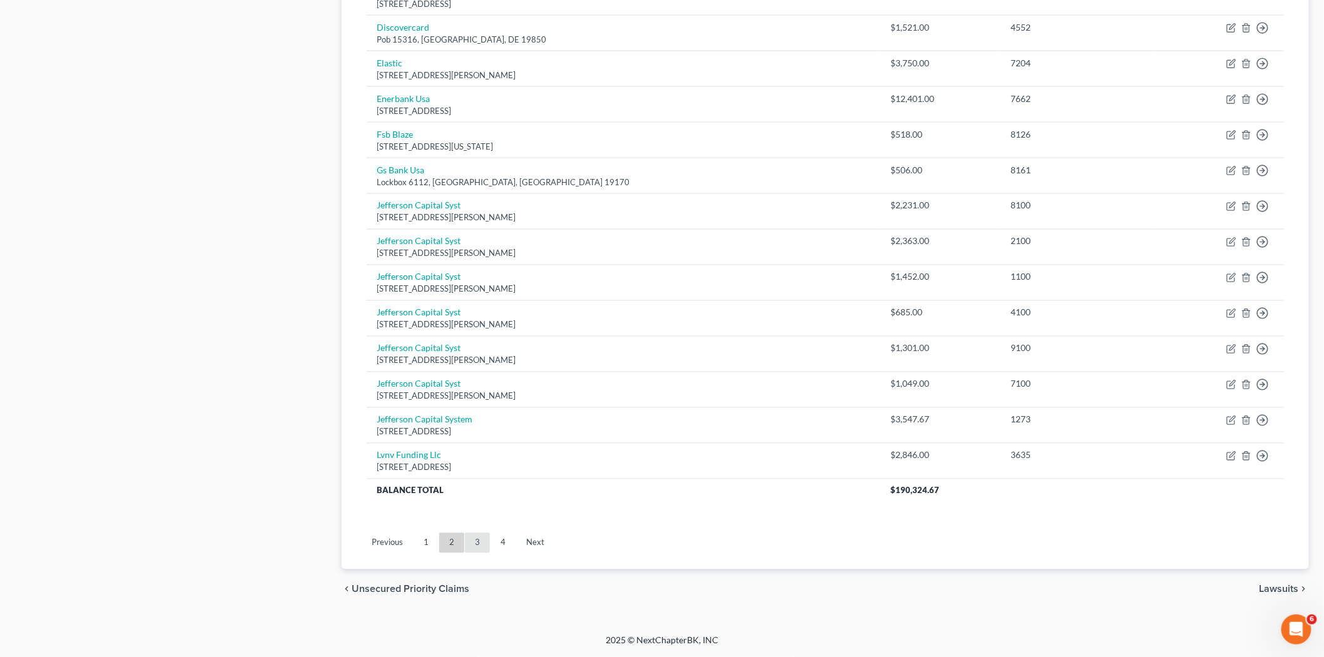
click at [469, 546] on link "3" at bounding box center [477, 543] width 25 height 20
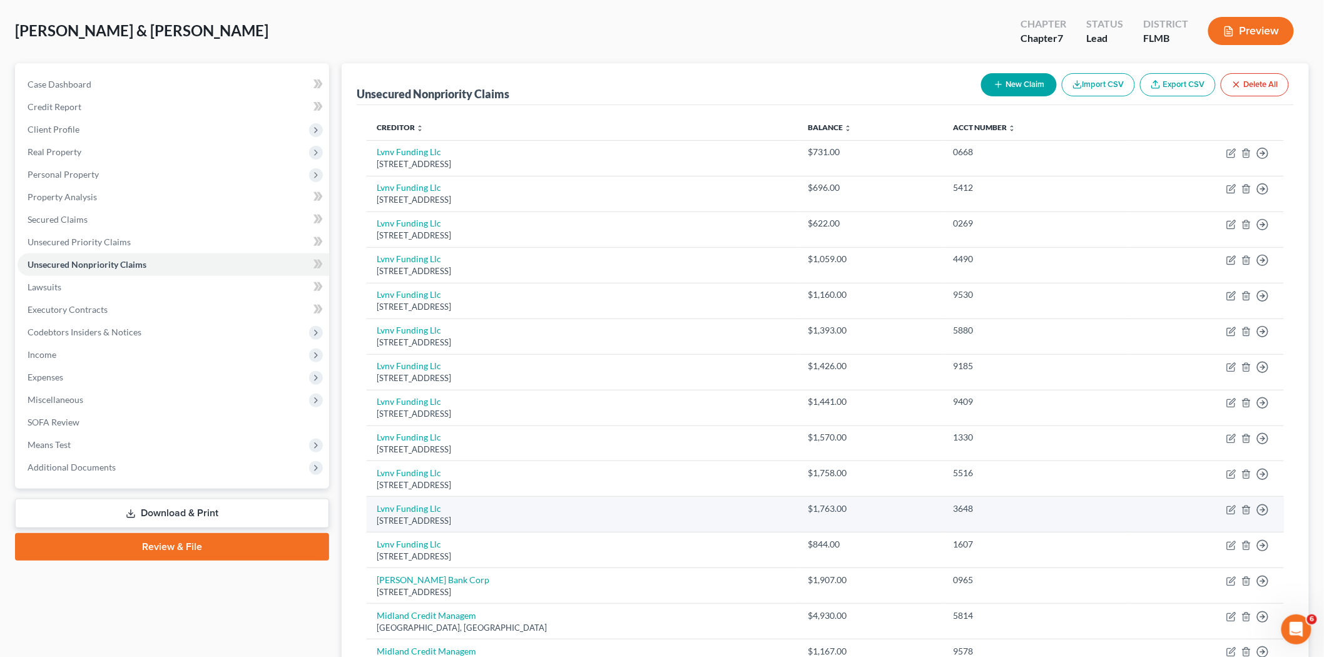
scroll to position [24, 0]
